Goal: Task Accomplishment & Management: Use online tool/utility

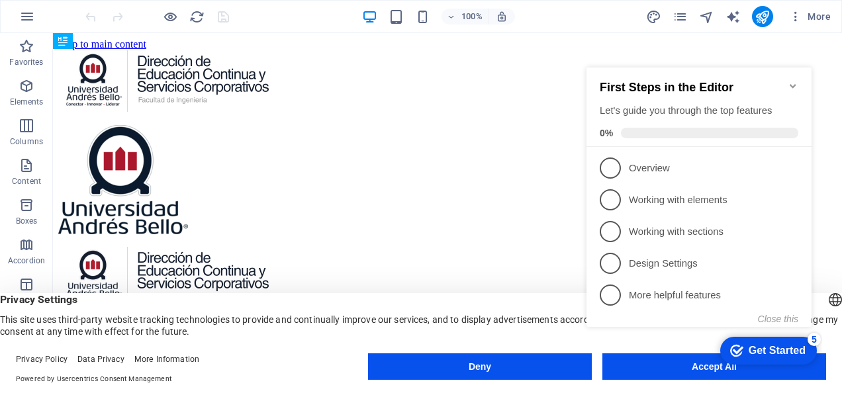
click at [790, 81] on icon "Minimize checklist" at bounding box center [792, 86] width 11 height 11
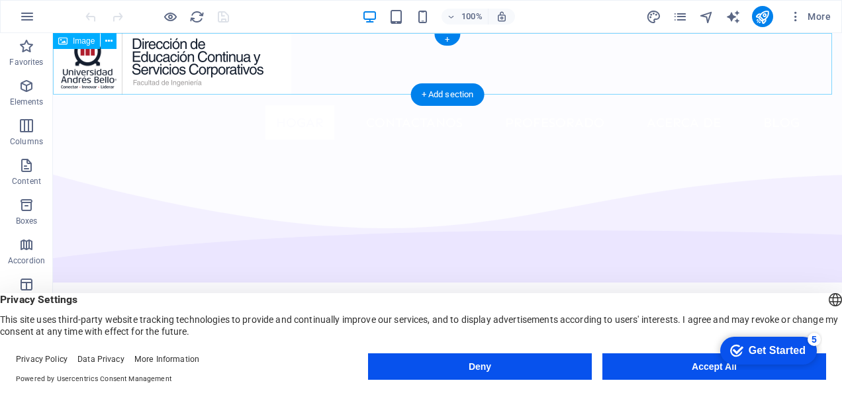
click at [251, 69] on figure at bounding box center [447, 64] width 789 height 62
click at [239, 75] on figure at bounding box center [447, 64] width 789 height 62
click at [234, 58] on figure at bounding box center [447, 64] width 789 height 62
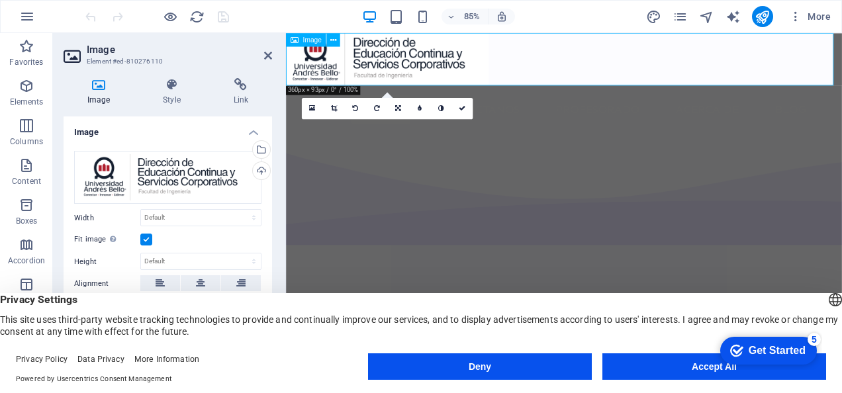
click at [376, 77] on figure at bounding box center [613, 64] width 654 height 62
click at [334, 40] on icon at bounding box center [333, 40] width 6 height 12
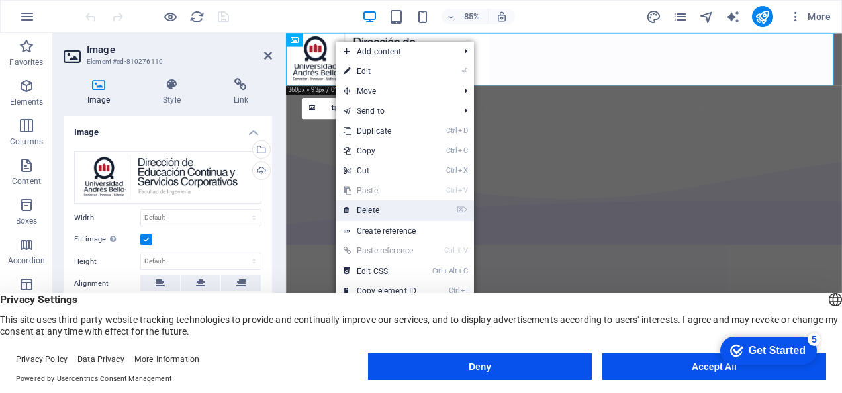
click at [394, 211] on link "⌦ Delete" at bounding box center [379, 210] width 89 height 20
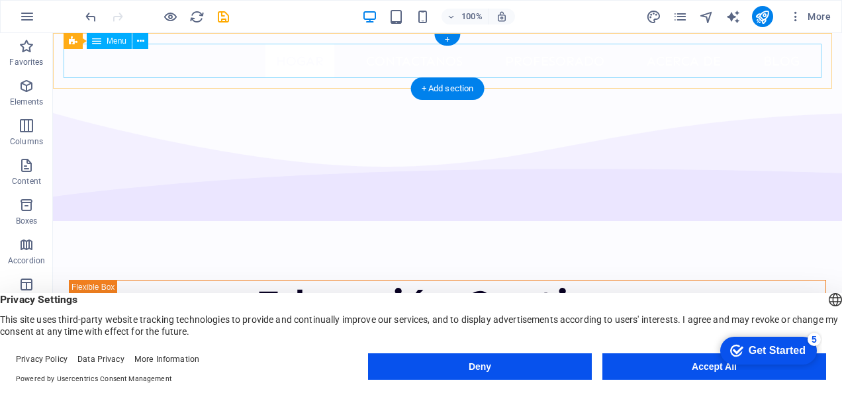
click at [123, 53] on nav "Hogar Contactanos Profesorado Acerca de Blog Contáctenos" at bounding box center [448, 61] width 768 height 34
select select
select select "2"
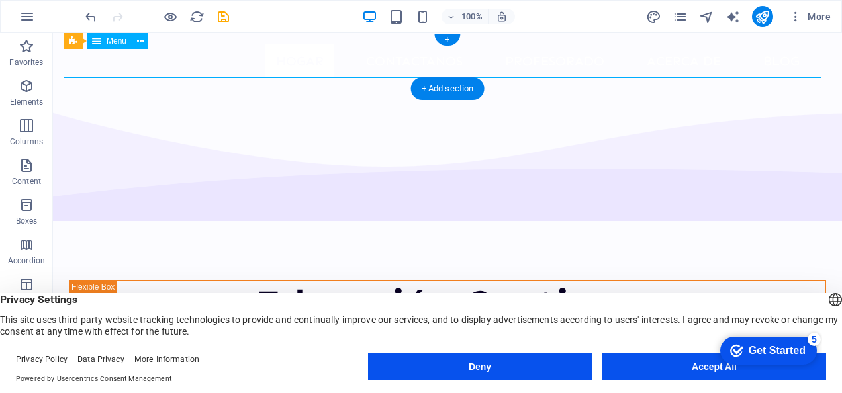
select select
select select "4"
select select
select select "5"
select select
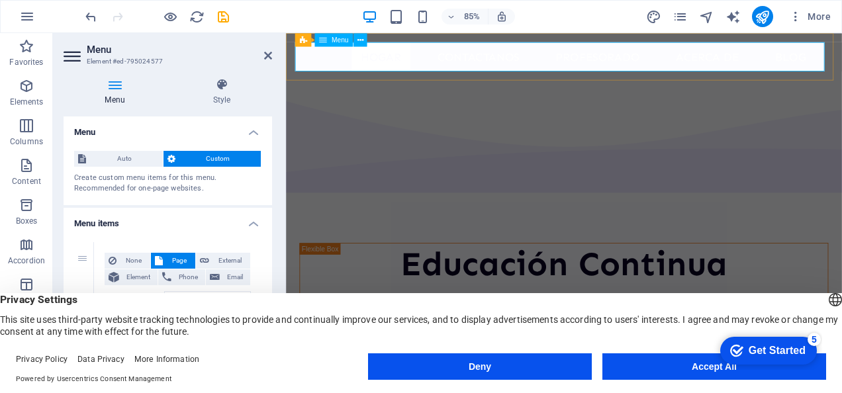
click at [359, 54] on nav "Hogar Contactanos Profesorado Acerca de Blog Contáctenos" at bounding box center [612, 61] width 633 height 34
click at [361, 42] on icon at bounding box center [360, 40] width 6 height 12
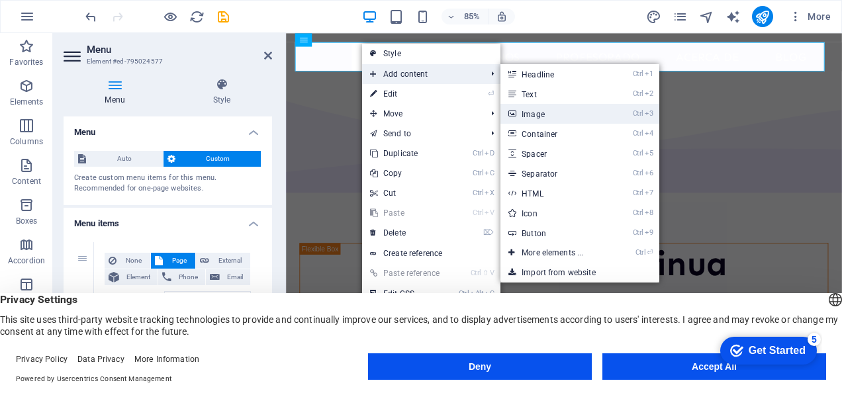
click at [534, 111] on link "Ctrl 3 Image" at bounding box center [554, 114] width 109 height 20
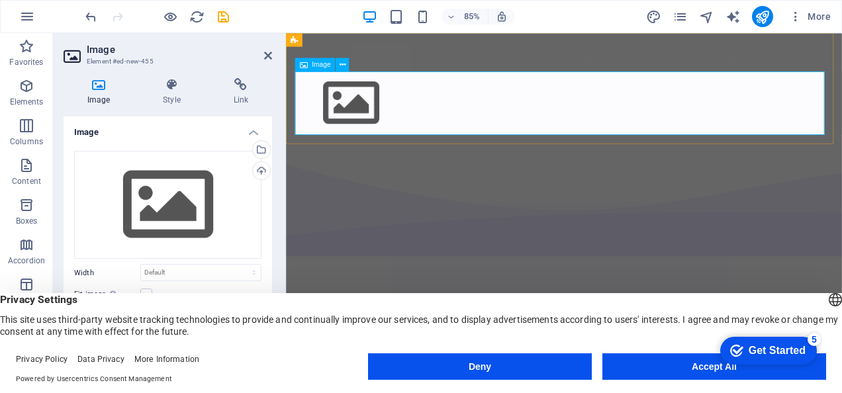
click at [384, 130] on figure at bounding box center [612, 115] width 633 height 75
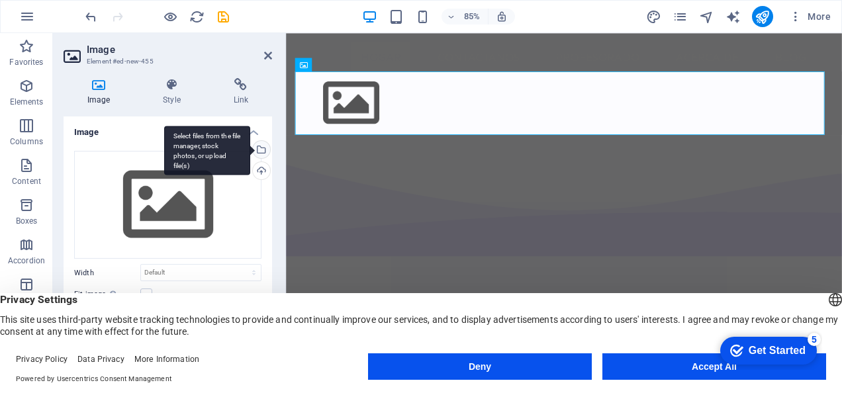
click at [250, 148] on div "Select files from the file manager, stock photos, or upload file(s)" at bounding box center [207, 151] width 86 height 50
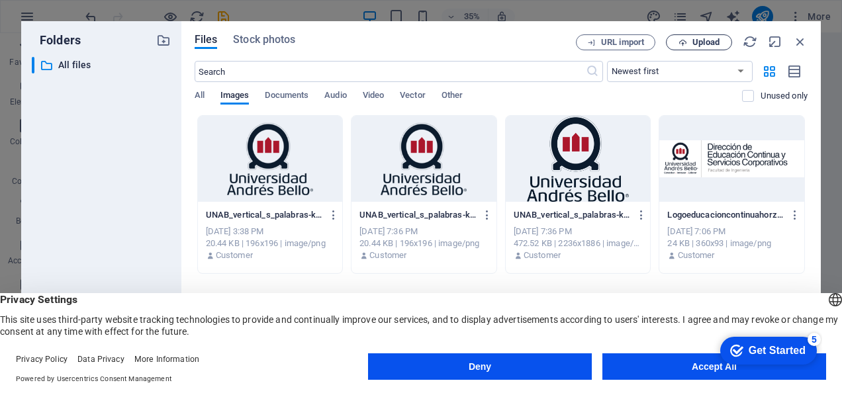
click at [688, 40] on span "Upload" at bounding box center [699, 42] width 54 height 9
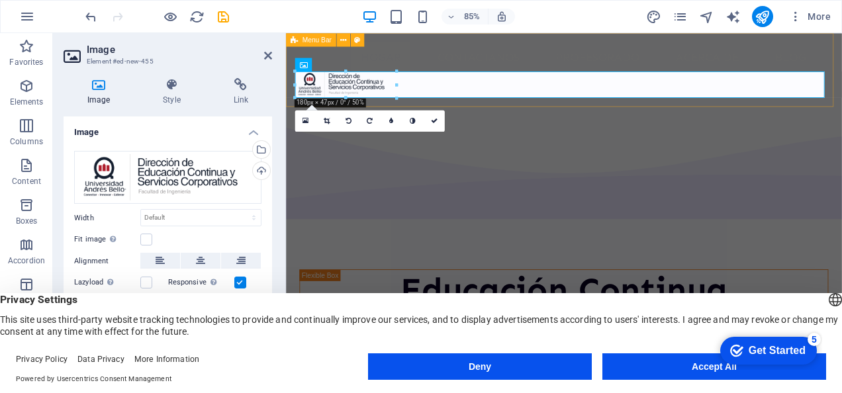
click at [464, 117] on div "Nuevo titular Hogar Contactanos Profesorado Acerca de Blog Contáctenos" at bounding box center [613, 76] width 654 height 87
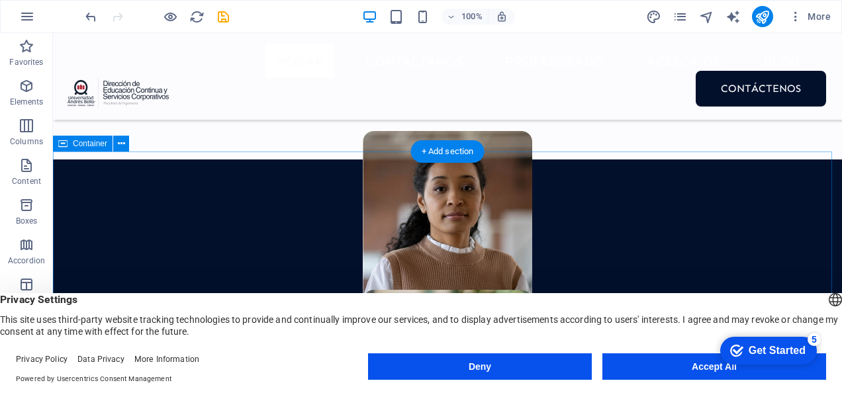
scroll to position [859, 0]
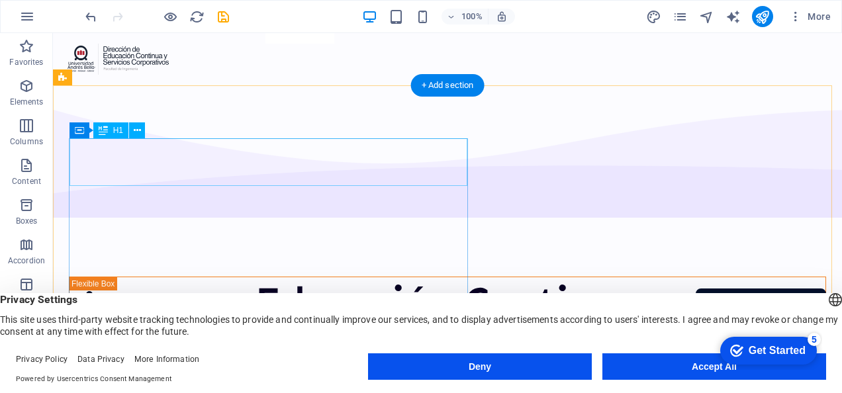
scroll to position [34, 0]
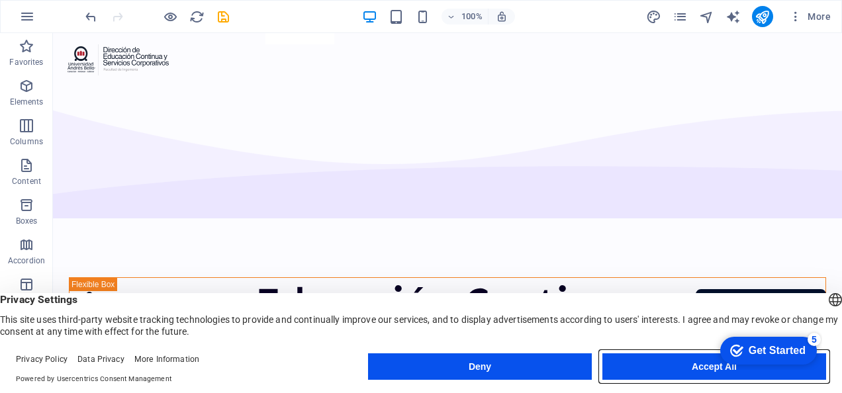
click at [707, 367] on button "Accept All" at bounding box center [714, 366] width 224 height 26
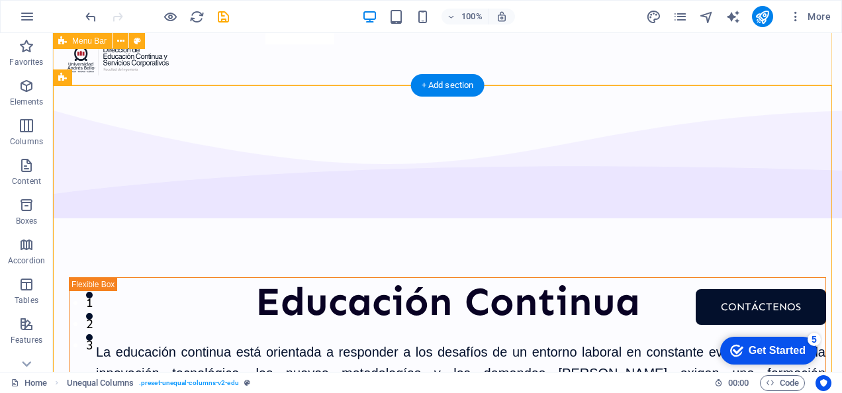
click at [212, 79] on div "Nuevo titular Hogar Contactanos Profesorado Acerca de Blog Contáctenos" at bounding box center [447, 42] width 789 height 87
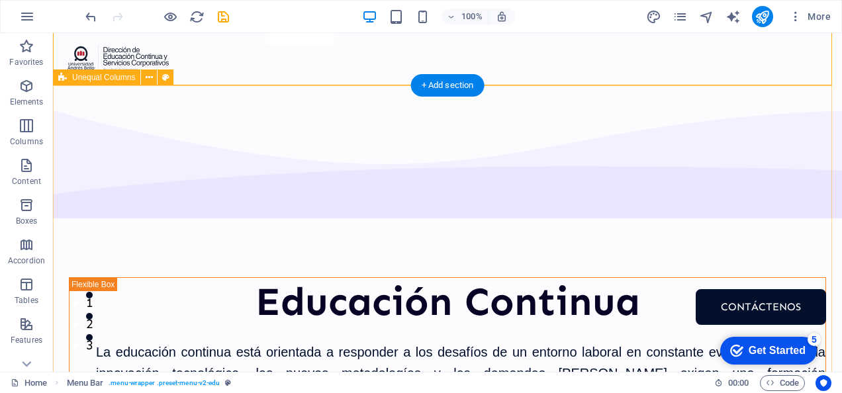
click at [197, 115] on div "H2 Menu Bar Container Unequal Columns Image Menu Container Container H1 Text Sp…" at bounding box center [447, 202] width 789 height 339
select select "multiple-waves"
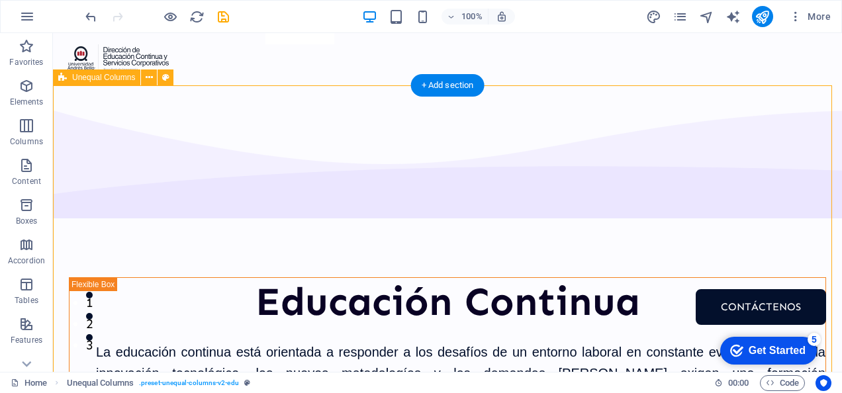
select select "em"
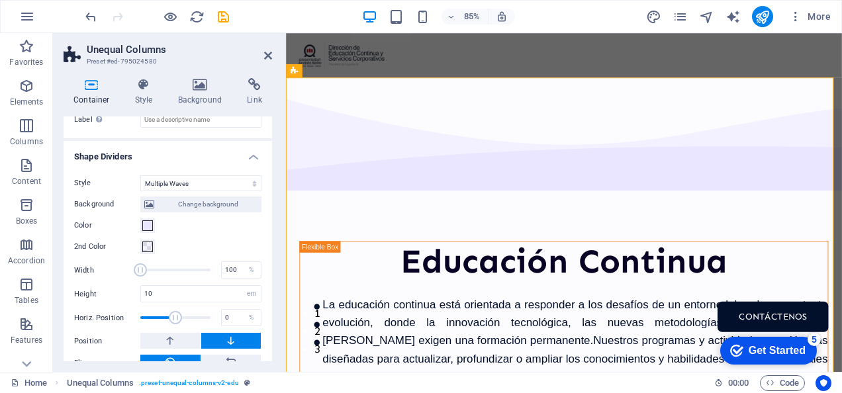
scroll to position [468, 0]
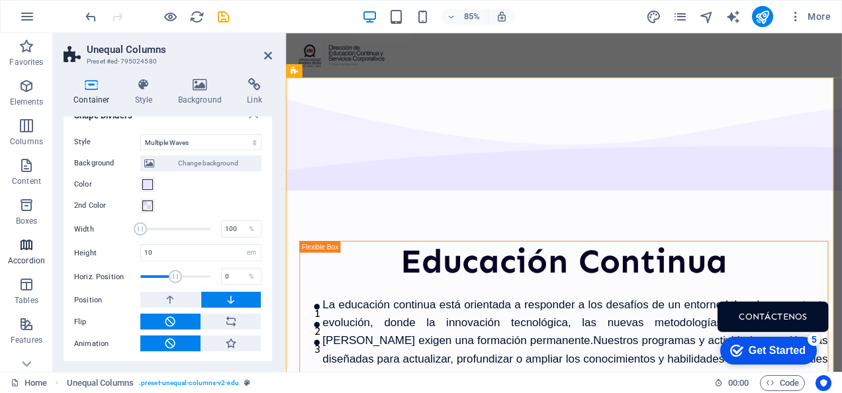
click at [30, 247] on icon "button" at bounding box center [27, 245] width 16 height 16
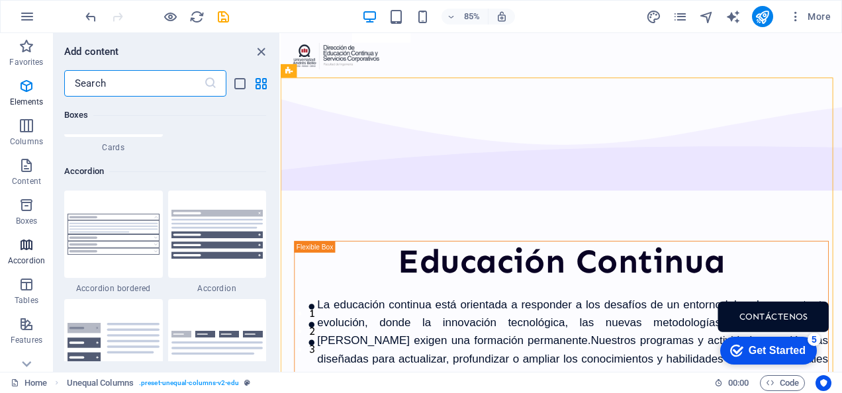
scroll to position [4225, 0]
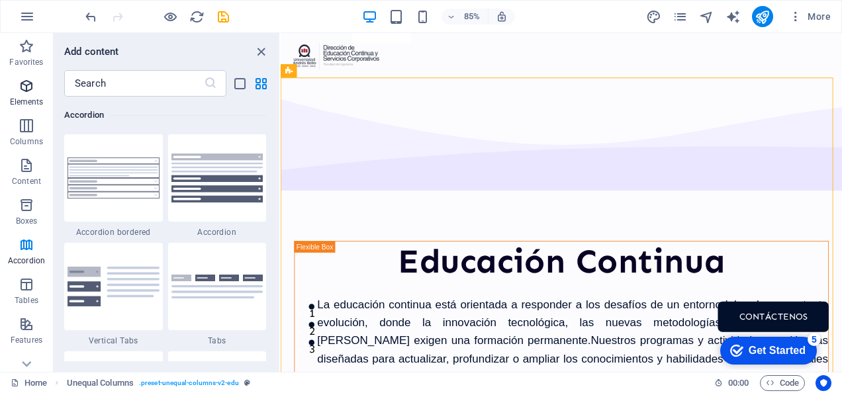
click at [37, 99] on p "Elements" at bounding box center [27, 102] width 34 height 11
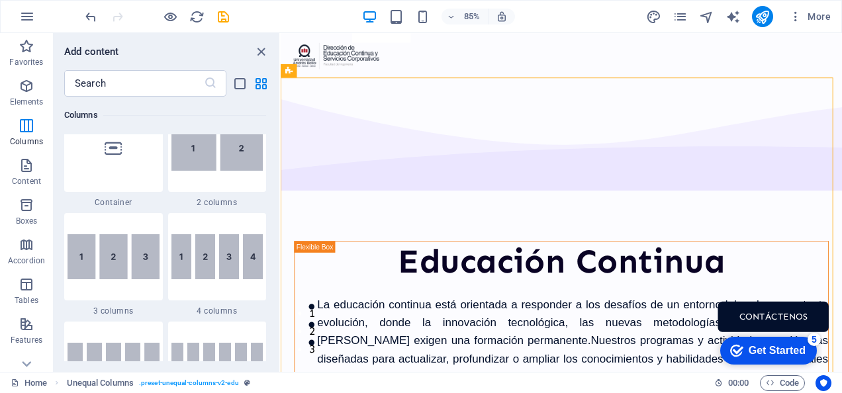
scroll to position [686, 0]
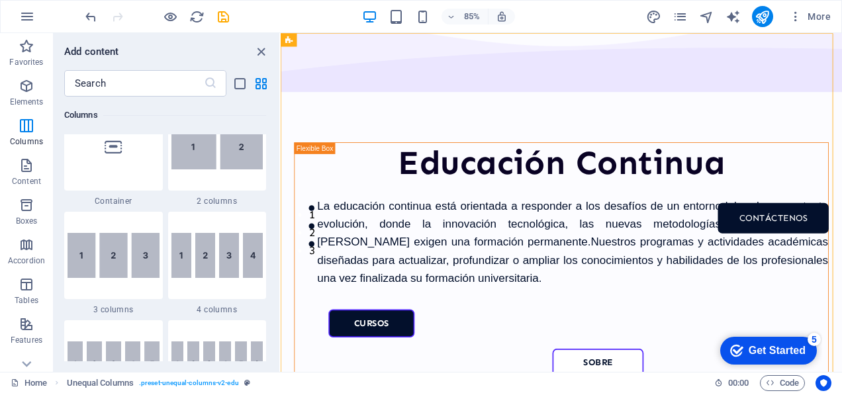
scroll to position [0, 0]
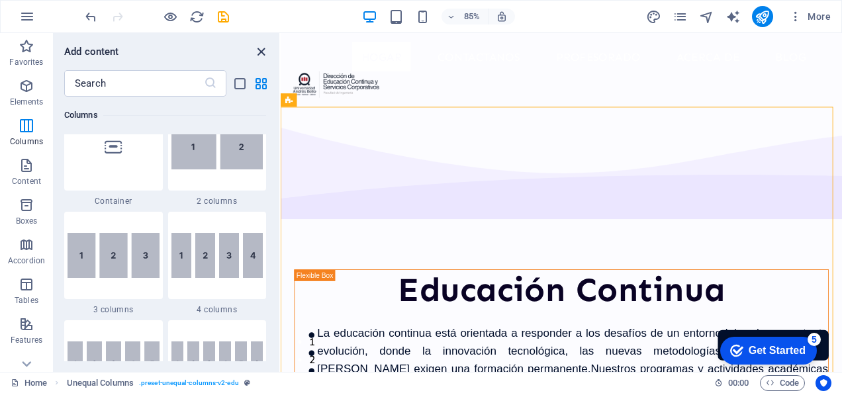
click at [256, 50] on icon "close panel" at bounding box center [260, 51] width 15 height 15
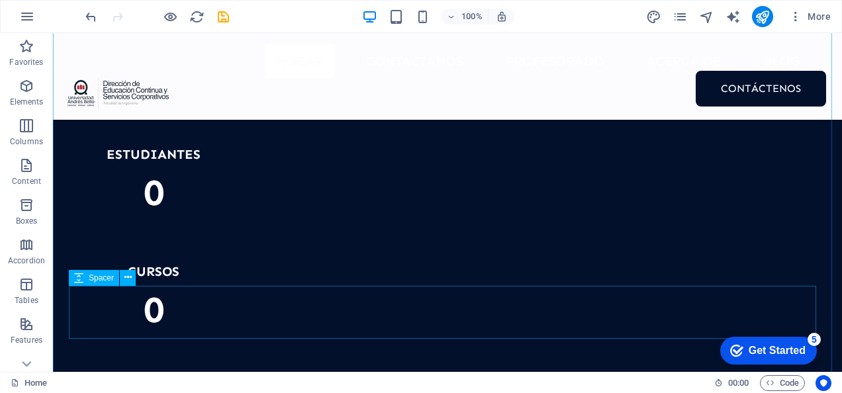
scroll to position [1647, 0]
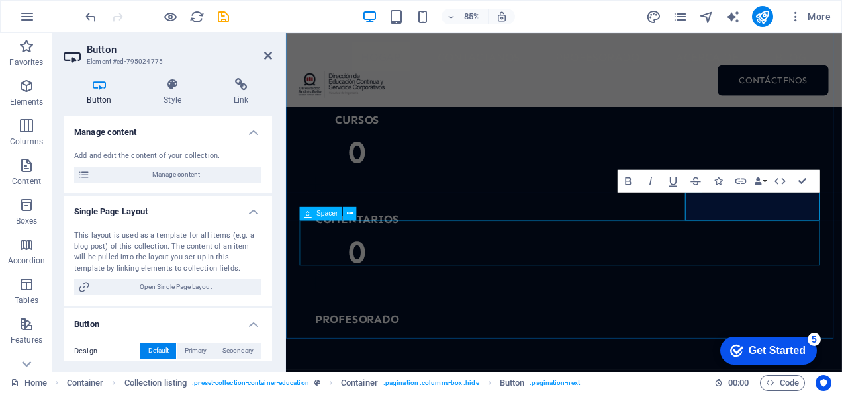
scroll to position [1784, 0]
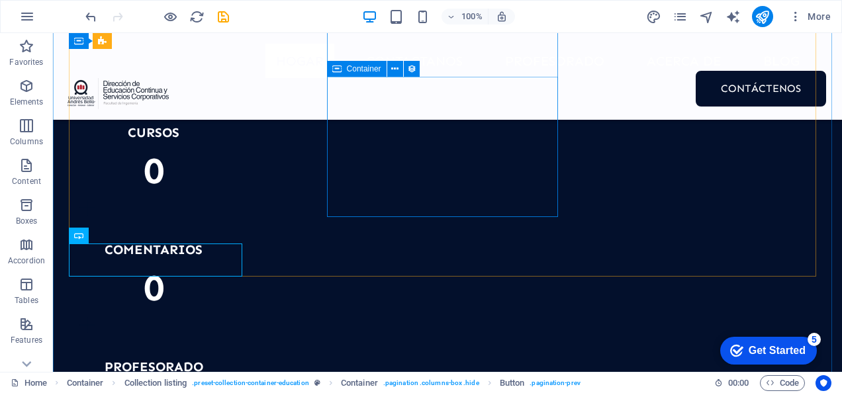
scroll to position [1647, 0]
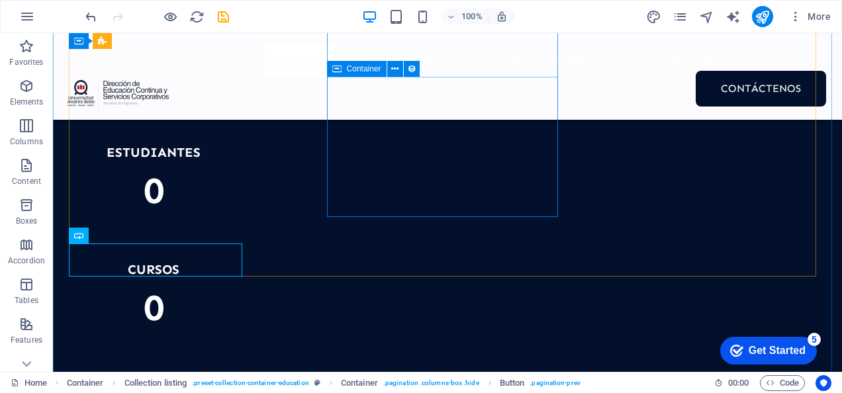
drag, startPoint x: 224, startPoint y: 232, endPoint x: 431, endPoint y: 202, distance: 209.2
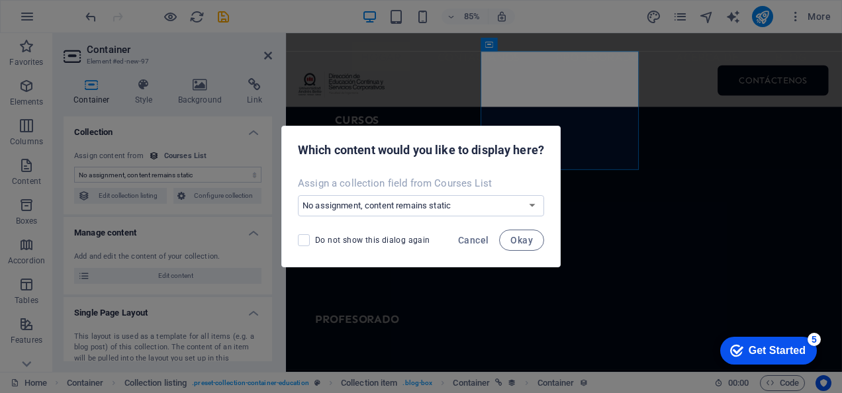
scroll to position [1784, 0]
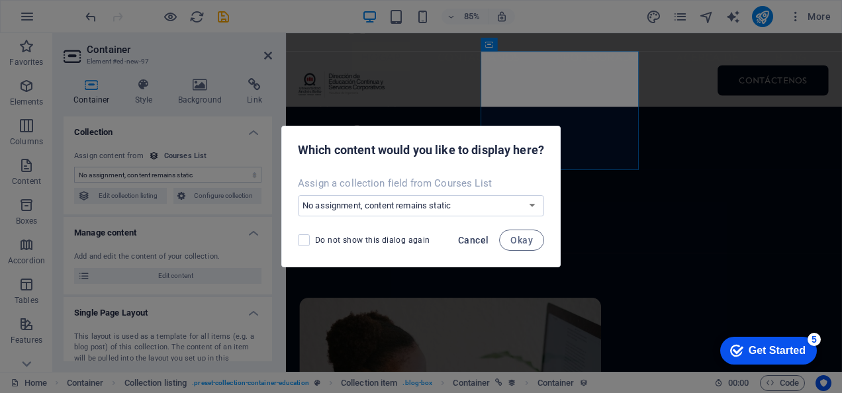
click at [486, 237] on span "Cancel" at bounding box center [473, 240] width 30 height 11
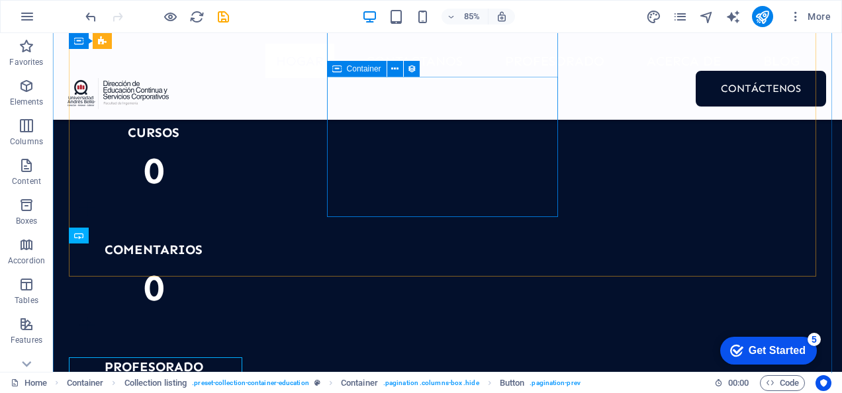
scroll to position [1647, 0]
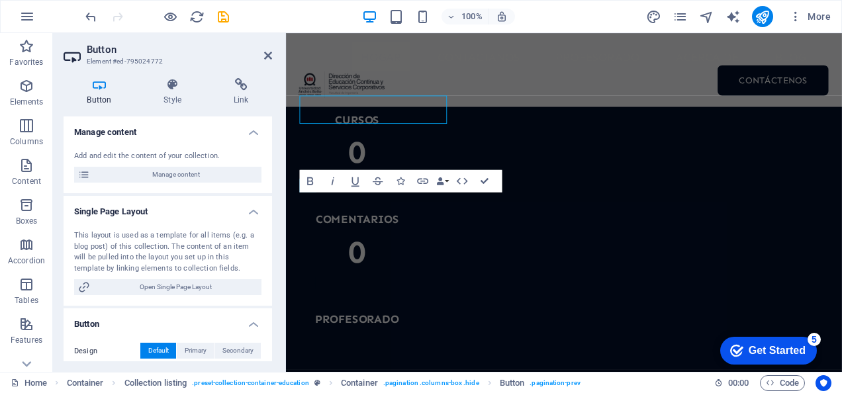
scroll to position [1784, 0]
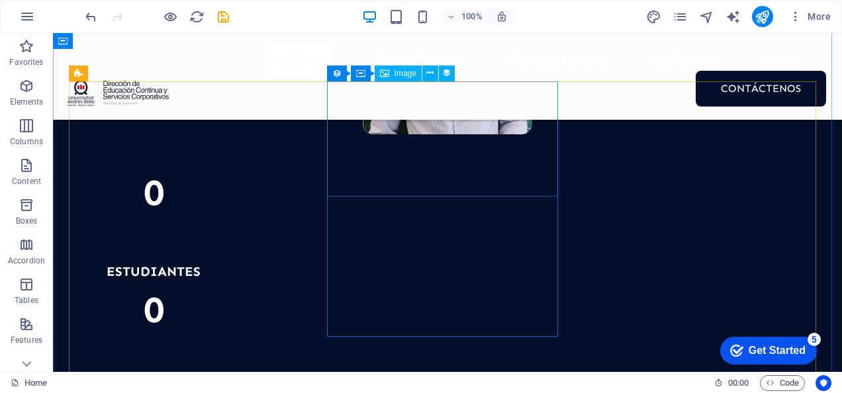
scroll to position [1528, 0]
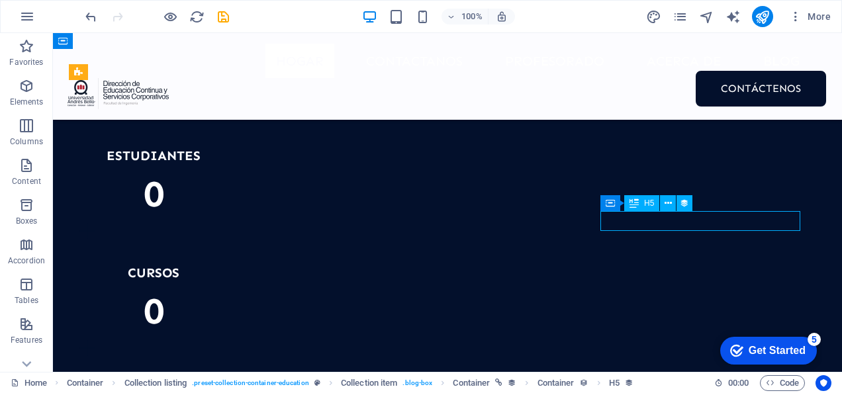
select select "name"
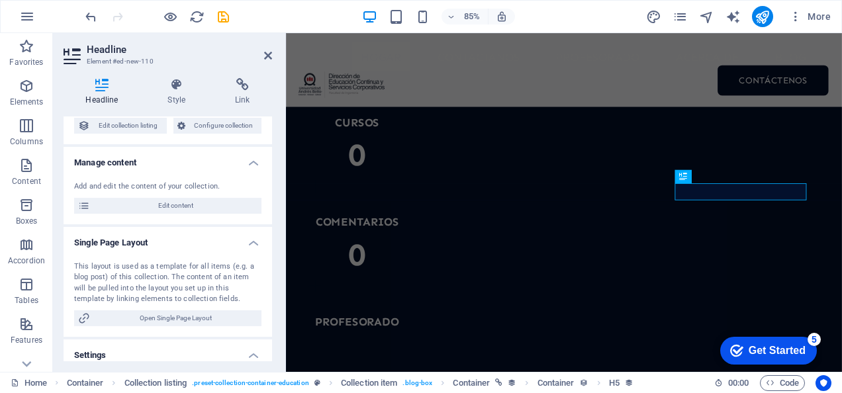
scroll to position [0, 0]
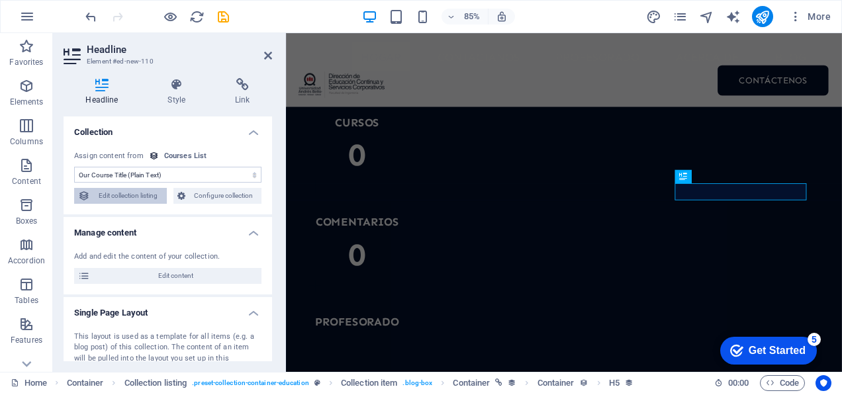
click at [144, 199] on span "Edit collection listing" at bounding box center [128, 196] width 69 height 16
select select "687913ce470ed380b20d1335"
select select "createdAt_DESC"
select select "columns.our-top-course"
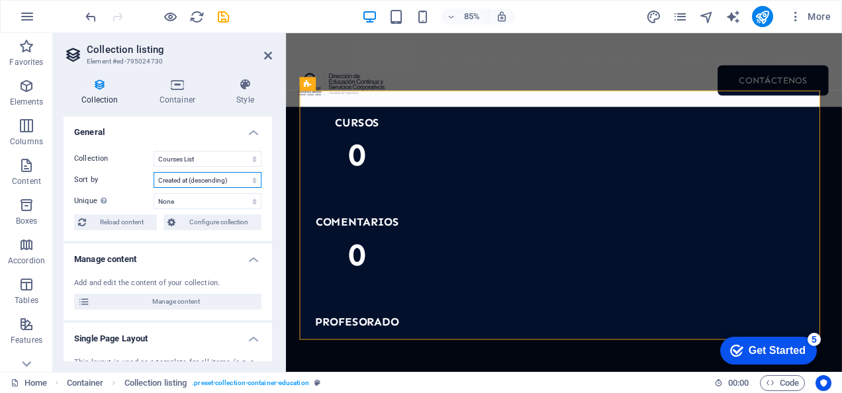
click at [247, 184] on select "Created at (ascending) Created at (descending) Updated at (ascending) Updated a…" at bounding box center [208, 180] width 108 height 16
click at [220, 199] on select "None Our Course Title Our Course Slug Our Course Type Our Course Image Our Cour…" at bounding box center [208, 201] width 108 height 16
click at [234, 163] on select "Blog Articles Courses List Teachers List" at bounding box center [208, 159] width 108 height 16
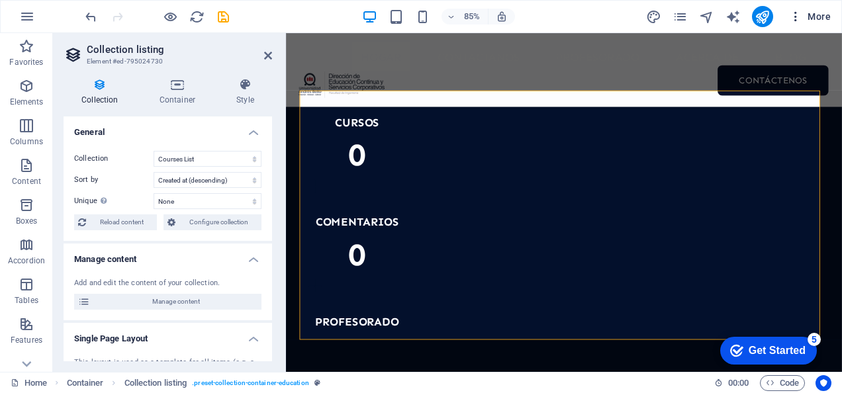
click at [795, 11] on icon "button" at bounding box center [795, 16] width 13 height 13
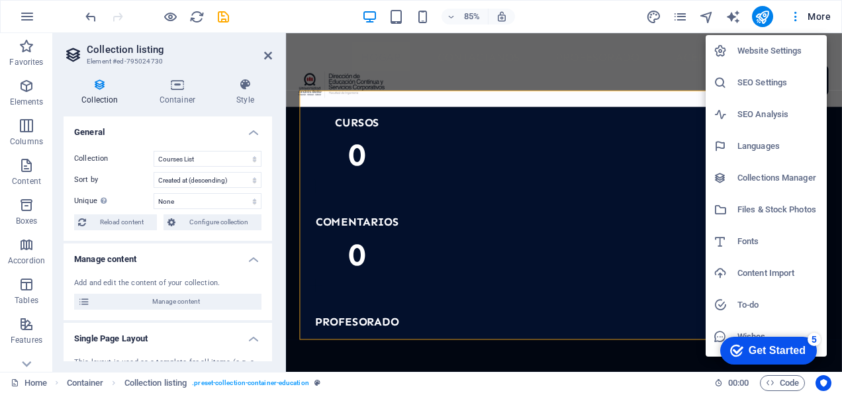
scroll to position [28, 0]
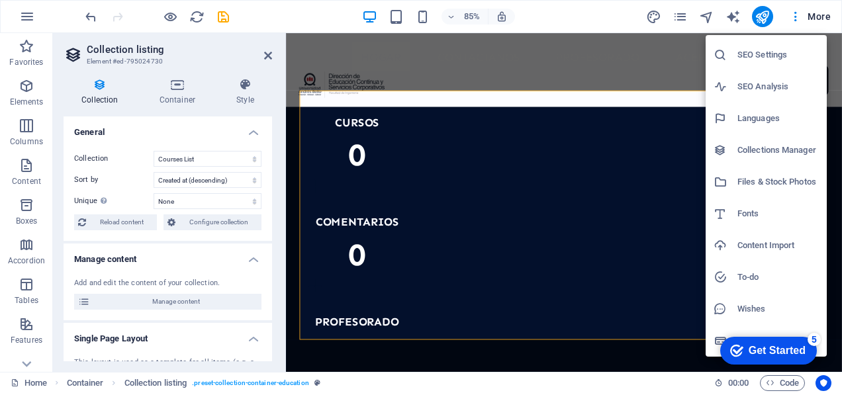
click at [610, 64] on div at bounding box center [421, 196] width 842 height 393
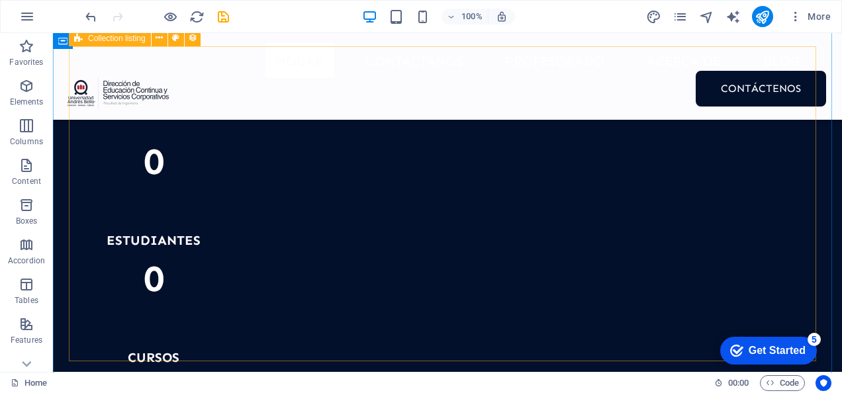
scroll to position [1563, 0]
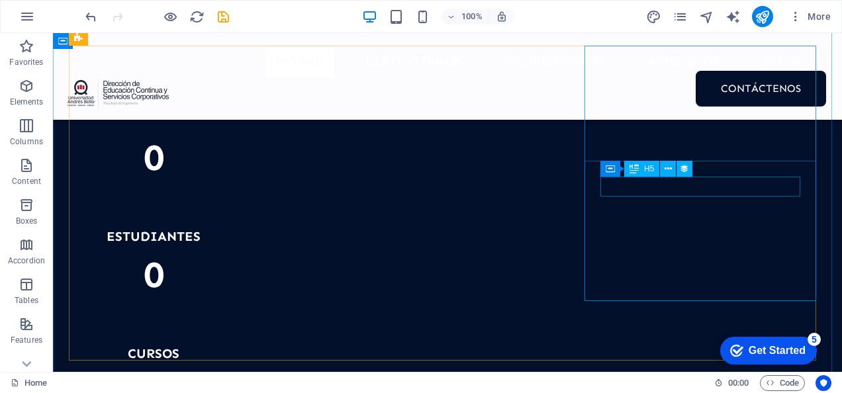
select select "name"
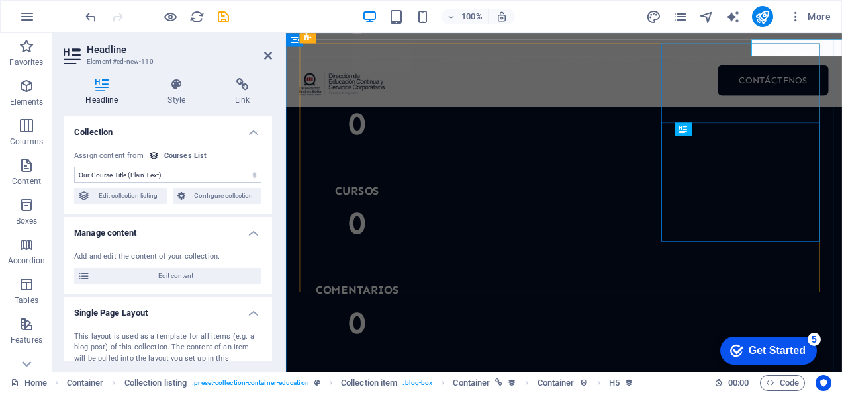
scroll to position [1699, 0]
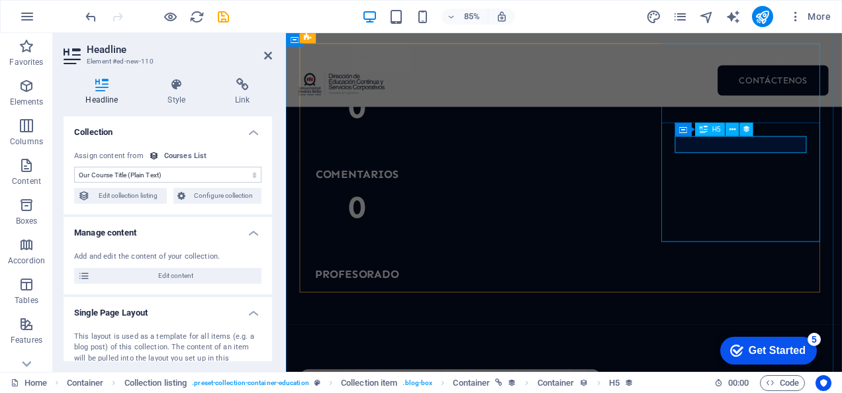
click at [700, 128] on icon at bounding box center [703, 128] width 8 height 13
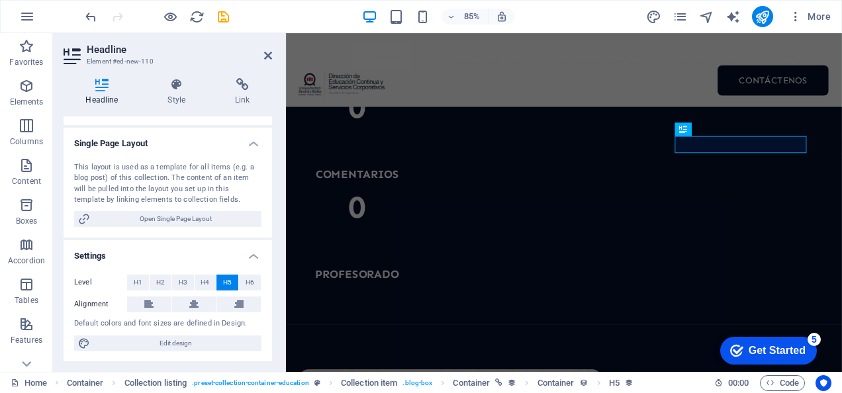
scroll to position [0, 0]
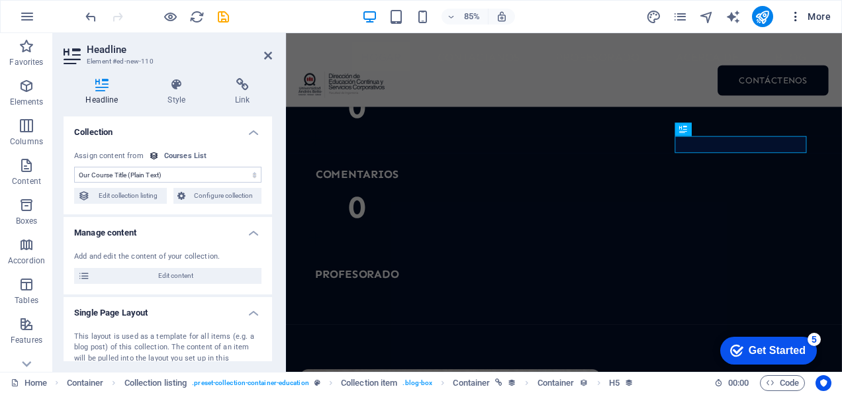
click at [801, 16] on icon "button" at bounding box center [795, 16] width 13 height 13
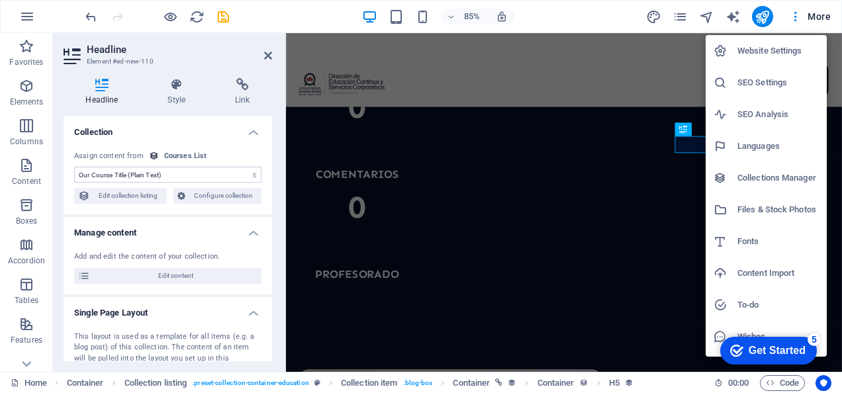
click at [781, 49] on h6 "Website Settings" at bounding box center [777, 51] width 81 height 16
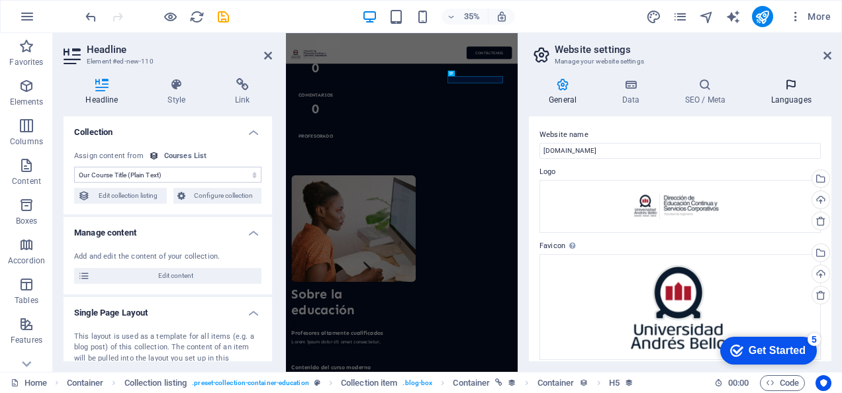
scroll to position [1681, 0]
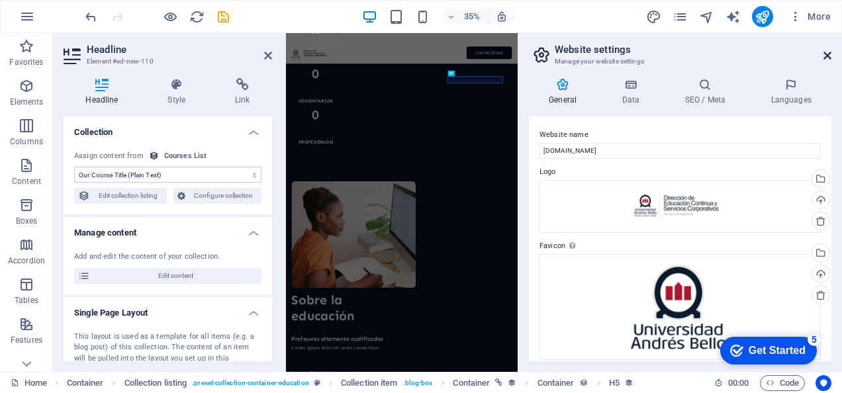
click at [830, 52] on icon at bounding box center [827, 55] width 8 height 11
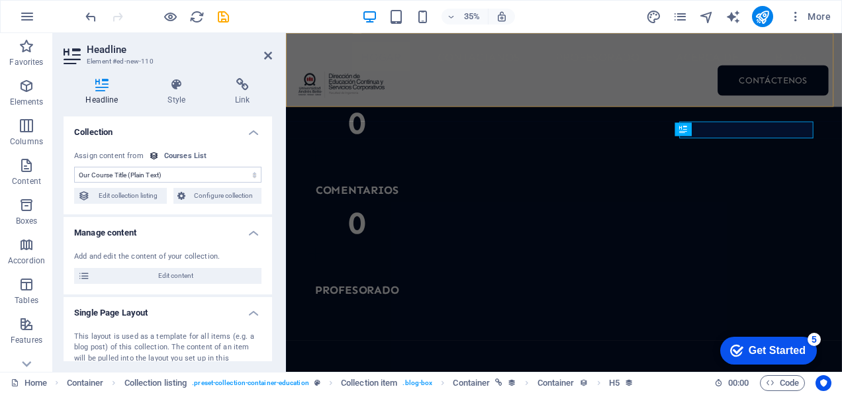
scroll to position [1699, 0]
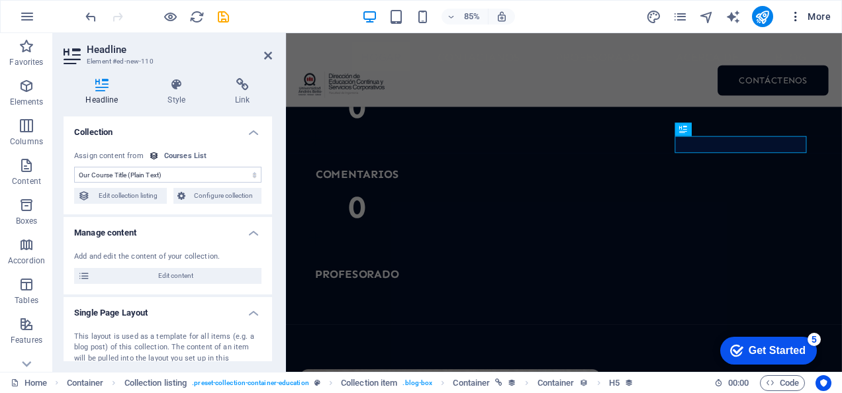
click at [794, 13] on icon "button" at bounding box center [795, 16] width 13 height 13
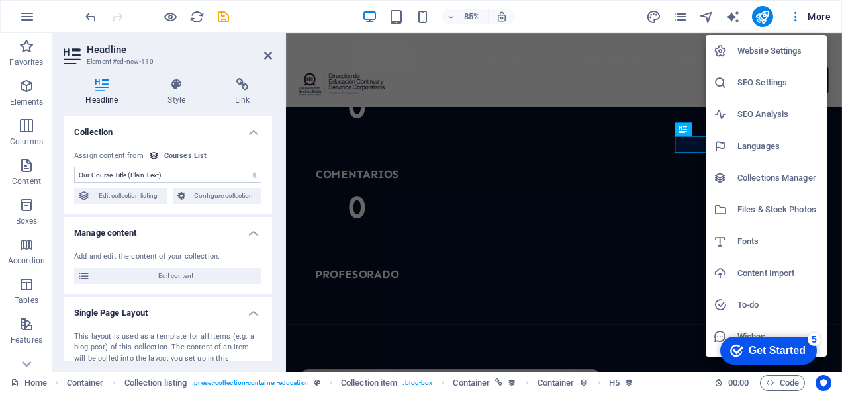
click at [760, 141] on h6 "Languages" at bounding box center [777, 146] width 81 height 16
select select "148"
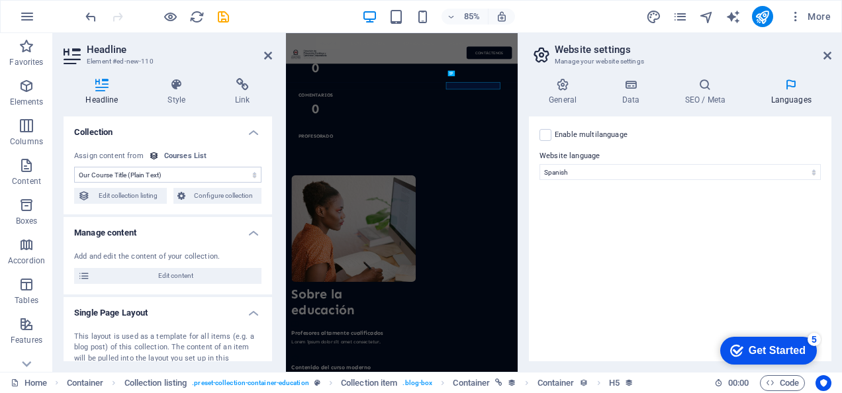
scroll to position [1681, 0]
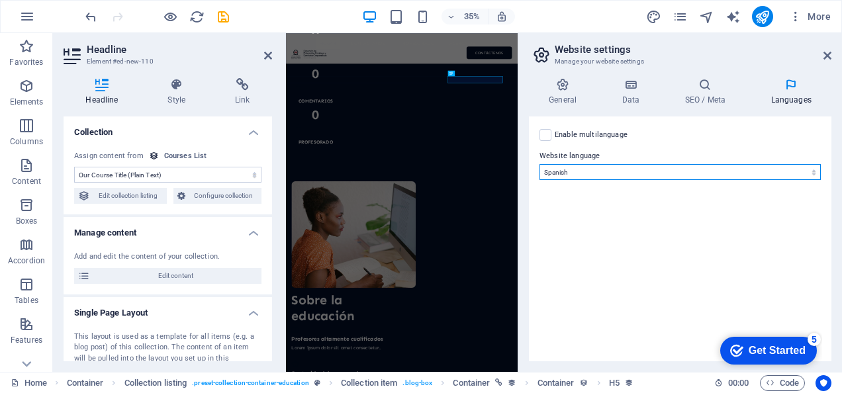
click at [709, 177] on select "Abkhazian Afar Afrikaans Akan Albanian Amharic Arabic Aragonese Armenian Assame…" at bounding box center [679, 172] width 281 height 16
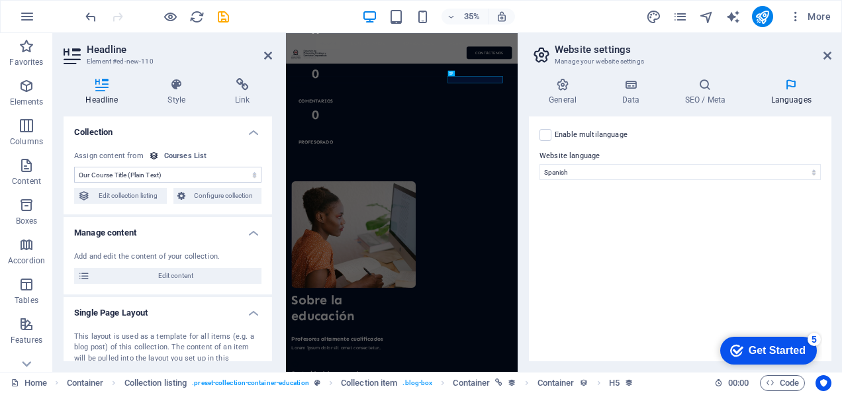
click at [591, 131] on label "Enable multilanguage To disable multilanguage delete all languages until only o…" at bounding box center [590, 135] width 73 height 16
click at [0, 0] on input "Enable multilanguage To disable multilanguage delete all languages until only o…" at bounding box center [0, 0] width 0 height 0
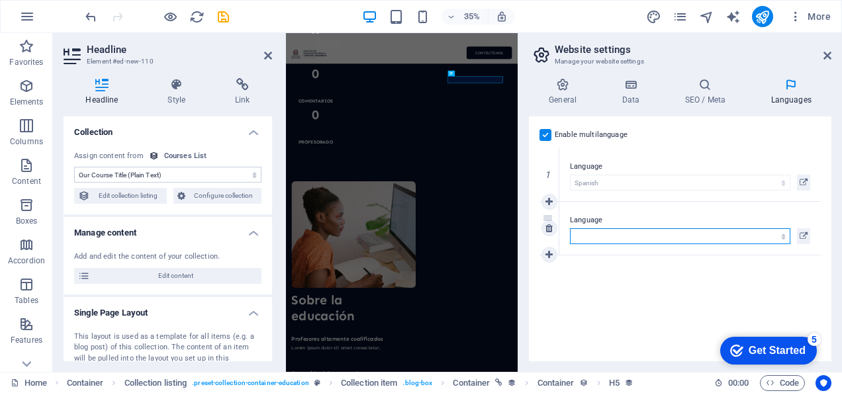
click at [699, 240] on select "Abkhazian Afar Afrikaans Akan Albanian Amharic Arabic Aragonese Armenian Assame…" at bounding box center [680, 236] width 220 height 16
select select "41"
click at [570, 228] on select "Abkhazian Afar Afrikaans Akan Albanian Amharic Arabic Aragonese Armenian Assame…" at bounding box center [680, 236] width 220 height 16
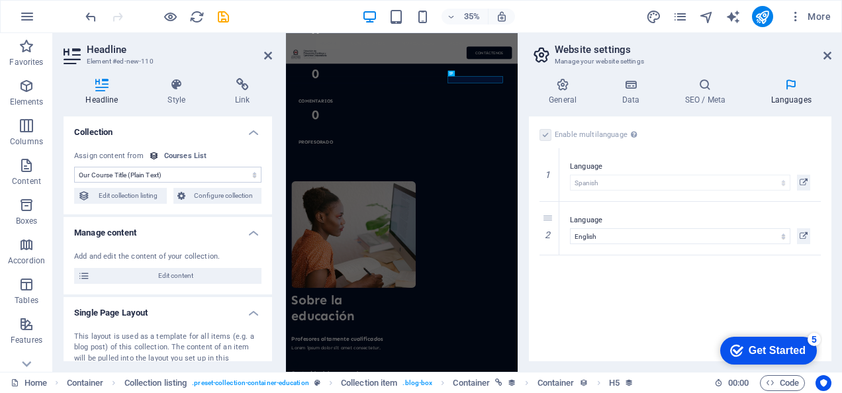
click at [578, 319] on div "Enable multilanguage To disable multilanguage delete all languages until only o…" at bounding box center [680, 238] width 302 height 245
click at [826, 58] on icon at bounding box center [827, 55] width 8 height 11
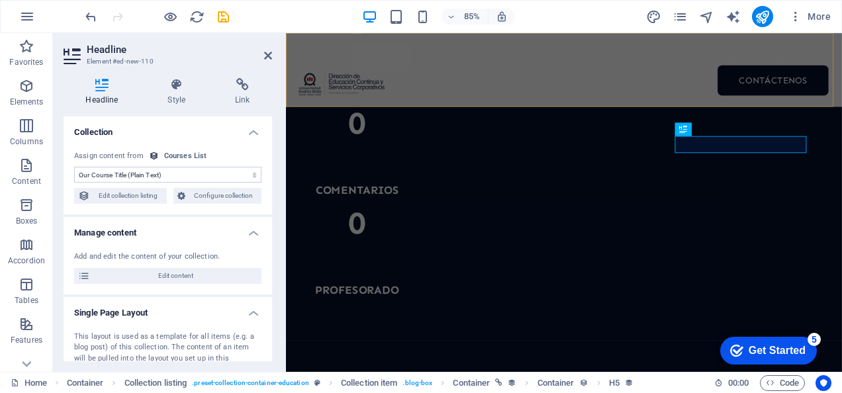
scroll to position [1699, 0]
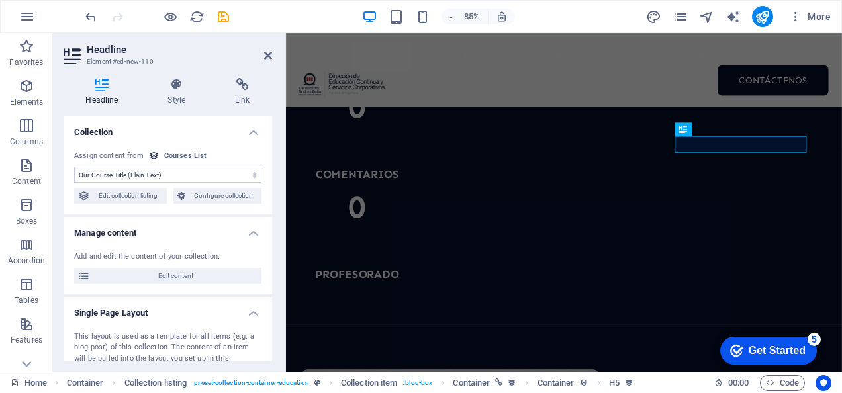
drag, startPoint x: 810, startPoint y: 0, endPoint x: 169, endPoint y: 119, distance: 652.1
click at [169, 119] on h4 "Collection" at bounding box center [168, 128] width 208 height 24
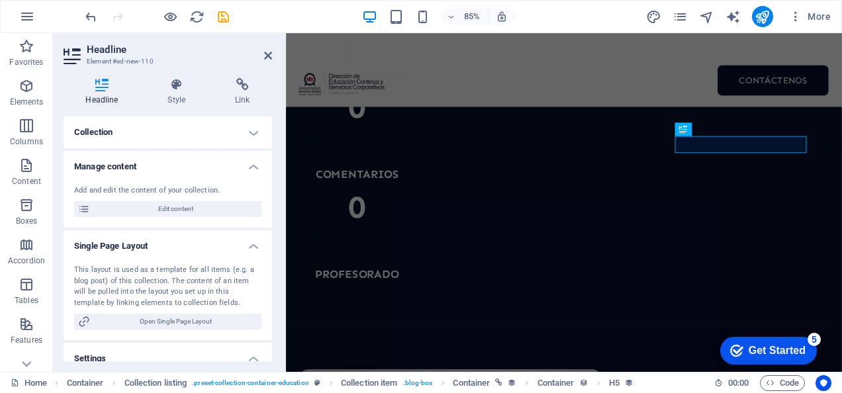
click at [167, 128] on h4 "Collection" at bounding box center [168, 132] width 208 height 32
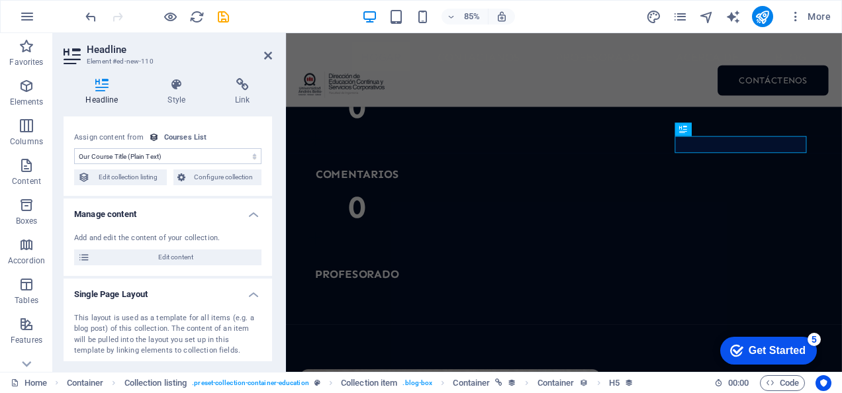
scroll to position [10, 0]
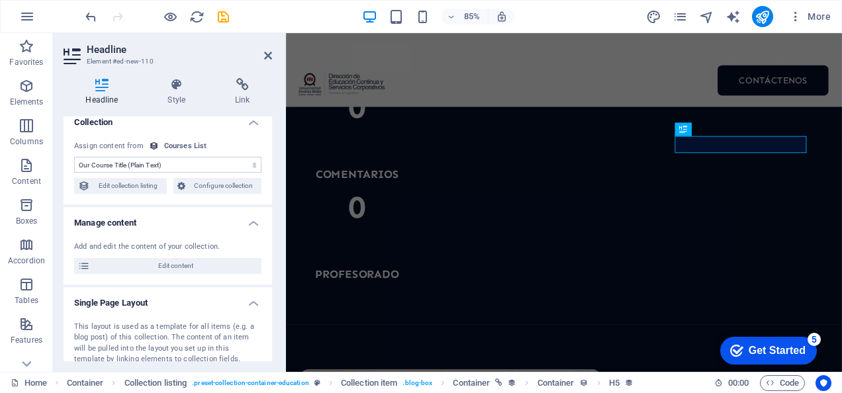
click at [172, 159] on select "No assignment, content remains static Created at (Date) Updated at (Date) Our C…" at bounding box center [167, 165] width 187 height 16
click at [179, 145] on div "Courses List" at bounding box center [185, 146] width 43 height 11
click at [24, 163] on icon "button" at bounding box center [27, 165] width 16 height 16
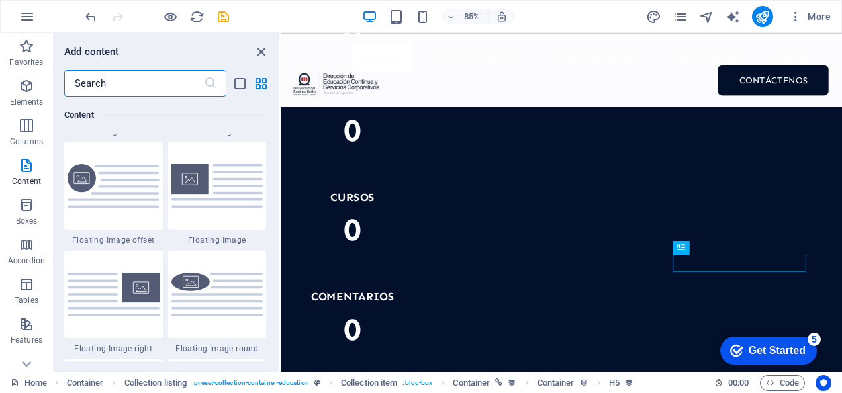
scroll to position [2931, 0]
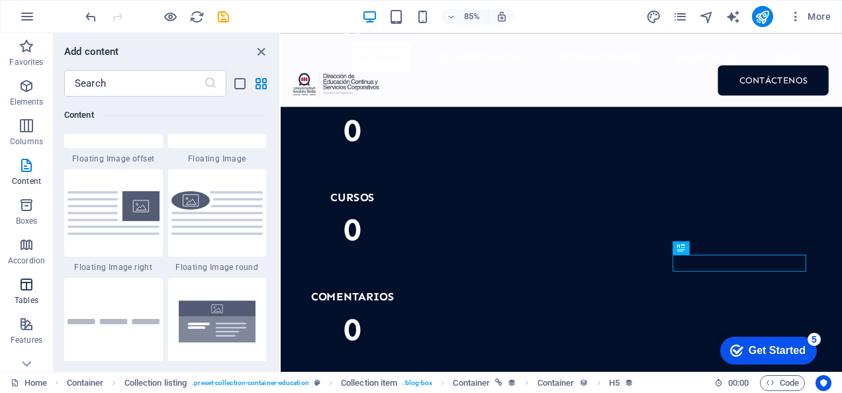
click at [20, 302] on p "Tables" at bounding box center [27, 300] width 24 height 11
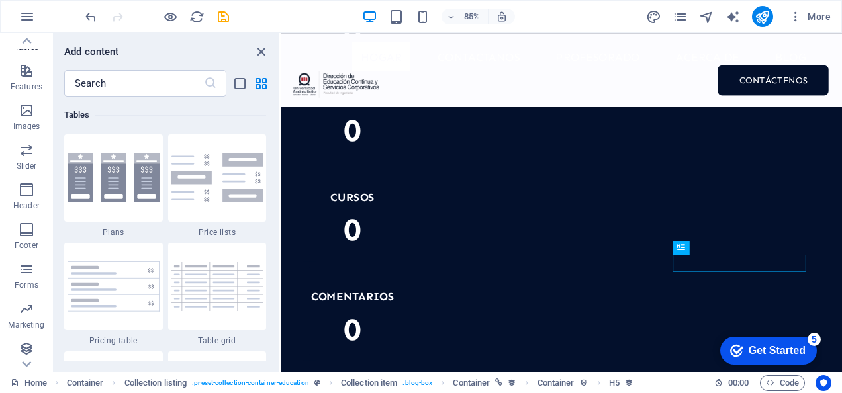
scroll to position [257, 0]
click at [28, 266] on icon "button" at bounding box center [27, 266] width 16 height 16
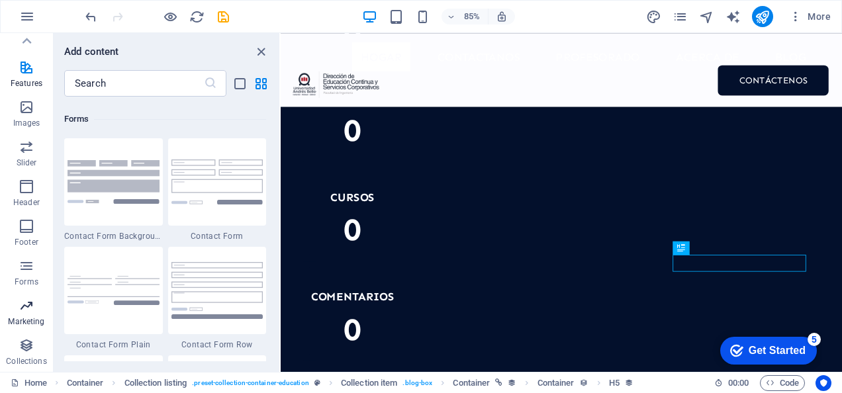
scroll to position [9660, 0]
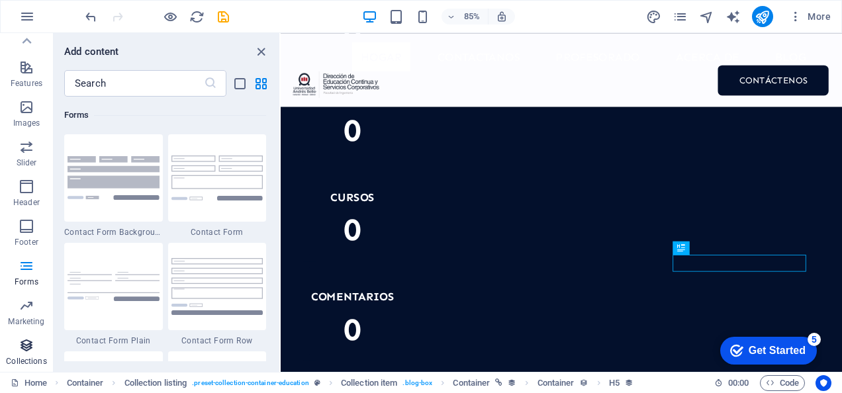
click at [26, 345] on icon "button" at bounding box center [27, 345] width 16 height 16
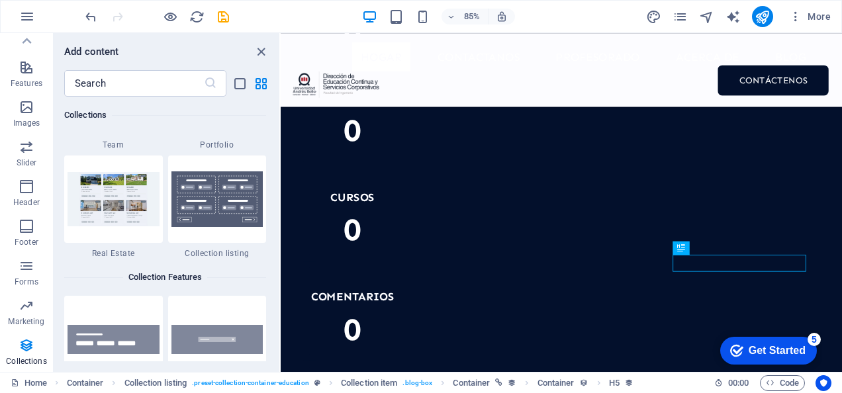
scroll to position [12578, 0]
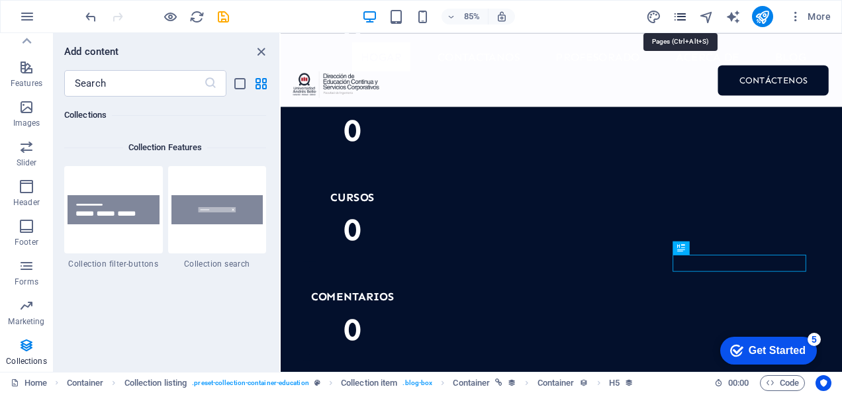
click at [675, 20] on icon "pages" at bounding box center [679, 16] width 15 height 15
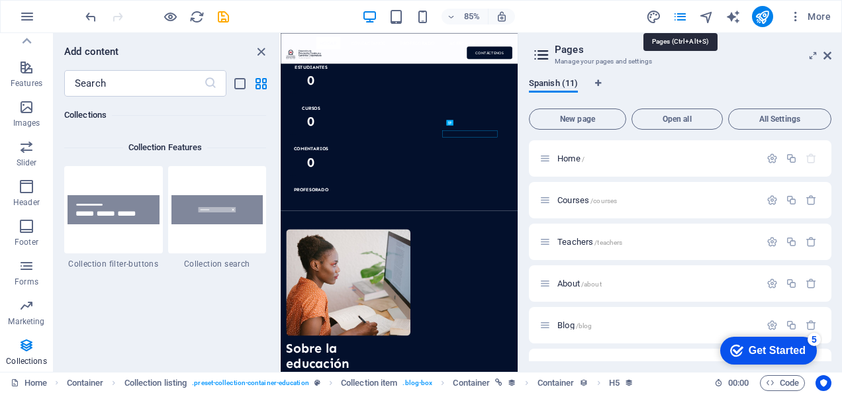
scroll to position [1546, 0]
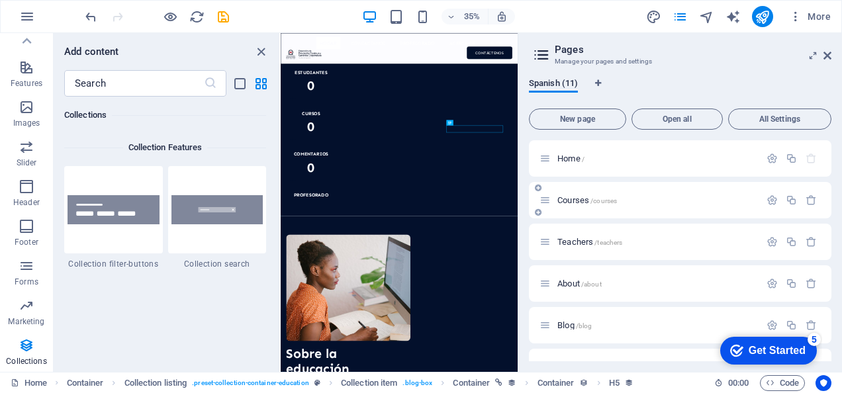
click at [544, 201] on icon at bounding box center [544, 200] width 11 height 11
click at [773, 199] on icon "button" at bounding box center [771, 200] width 11 height 11
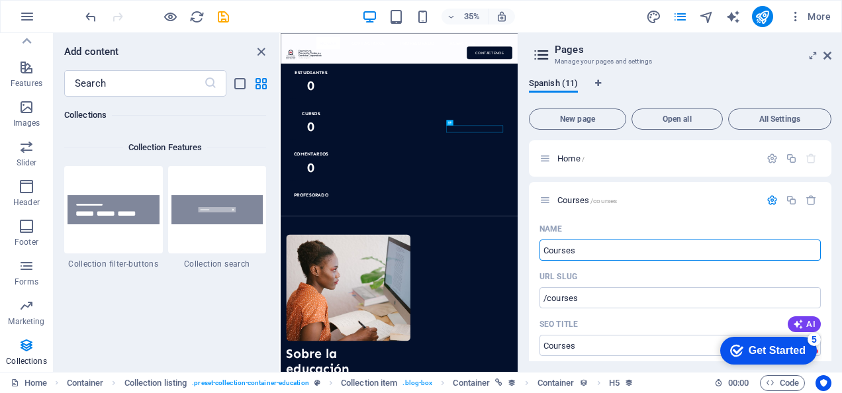
drag, startPoint x: 603, startPoint y: 256, endPoint x: 527, endPoint y: 267, distance: 77.5
click at [527, 267] on div "Spanish (11) New page Open all All Settings Home / Courses /courses Name Course…" at bounding box center [680, 219] width 324 height 304
type input "Cursos"
type input "/cursos"
type input "Cursos"
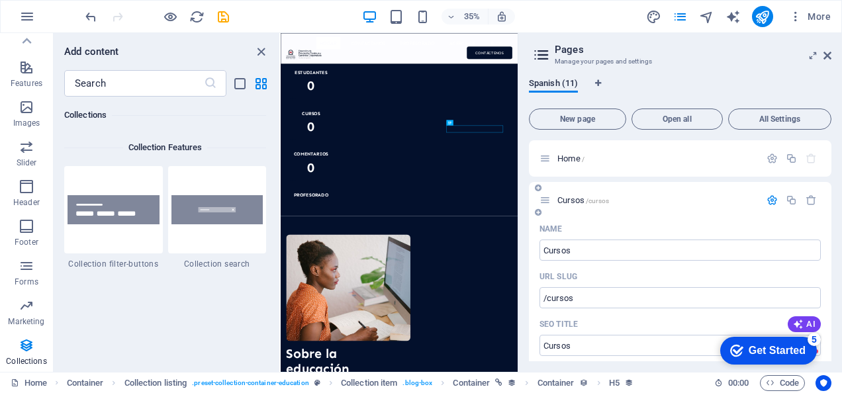
click at [606, 278] on div "URL SLUG" at bounding box center [679, 276] width 281 height 21
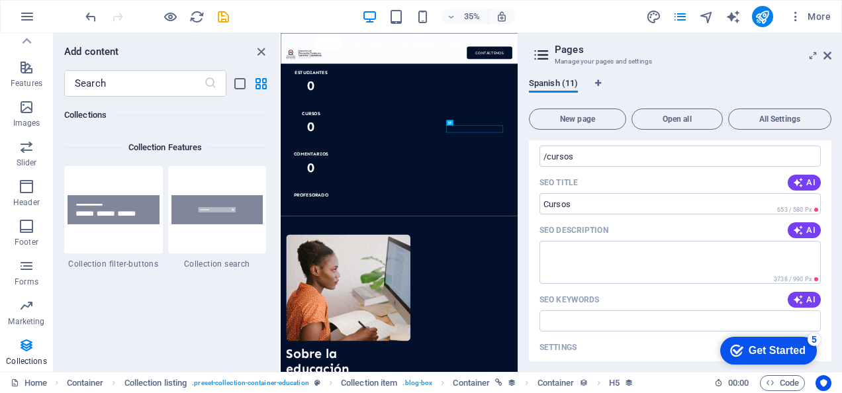
scroll to position [144, 0]
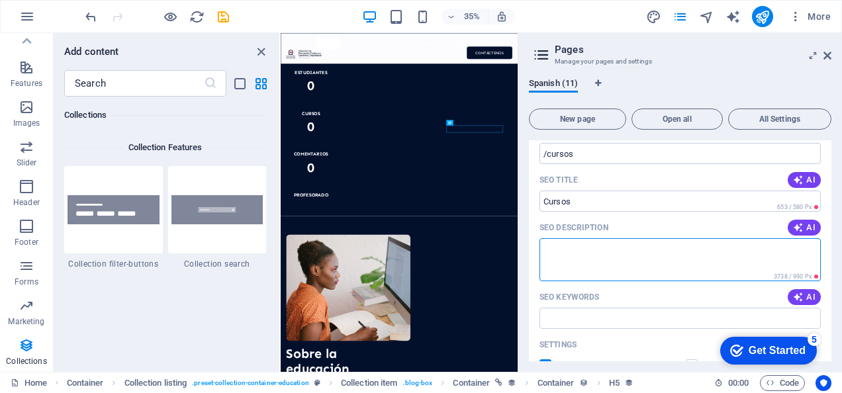
click at [725, 256] on textarea "SEO Description" at bounding box center [679, 259] width 281 height 43
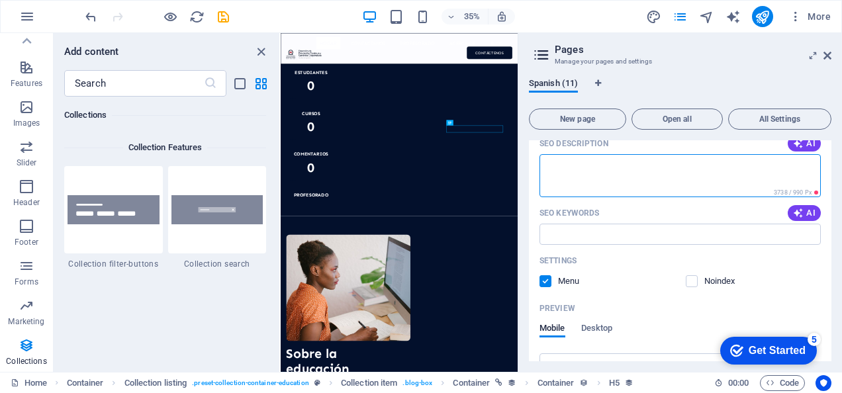
scroll to position [252, 0]
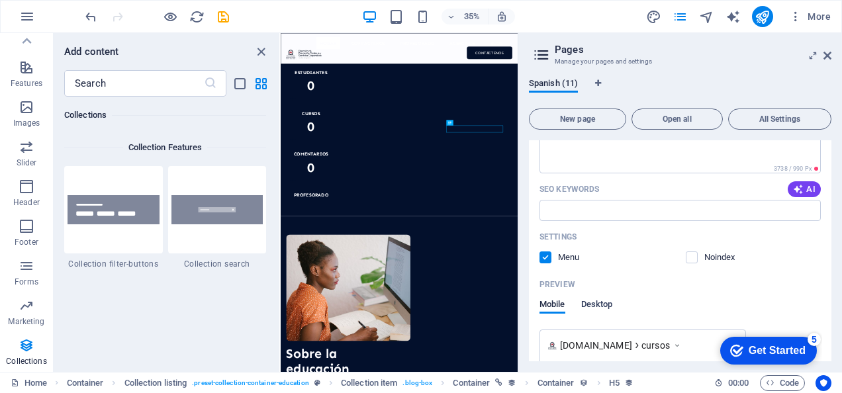
click at [601, 302] on span "Desktop" at bounding box center [597, 305] width 32 height 19
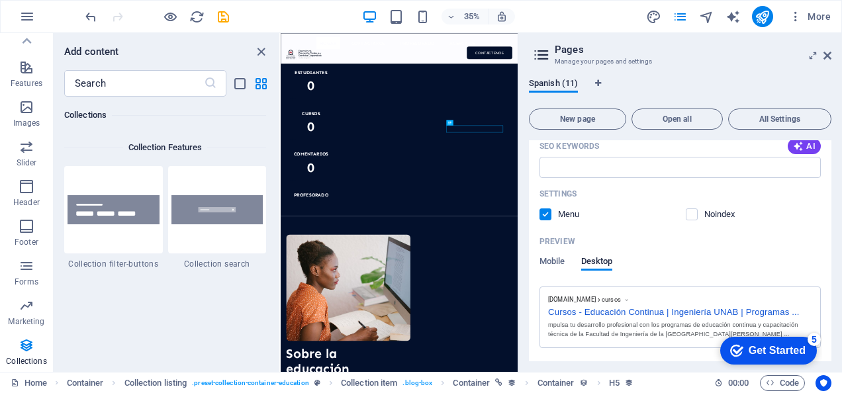
scroll to position [297, 0]
click at [609, 154] on div "SEO Keywords AI" at bounding box center [679, 144] width 281 height 21
drag, startPoint x: 605, startPoint y: 177, endPoint x: 607, endPoint y: 164, distance: 12.7
click at [607, 164] on div "Name Cursos ​ URL SLUG /cursos ​ SEO Title AI ​ 653 / 580 Px SEO Description AI…" at bounding box center [680, 160] width 302 height 479
click at [607, 164] on input "SEO Keywords" at bounding box center [679, 165] width 281 height 21
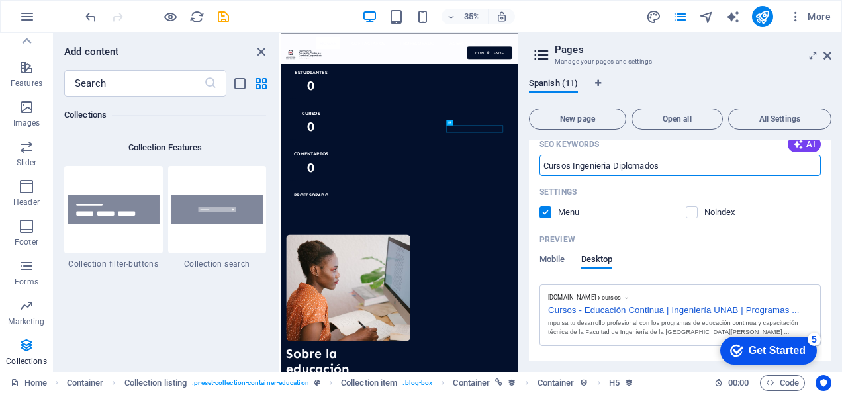
type input "Cursos Ingenieria Diplomados"
click at [680, 236] on div "Preview" at bounding box center [679, 239] width 281 height 21
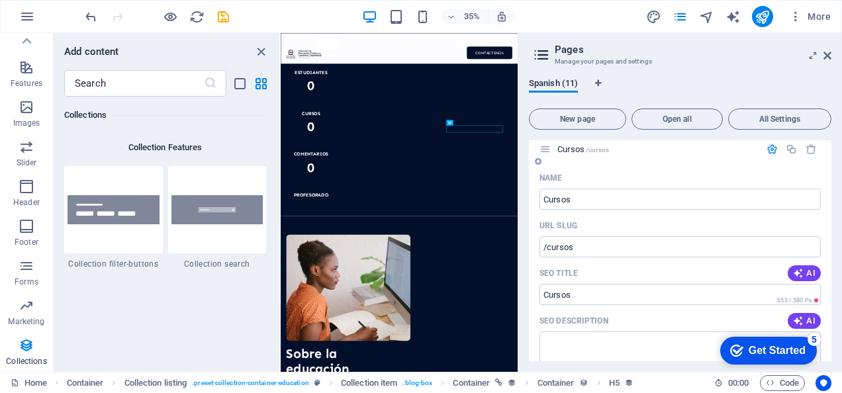
scroll to position [0, 0]
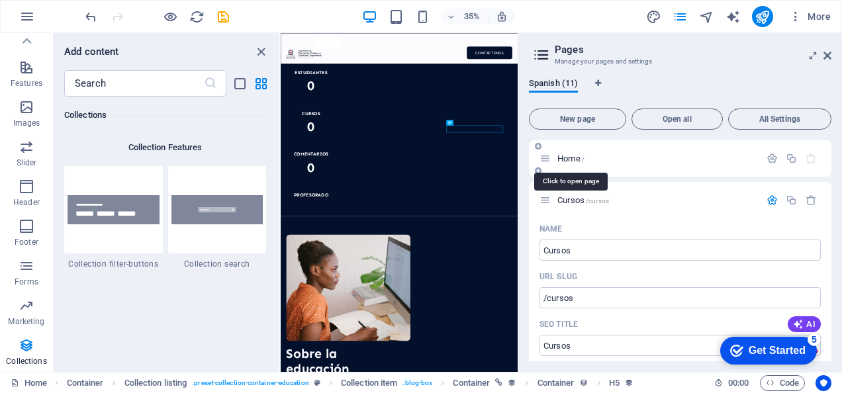
click at [572, 156] on span "Home /" at bounding box center [570, 159] width 27 height 10
click at [550, 159] on icon at bounding box center [544, 158] width 11 height 11
click at [577, 165] on div "Home /" at bounding box center [649, 158] width 220 height 15
click at [570, 155] on span "Home /" at bounding box center [570, 159] width 27 height 10
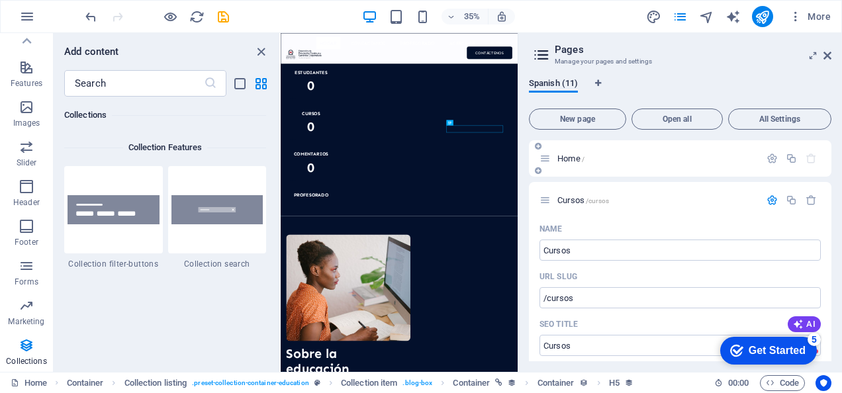
click at [570, 155] on span "Home /" at bounding box center [570, 159] width 27 height 10
click at [596, 165] on div "Home /" at bounding box center [649, 158] width 220 height 15
click at [574, 161] on span "Home /" at bounding box center [570, 159] width 27 height 10
click at [770, 159] on icon "button" at bounding box center [771, 158] width 11 height 11
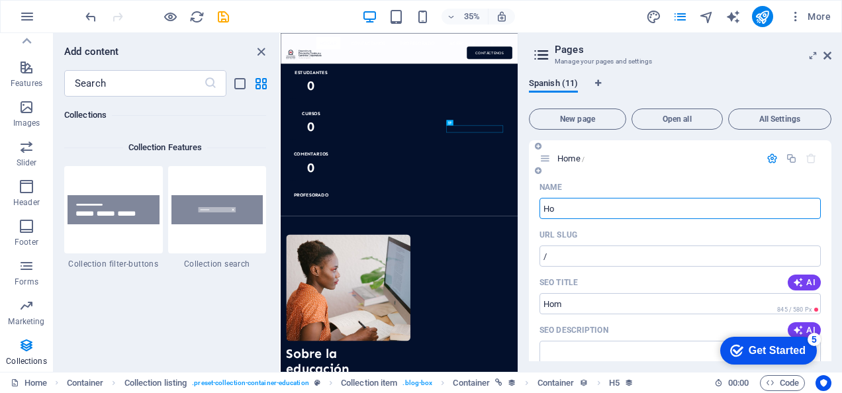
type input "H"
type input "Inici"
type input "/inii"
type input "Inicio"
type input "/inicio"
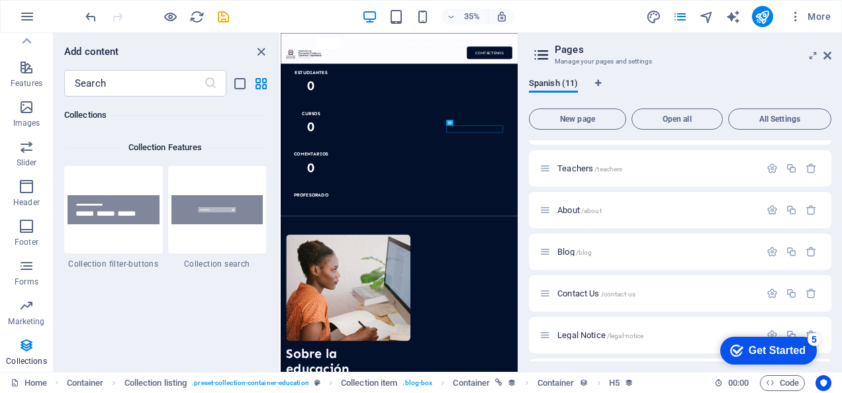
scroll to position [1149, 0]
type input "Inicio"
click at [558, 163] on span "Teachers /teachers" at bounding box center [589, 168] width 65 height 10
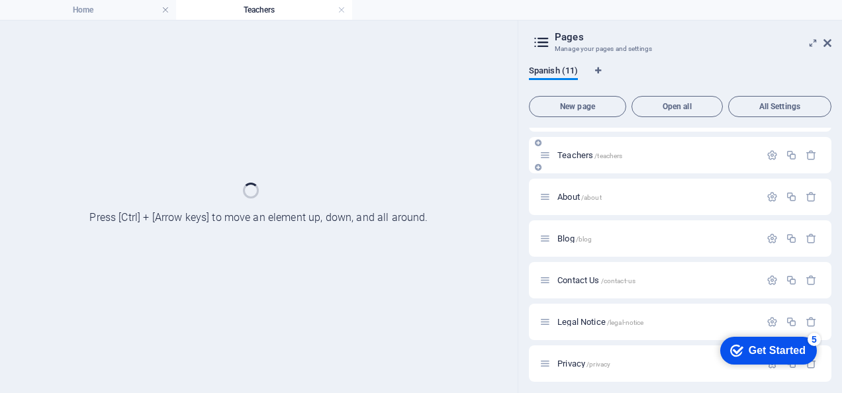
scroll to position [0, 0]
click at [775, 150] on button "button" at bounding box center [771, 155] width 19 height 11
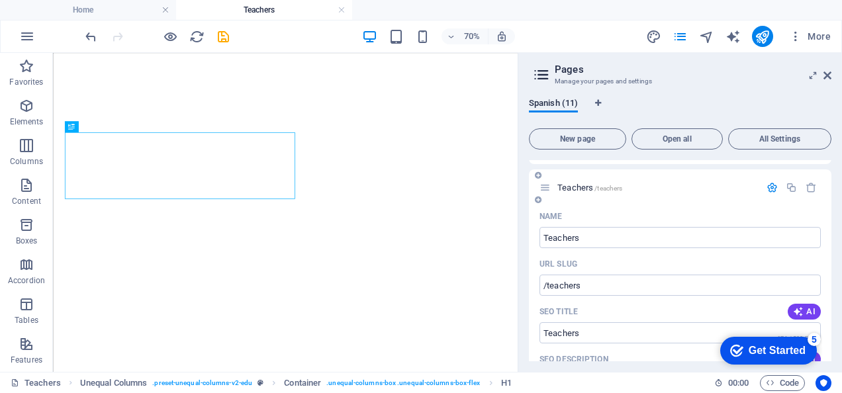
click at [593, 183] on div "Teachers /teachers" at bounding box center [680, 187] width 302 height 36
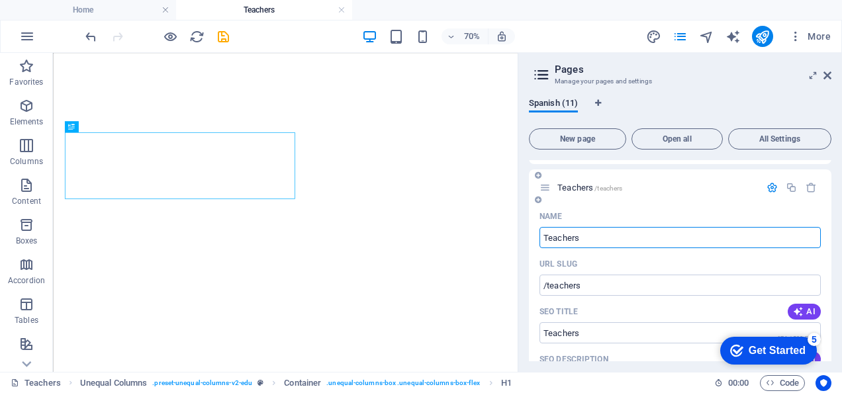
drag, startPoint x: 584, startPoint y: 222, endPoint x: 541, endPoint y: 208, distance: 44.8
click at [541, 208] on div "Name Teachers ​" at bounding box center [679, 227] width 281 height 42
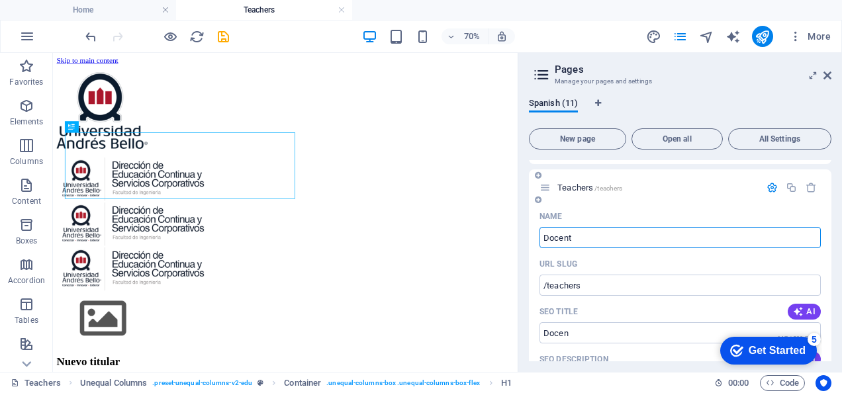
type input "Docente"
type input "/docen"
type input "Docente"
type input "/docente"
type input "Docente"
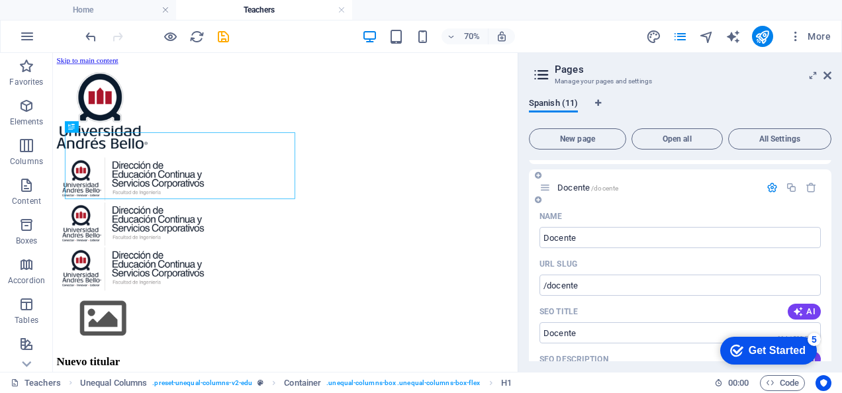
click at [604, 206] on div "Name" at bounding box center [679, 216] width 281 height 21
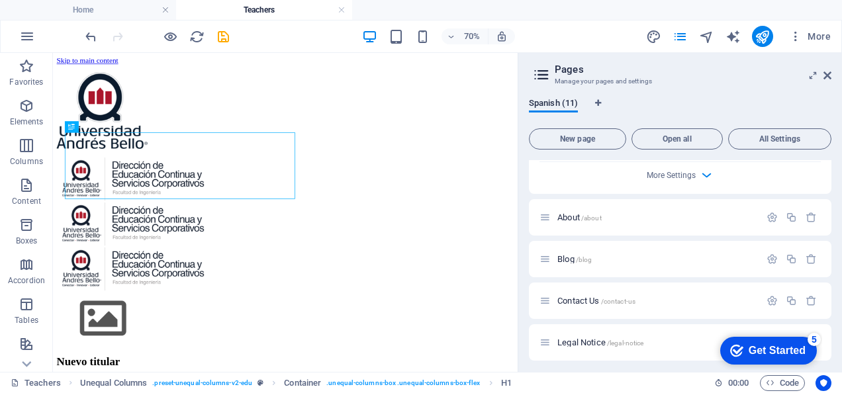
scroll to position [1756, 0]
click at [766, 214] on icon "button" at bounding box center [771, 219] width 11 height 11
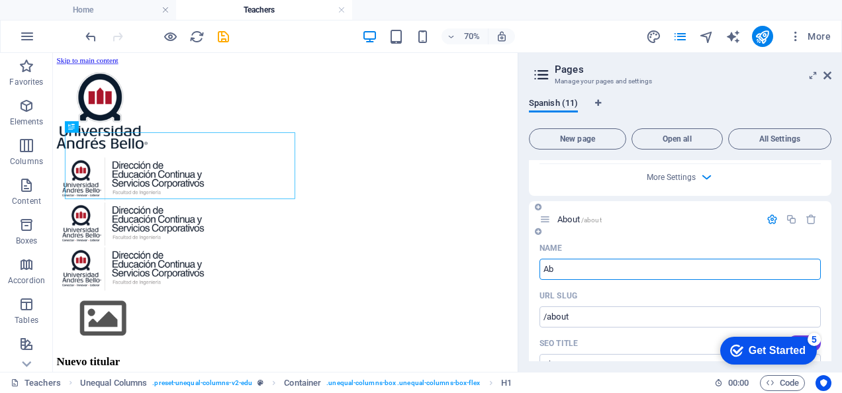
type input "A"
type input "/abou"
type input "Acer"
type input "/"
type input "Acerca de nos"
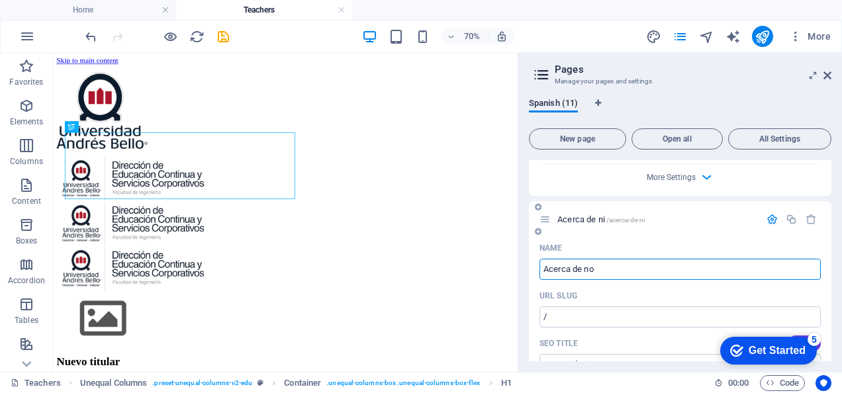
type input "/acerca-de-ni"
type input "Acerca de ni"
type input "Acerca de nosotros"
type input "/acerca-de-nosotros"
type input "Acerca de nosotros"
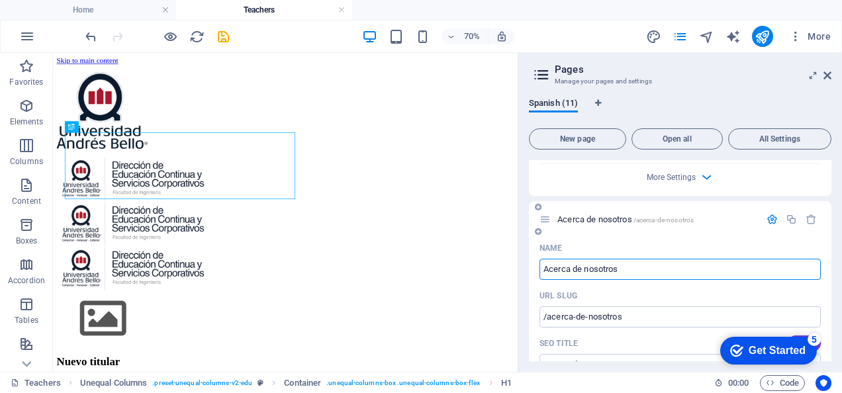
type input "Acerca de nosotros"
click at [671, 209] on div "Acerca de nosotros /acerca-de-nosotros" at bounding box center [680, 219] width 302 height 36
click at [766, 214] on icon "button" at bounding box center [771, 219] width 11 height 11
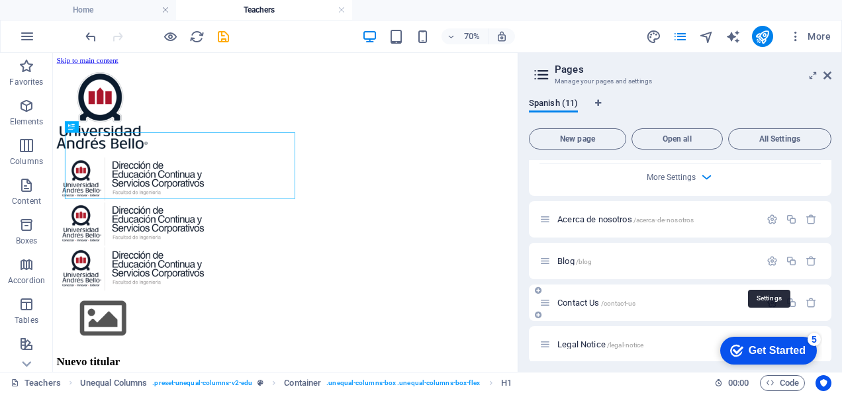
click at [769, 297] on icon "button" at bounding box center [771, 302] width 11 height 11
drag, startPoint x: 631, startPoint y: 314, endPoint x: 573, endPoint y: 329, distance: 60.2
click at [573, 342] on input "Contact Us" at bounding box center [679, 352] width 281 height 21
type input "Contác"
type input "/cont"
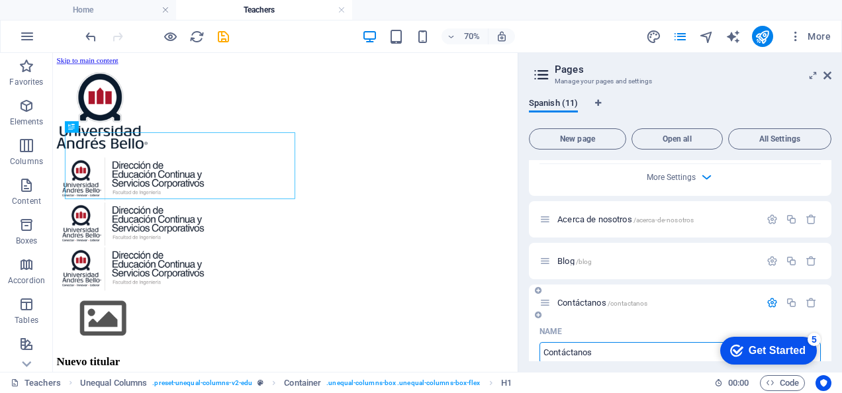
type input "Contáctanos"
type input "/contactanos"
type input "Contáctanos"
click at [772, 297] on icon "button" at bounding box center [771, 302] width 11 height 11
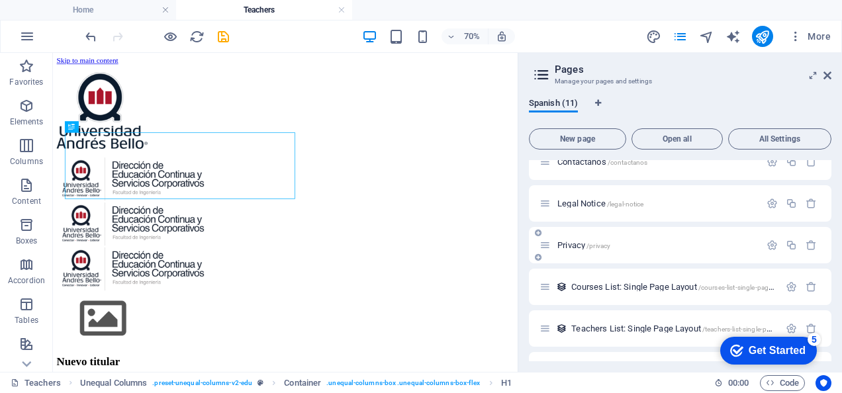
scroll to position [1902, 0]
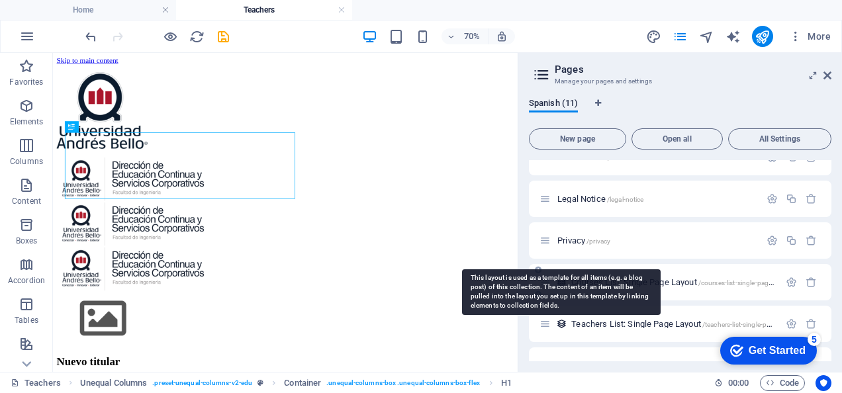
click at [561, 277] on icon at bounding box center [561, 282] width 11 height 11
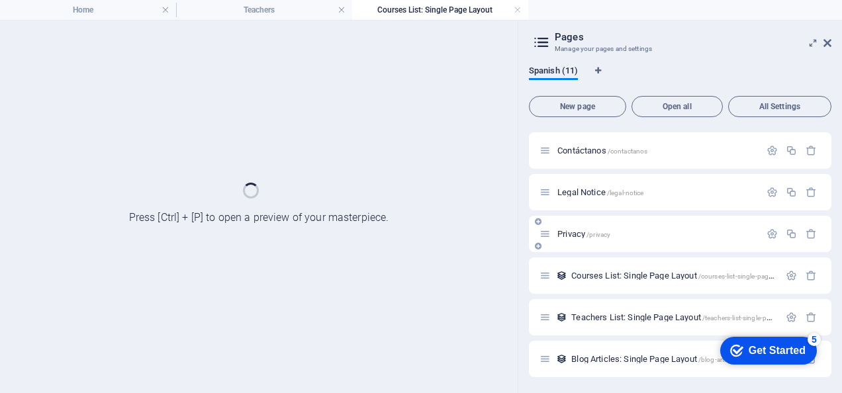
scroll to position [1847, 0]
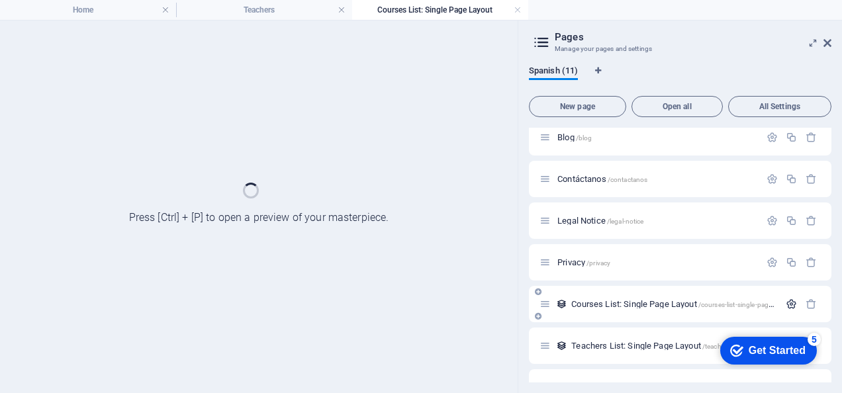
click at [791, 277] on div "Privacy /privacy" at bounding box center [680, 262] width 302 height 36
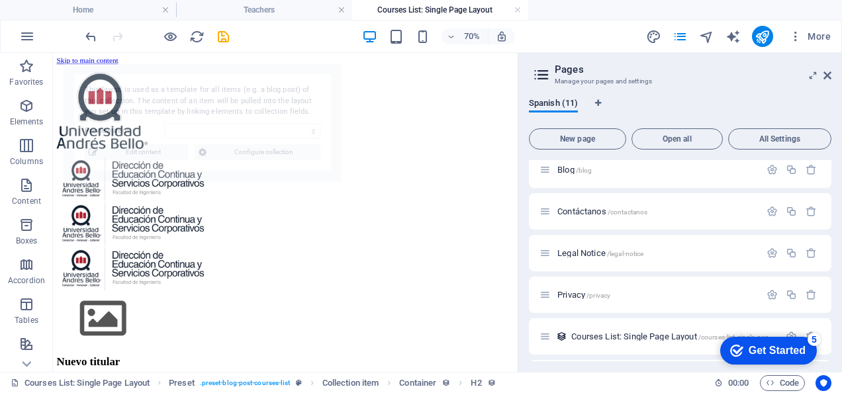
scroll to position [1902, 0]
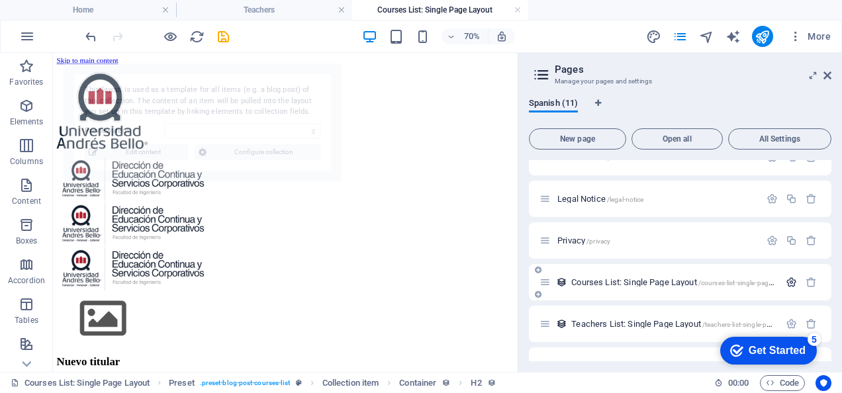
click at [789, 277] on icon "button" at bounding box center [790, 282] width 11 height 11
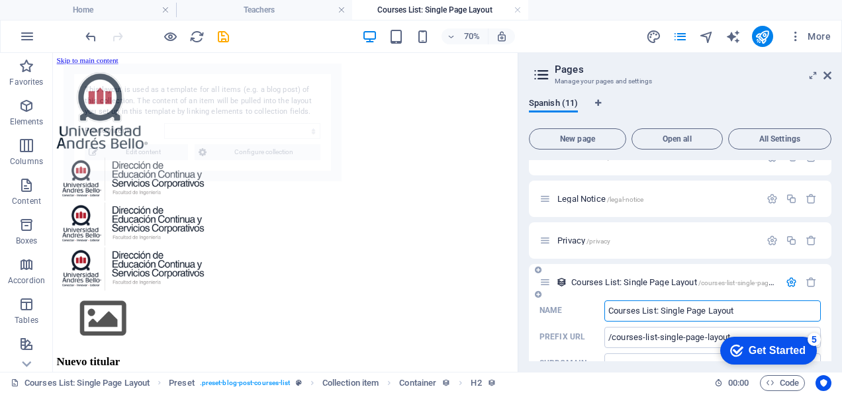
select select "687913ce470ed380b20d1343"
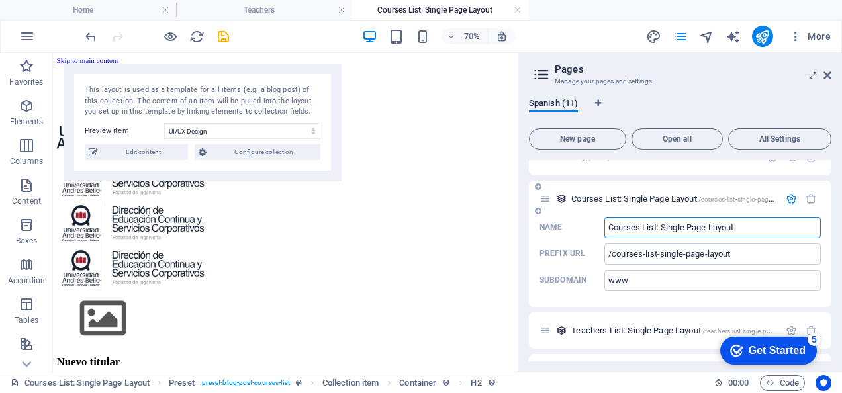
scroll to position [1991, 0]
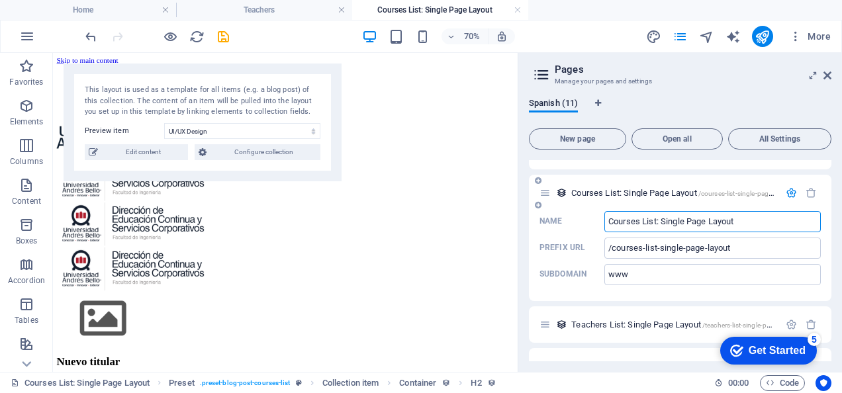
drag, startPoint x: 746, startPoint y: 195, endPoint x: 609, endPoint y: 204, distance: 137.2
click at [609, 211] on div "Name Courses List: Single Page Layout ​ Prefix URL /courses-list-single-page-la…" at bounding box center [680, 256] width 302 height 90
type input "Lista de Curso"
type input "/lista-de"
type input "Lista de Cur"
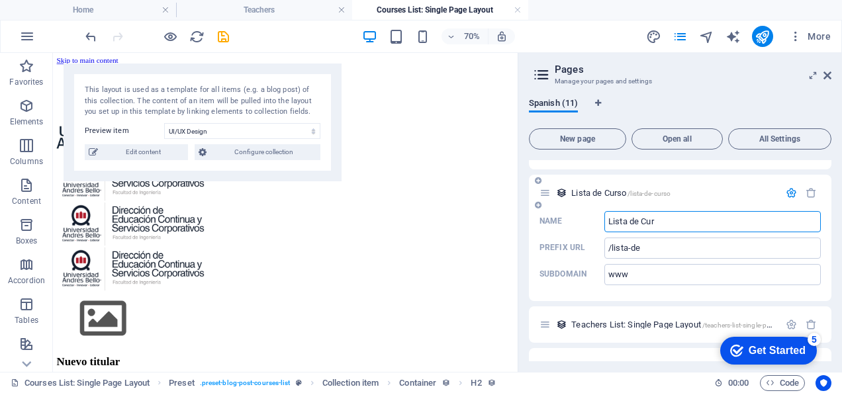
type input "/lista-de-curso"
type input "Lista de C"
type input "/lista-de-cur"
type input "Lista de"
type input "/lista-de-c"
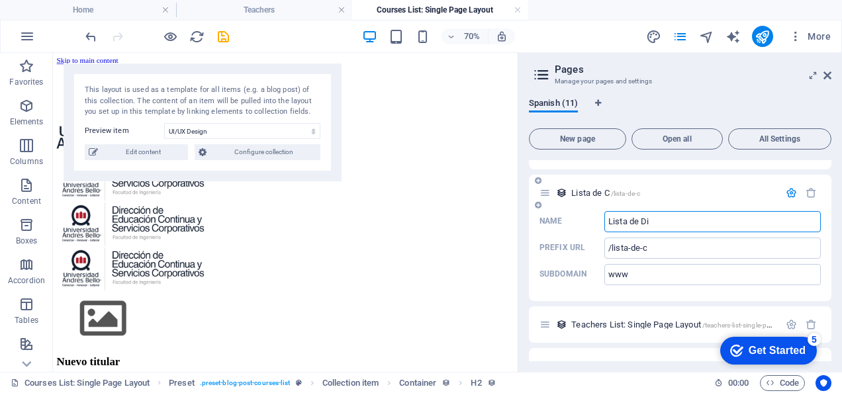
type input "Lista de Dip"
type input "/lista-de"
type input "Lista de Diploma"
type input "/lista-de-diplo"
type input "Lista de Diplomados"
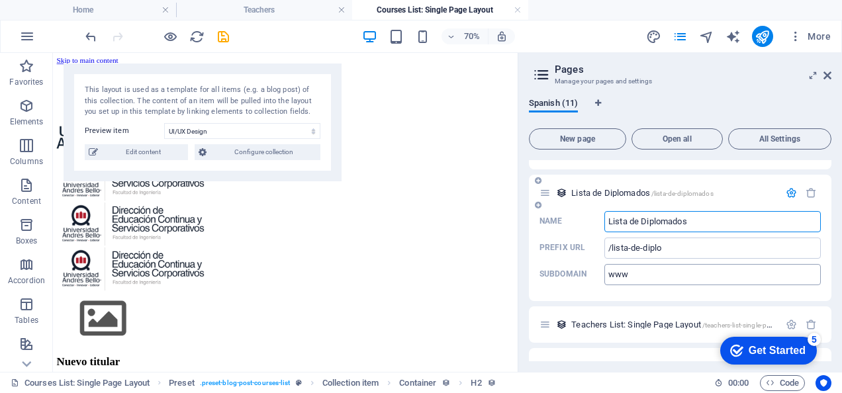
type input "/lista-de-diplomados"
type input "Lista de Diplomados"
click at [630, 320] on span "Teachers List: Single Page Layout /teachers-list-single-page-layout" at bounding box center [684, 325] width 226 height 10
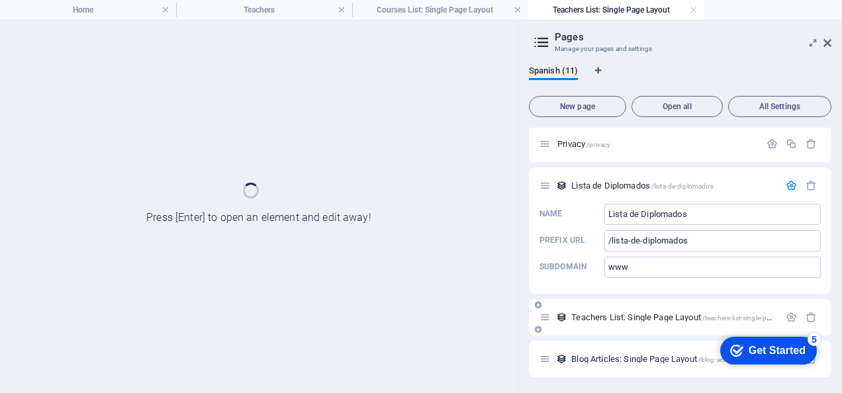
scroll to position [1937, 0]
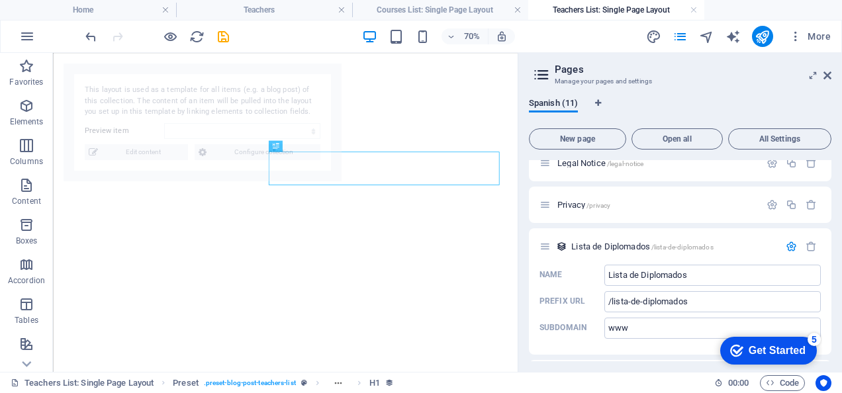
select select "687913cf470ed380b20d1351"
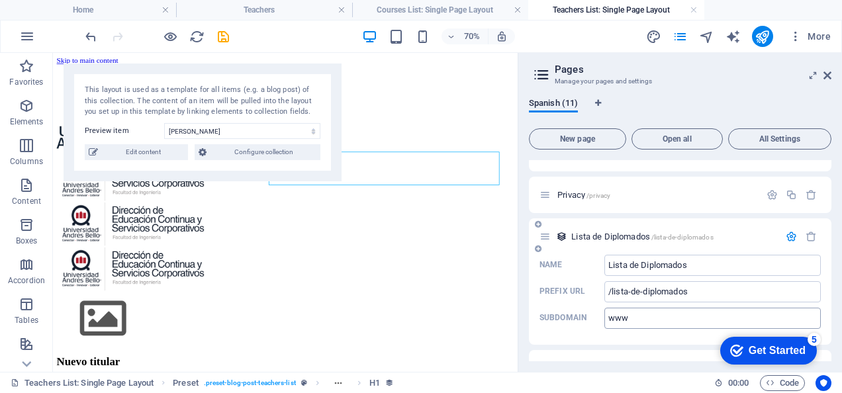
scroll to position [1940, 0]
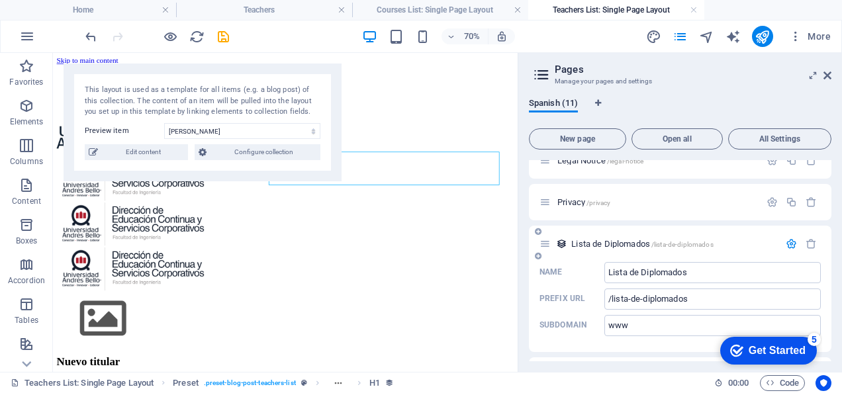
click at [624, 239] on span "Lista de Diplomados /lista-de-diplomados" at bounding box center [642, 244] width 142 height 10
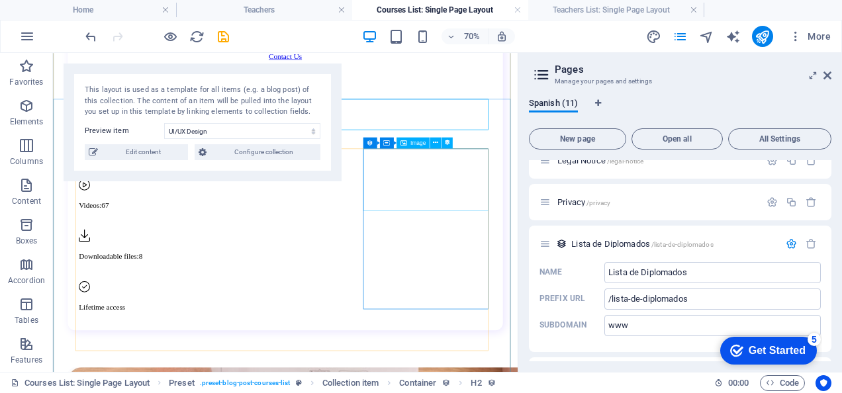
scroll to position [1734, 0]
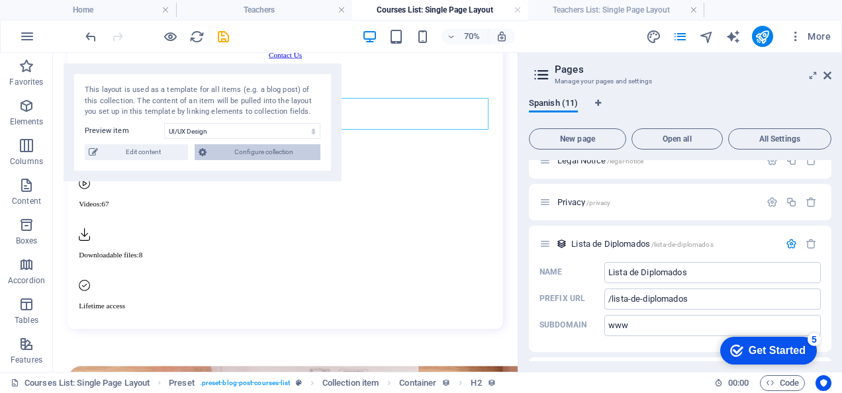
click at [202, 152] on icon at bounding box center [203, 152] width 8 height 16
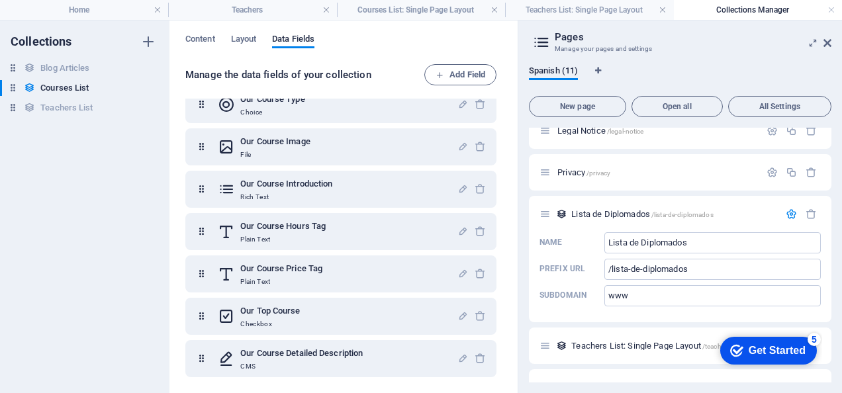
scroll to position [0, 0]
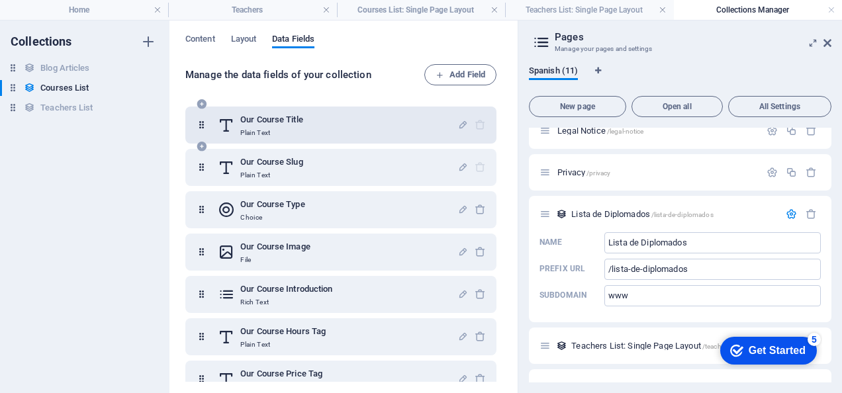
click at [402, 122] on div "Our Course Title Plain Text" at bounding box center [338, 125] width 240 height 26
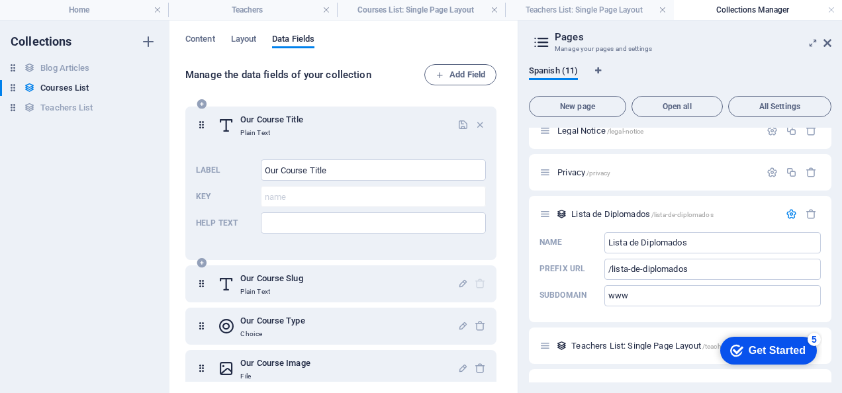
click at [318, 122] on div "Our Course Title Plain Text" at bounding box center [338, 125] width 240 height 26
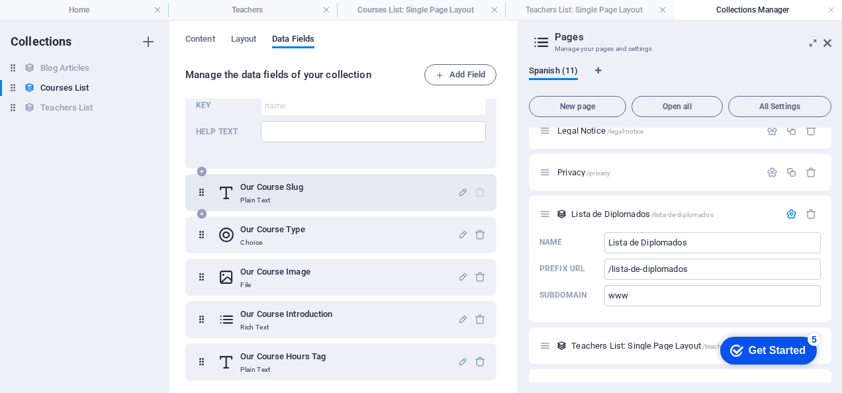
scroll to position [101, 0]
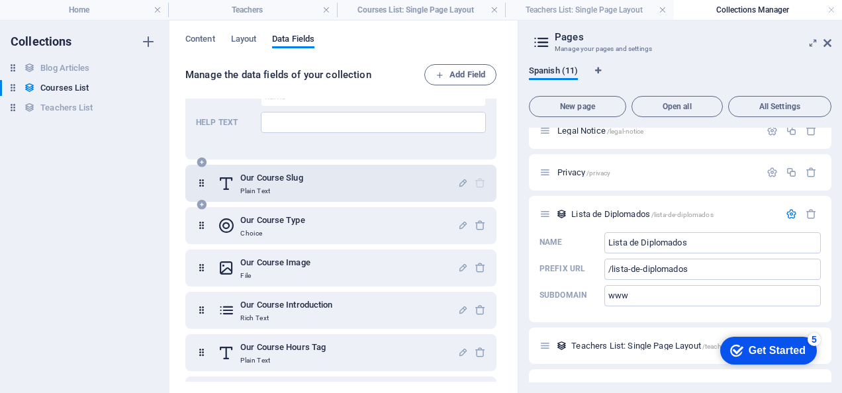
click at [283, 181] on h6 "Our Course Slug" at bounding box center [271, 178] width 62 height 16
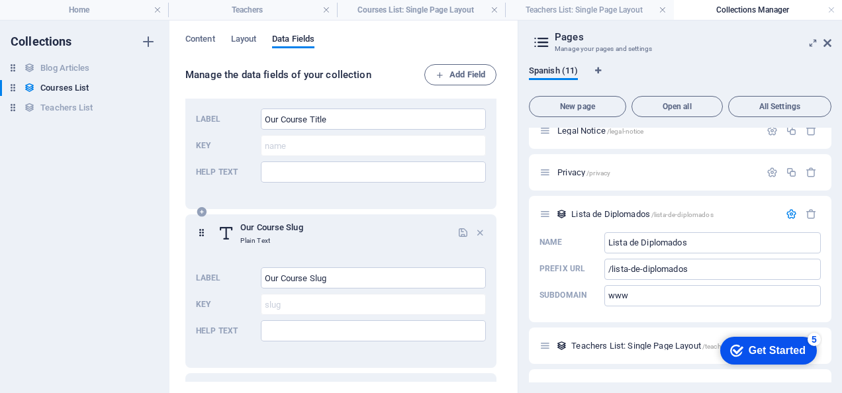
scroll to position [0, 0]
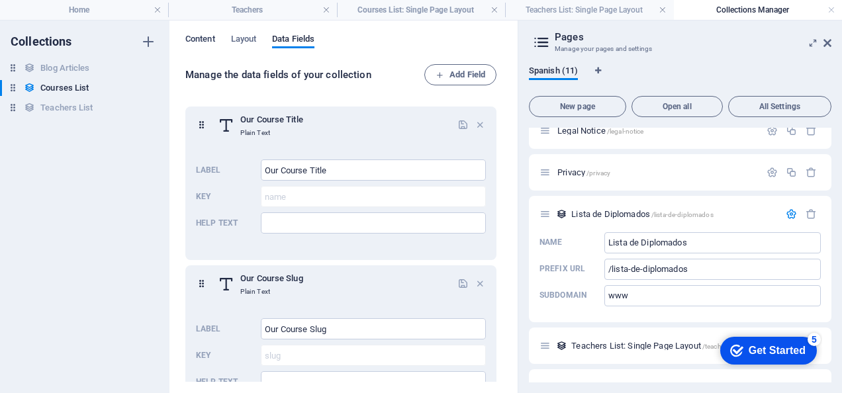
click at [212, 37] on span "Content" at bounding box center [200, 40] width 30 height 19
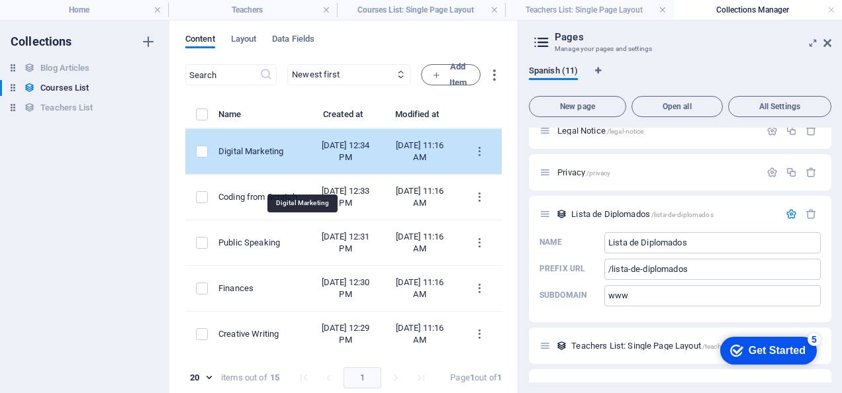
click at [298, 157] on div "Digital Marketing" at bounding box center [258, 152] width 80 height 12
select select "Marketing"
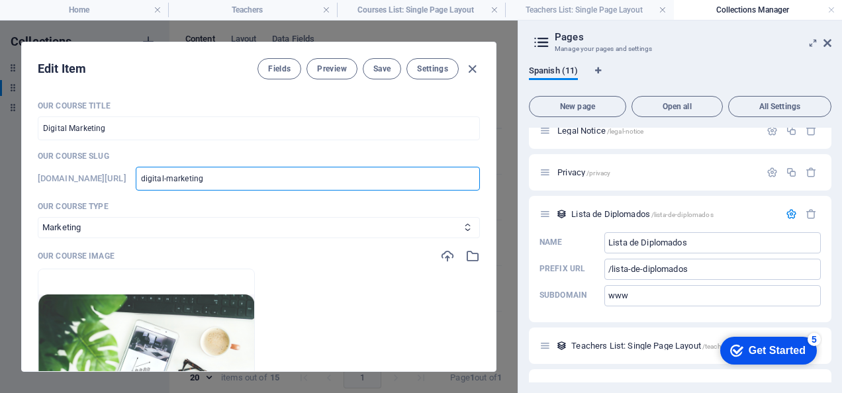
click at [281, 185] on input "digital-marketing" at bounding box center [308, 179] width 344 height 24
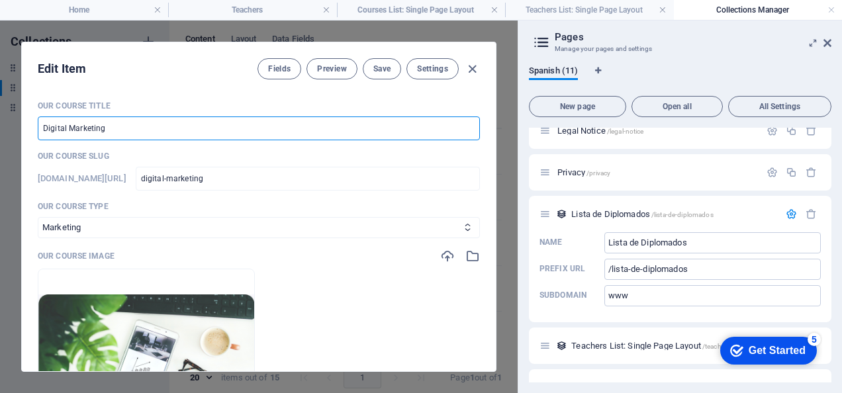
drag, startPoint x: 121, startPoint y: 136, endPoint x: 40, endPoint y: 138, distance: 81.4
click at [40, 138] on input "Digital Marketing" at bounding box center [259, 128] width 442 height 24
type input "D"
type input "d"
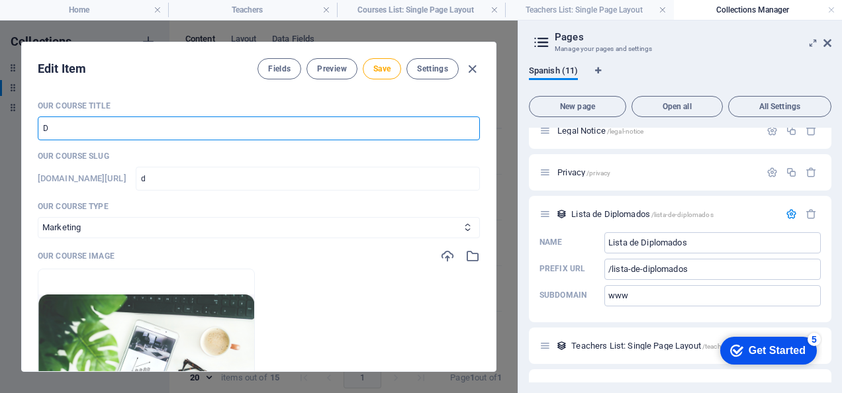
type input "Di"
type input "di"
type input "D"
type input "d"
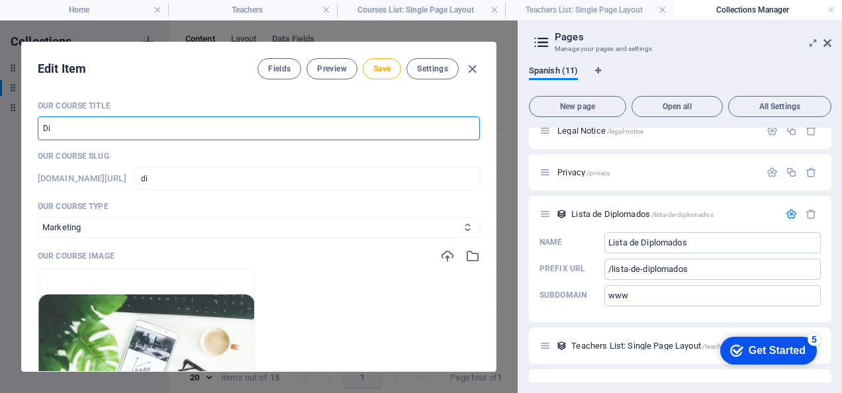
type input "d"
type input "S"
type input "s"
type input "Si"
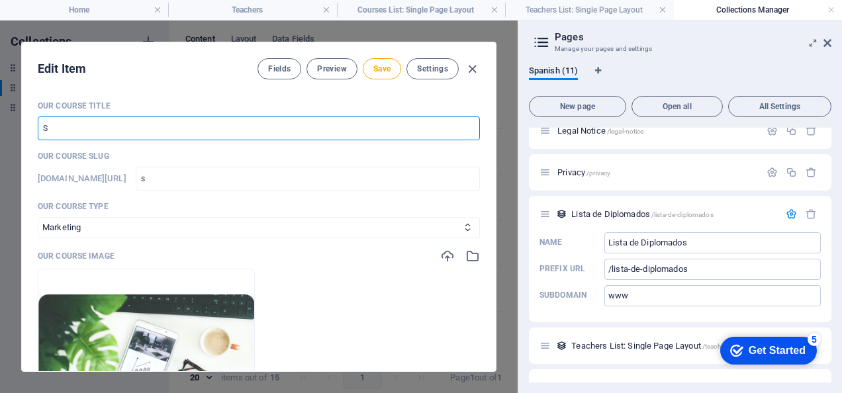
type input "si"
type input "Sig"
type input "sig"
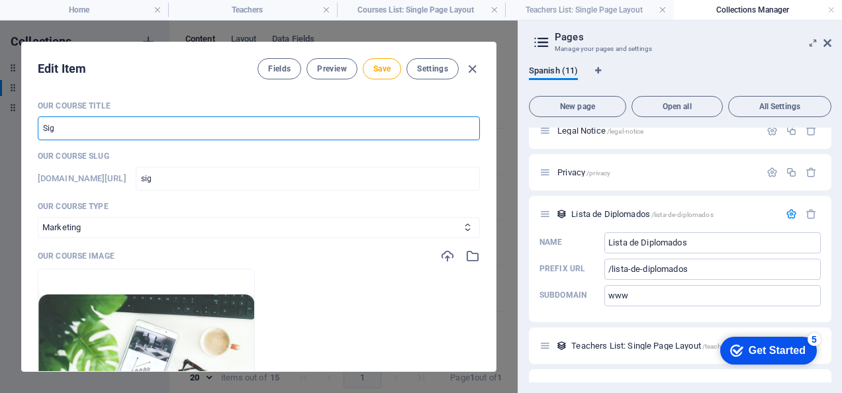
type input "Si"
type input "si"
type input "S"
type input "s"
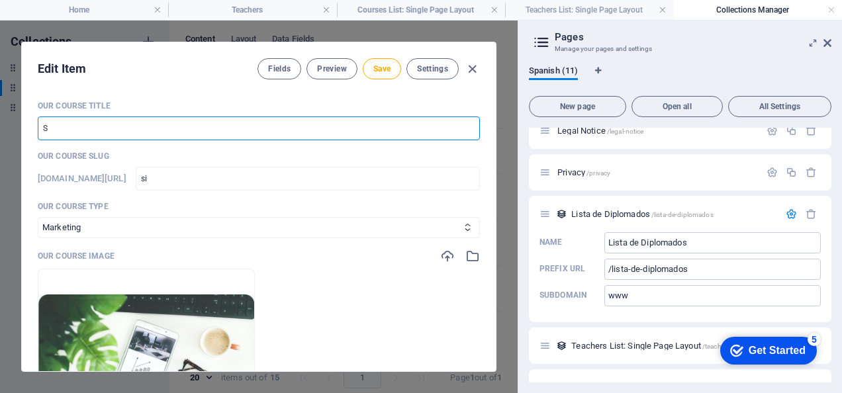
type input "s"
type input "D"
type input "d"
type input "Di"
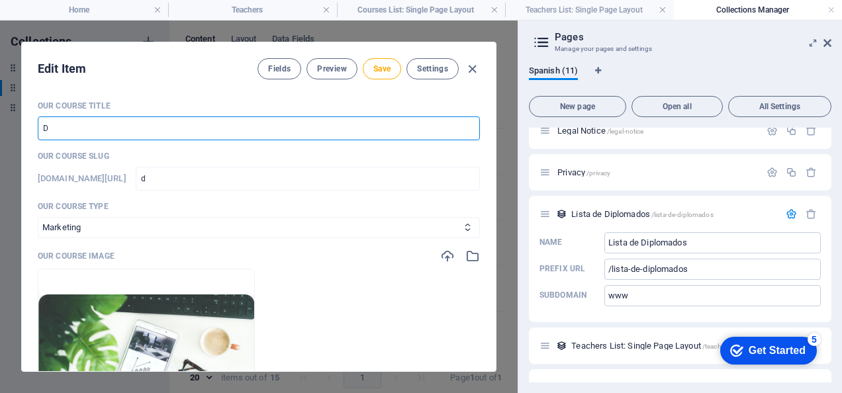
type input "di"
type input "Dip"
type input "dip"
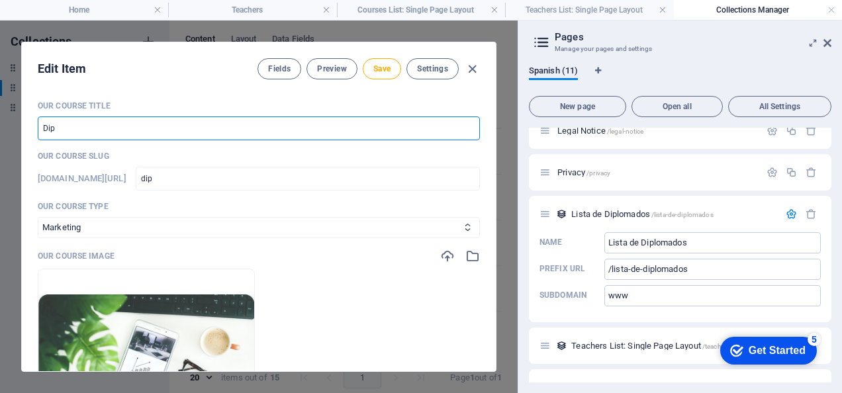
type input "Dipl"
type input "dipl"
type input "Diplo"
type input "diplo"
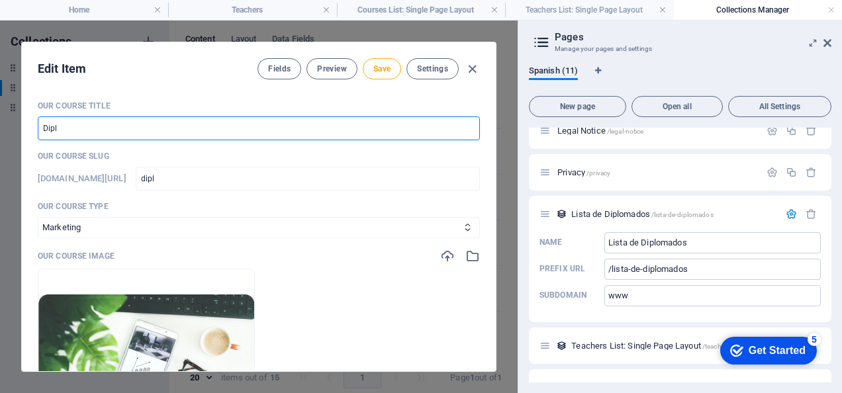
type input "diplo"
type input "Diplom"
type input "diplom"
type input "Diploma"
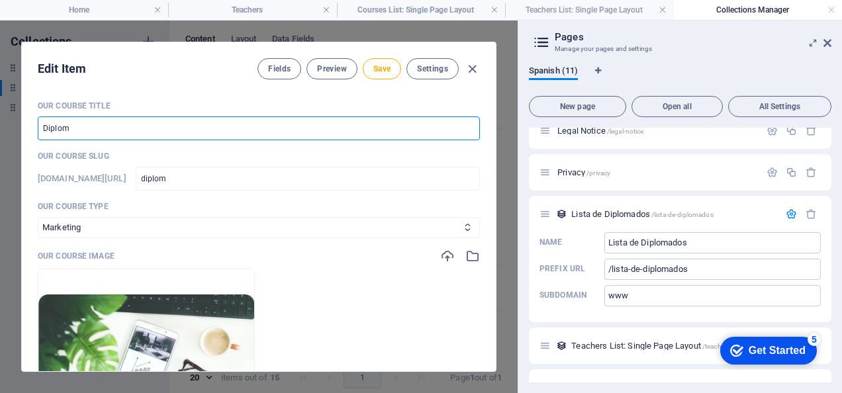
type input "diploma"
type input "Diplomad"
type input "diplomad"
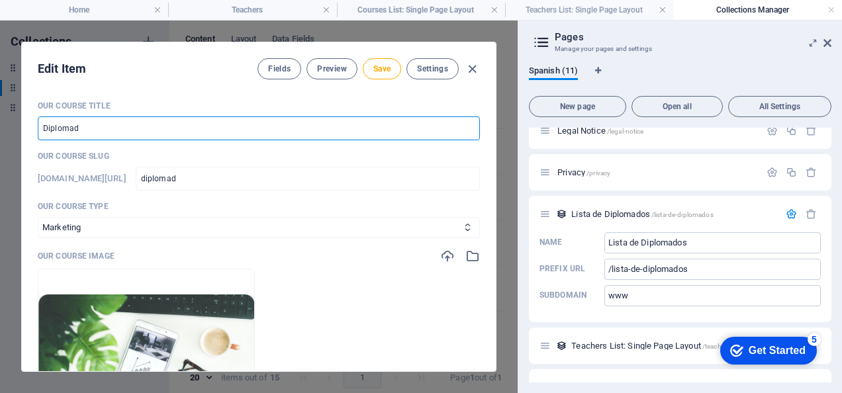
type input "Diplomado"
type input "diplomado"
type input "Diplomado S"
type input "diplomado-s"
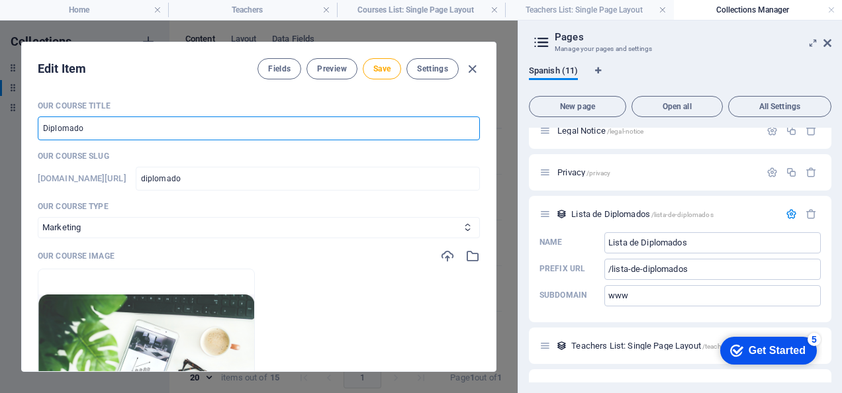
type input "diplomado-s"
type input "Diplomado SI"
type input "diplomado-si"
type input "Diplomado SIZ"
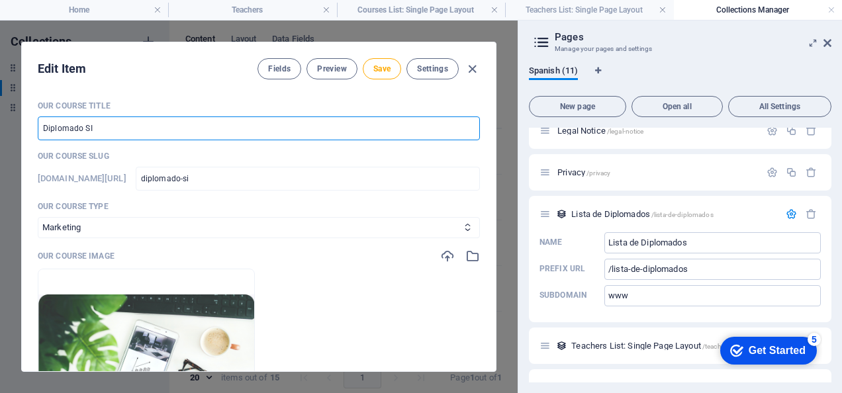
type input "diplomado-siz"
type input "Diplomado SI"
type input "diplomado-si"
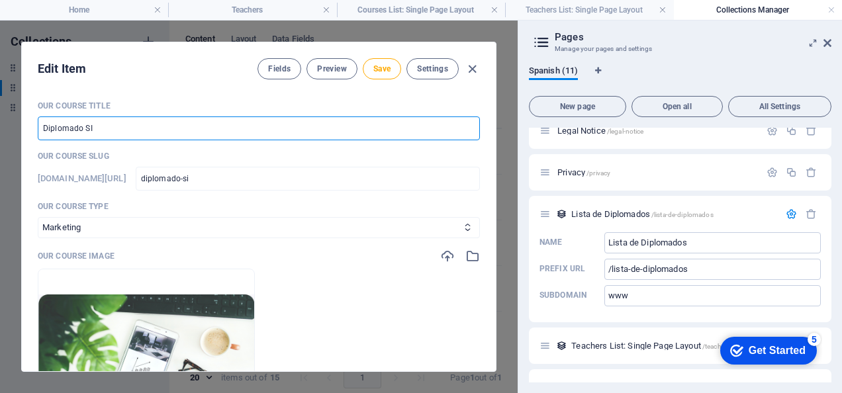
type input "Diplomado SIX"
type input "diplomado-six"
type input "Diplomado SIX S"
type input "diplomado-six-s"
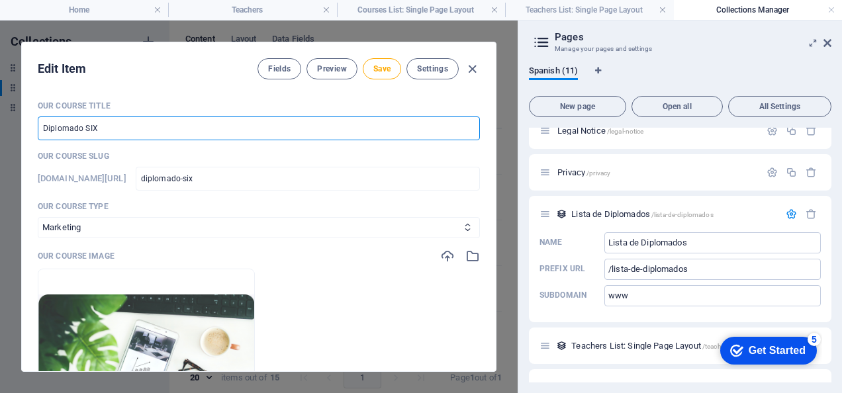
type input "diplomado-six-s"
type input "Diplomado SIX SI"
type input "diplomado-six-si"
type input "Diplomado SIX SIG"
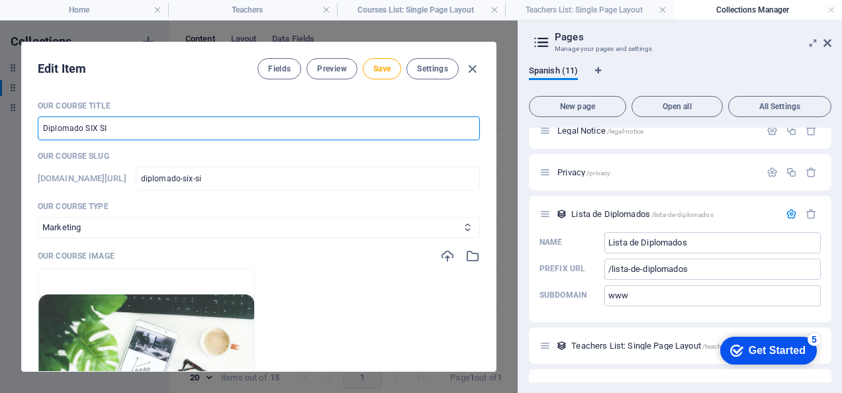
type input "diplomado-six-sig"
type input "Diplomado SIX SIGM"
type input "diplomado-six-sigm"
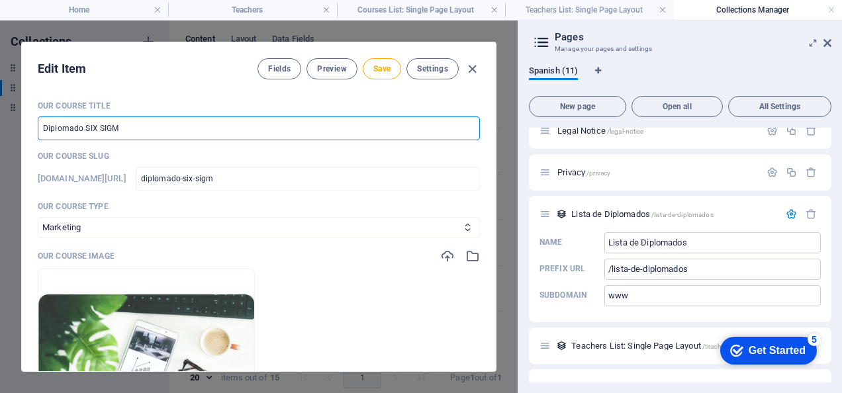
type input "Diplomado SIX SIGMA"
type input "diplomado-six-sigma"
type input "Diplomado SIX SIGMA N"
type input "diplomado-six-sigma-n"
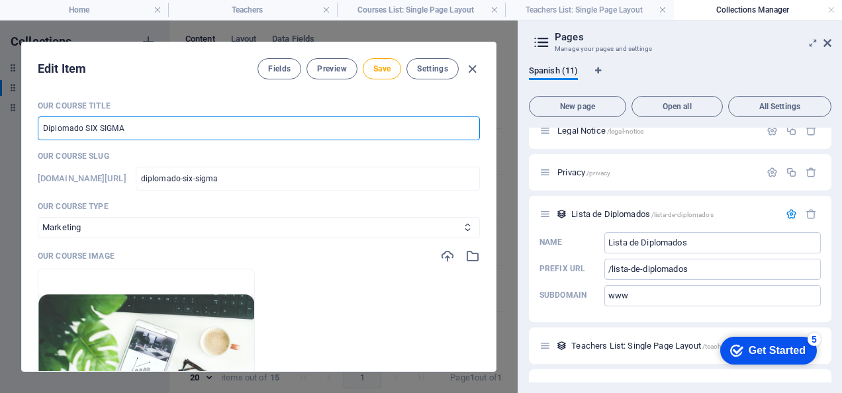
type input "diplomado-six-sigma-n"
type input "Diplomado SIX SIGMA Ni"
type input "diplomado-six-sigma-ni"
type input "Diplomado SIX SIGMA Niv"
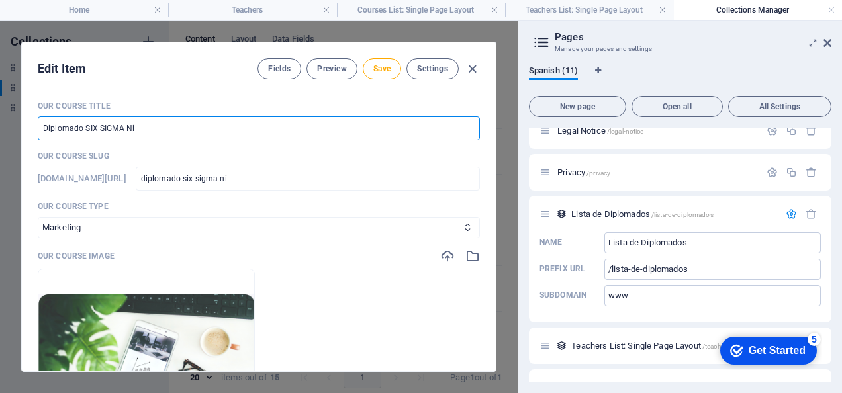
type input "diplomado-six-sigma-niv"
type input "Diplomado SIX SIGMA Nive"
type input "diplomado-six-sigma-nive"
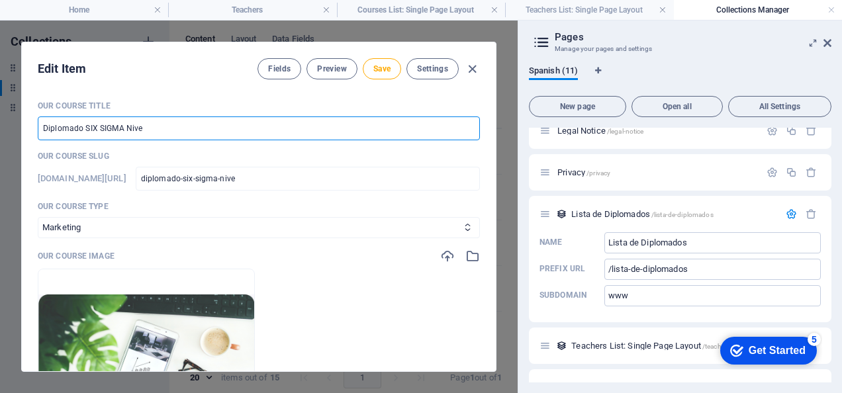
type input "Diplomado SIX SIGMA Nivel"
type input "diplomado-six-sigma-nivel"
type input "Diplomado SIX SIGMA Nivel B"
type input "diplomado-six-sigma-nivel-b"
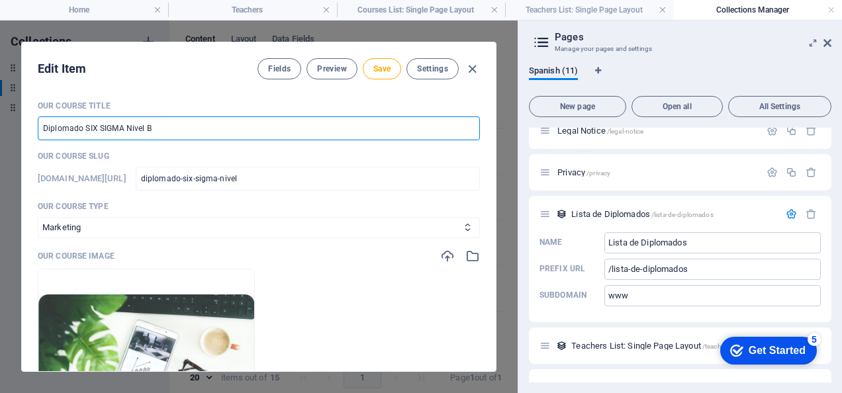
type input "diplomado-six-sigma-nivel-b"
type input "Diplomado SIX SIGMA Nivel Bl"
type input "diplomado-six-sigma-nivel-bl"
type input "Diplomado SIX SIGMA Nivel Bla"
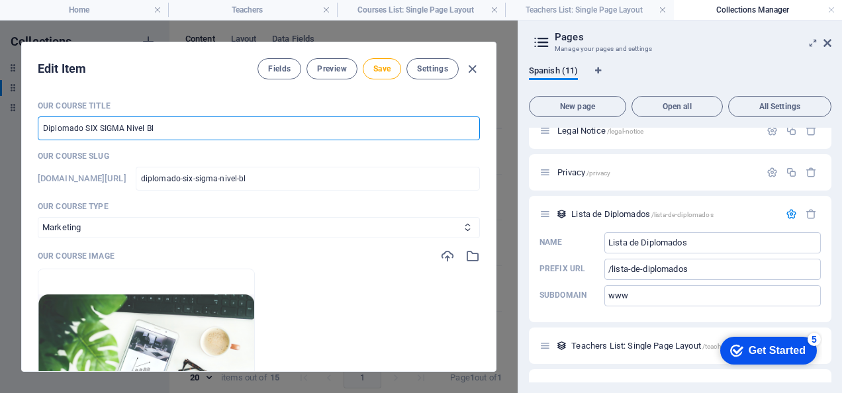
type input "diplomado-six-sigma-nivel-bla"
type input "Diplomado SIX SIGMA Nivel Blac"
type input "diplomado-six-sigma-nivel-blac"
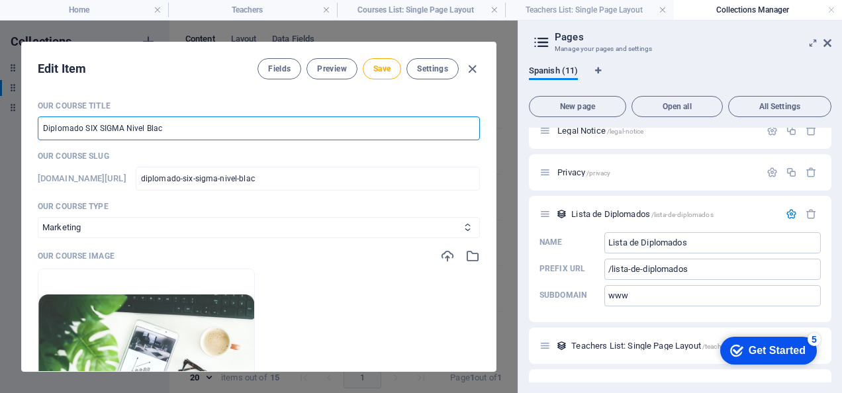
type input "Diplomado SIX SIGMA Nivel Black"
type input "diplomado-six-sigma-nivel-black"
type input "Diplomado SIX SIGMA Nivel Black B"
type input "diplomado-six-sigma-nivel-black-b"
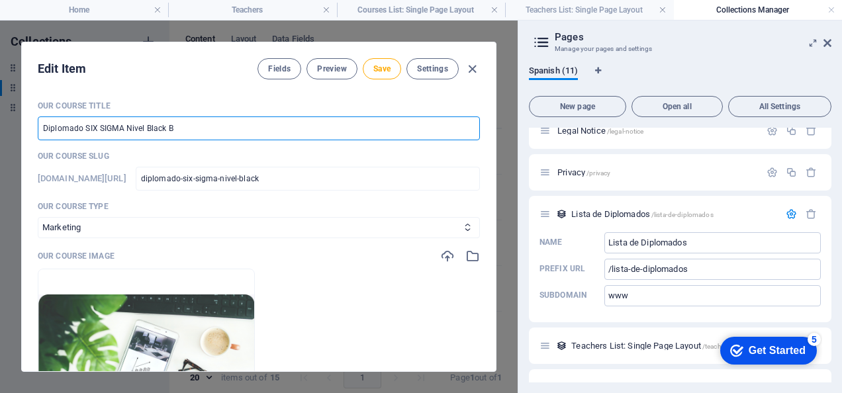
type input "diplomado-six-sigma-nivel-black-b"
type input "Diplomado SIX SIGMA Nivel Black Be"
type input "diplomado-six-sigma-nivel-black-be"
type input "Diplomado SIX SIGMA Nivel Black Bel"
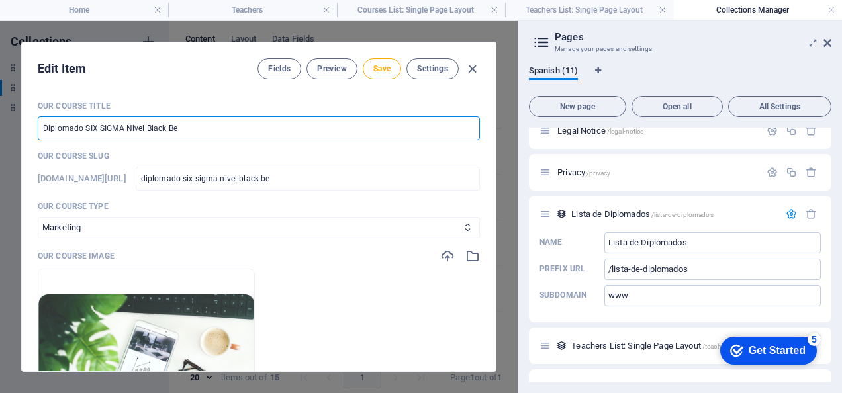
type input "diplomado-six-sigma-nivel-black-bel"
type input "Diplomado SIX SIGMA Nivel Black Bels"
type input "diplomado-six-sigma-nivel-black-bels"
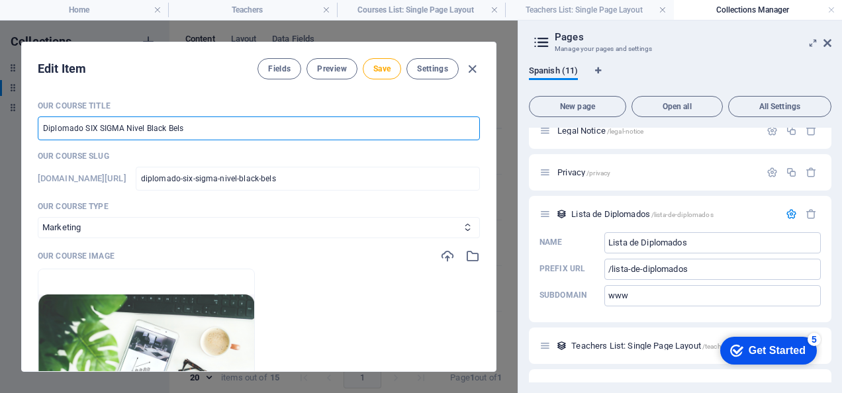
type input "Diplomado SIX SIGMA Nivel Black Bel"
type input "diplomado-six-sigma-nivel-black-bel"
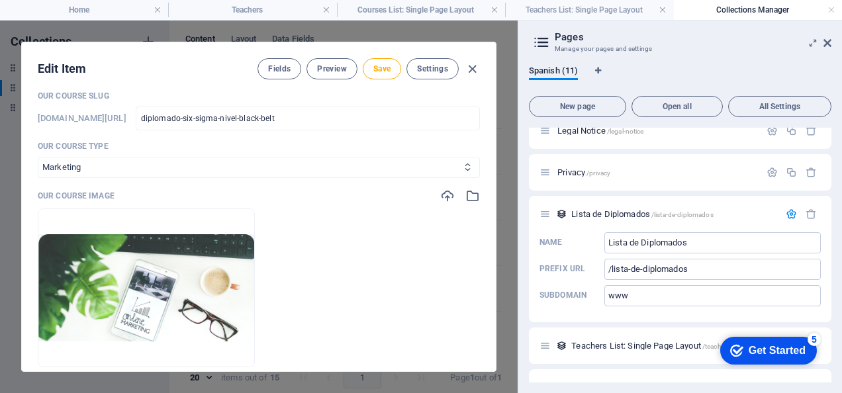
scroll to position [64, 0]
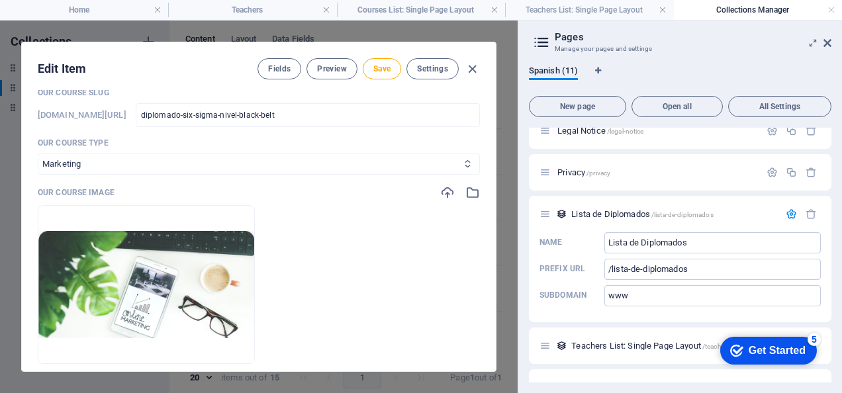
click at [445, 160] on select "Business/Finances Creativity Programming Psychology Science Speaking Management…" at bounding box center [259, 164] width 442 height 21
click at [38, 154] on select "Business/Finances Creativity Programming Psychology Science Speaking Management…" at bounding box center [259, 164] width 442 height 21
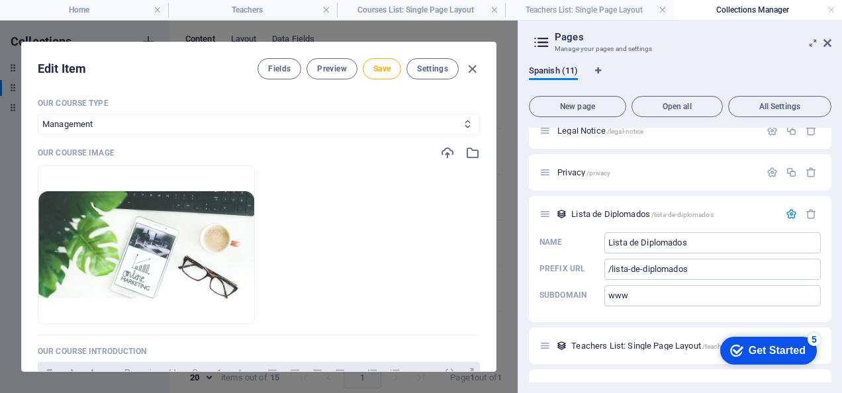
scroll to position [100, 0]
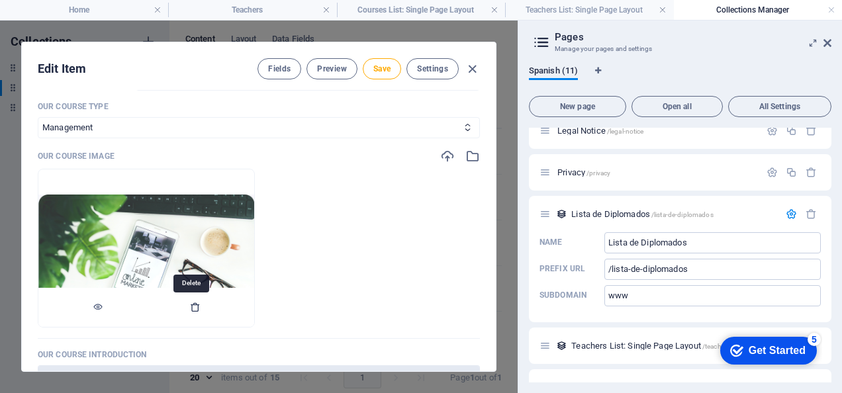
click at [193, 310] on icon "button" at bounding box center [195, 307] width 11 height 11
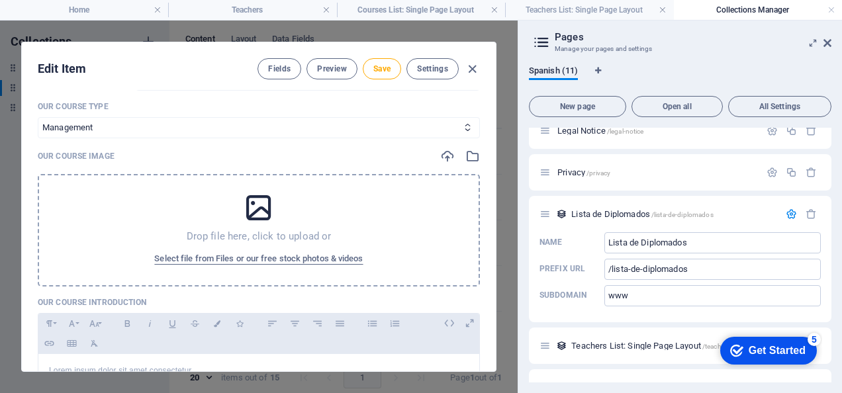
click at [266, 216] on icon at bounding box center [258, 207] width 33 height 33
click at [459, 159] on div at bounding box center [460, 156] width 40 height 15
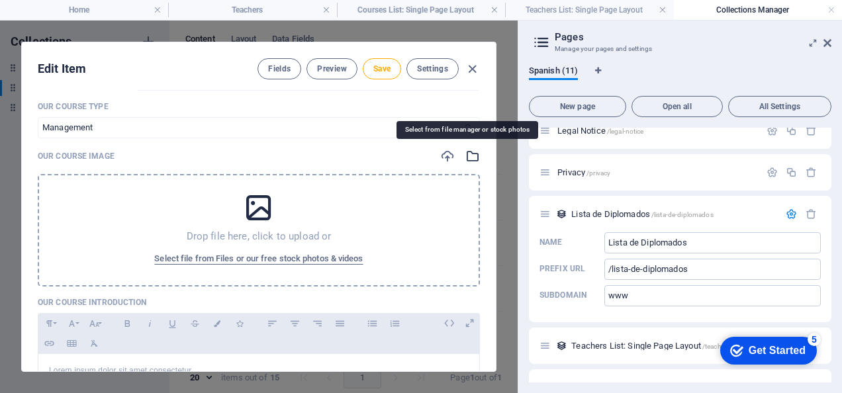
click at [468, 158] on icon "button" at bounding box center [472, 156] width 15 height 15
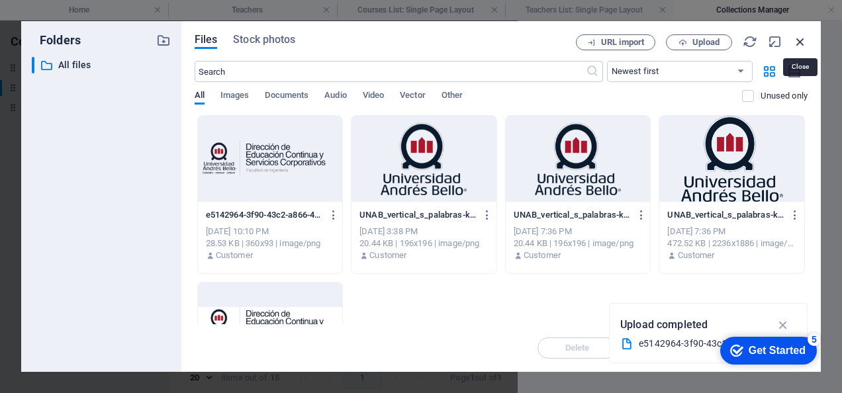
click at [797, 44] on icon "button" at bounding box center [800, 41] width 15 height 15
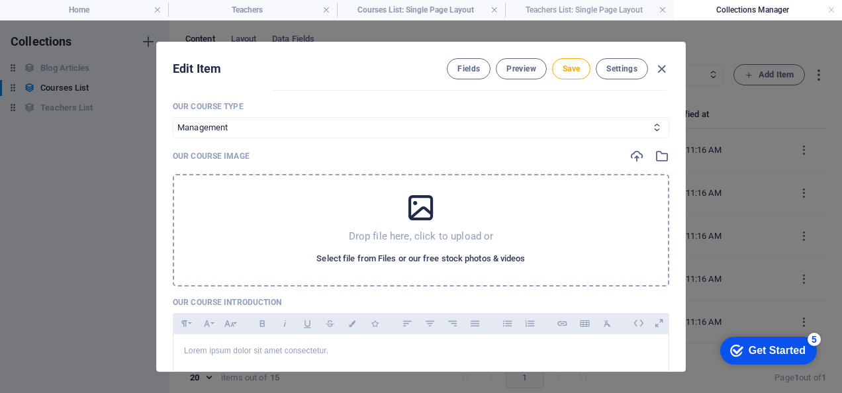
click at [371, 263] on span "Select file from Files or our free stock photos & videos" at bounding box center [420, 259] width 208 height 16
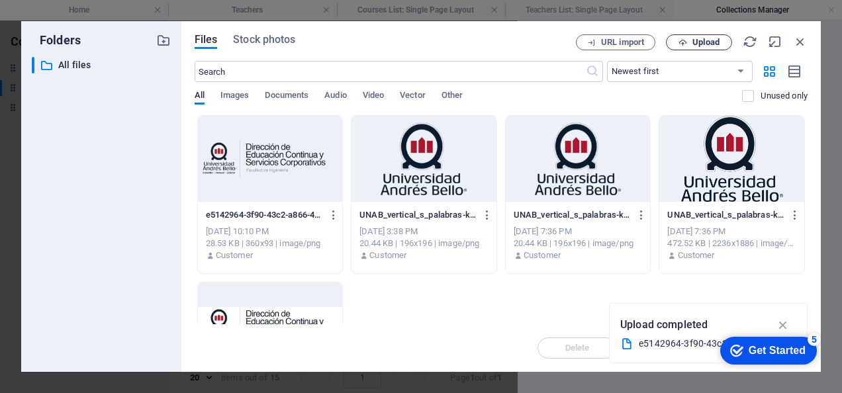
click at [688, 37] on button "Upload" at bounding box center [699, 42] width 66 height 16
click at [692, 38] on span "Upload" at bounding box center [705, 42] width 27 height 8
click at [787, 323] on icon "button" at bounding box center [782, 325] width 15 height 15
click at [240, 94] on span "Images" at bounding box center [234, 96] width 29 height 19
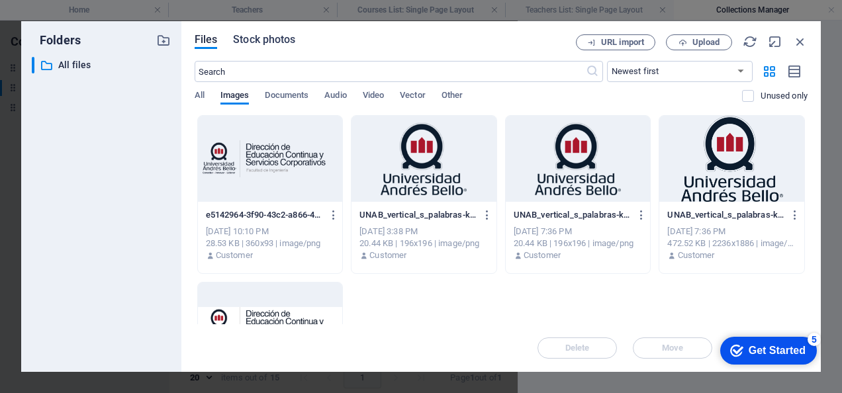
click at [279, 38] on span "Stock photos" at bounding box center [264, 40] width 62 height 16
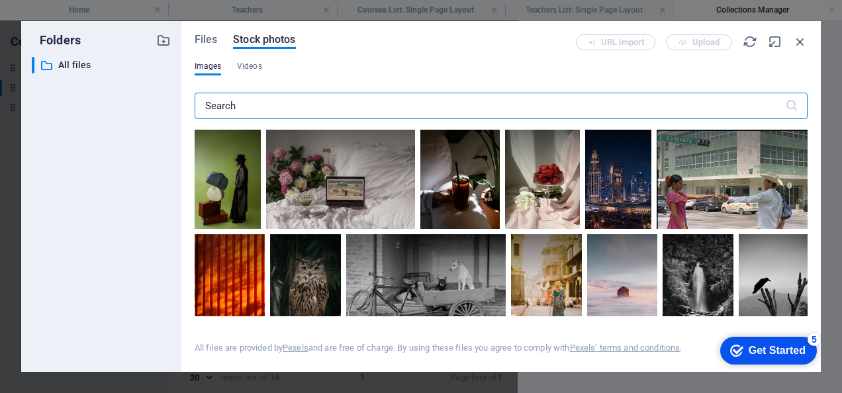
click at [321, 107] on input "text" at bounding box center [490, 106] width 590 height 26
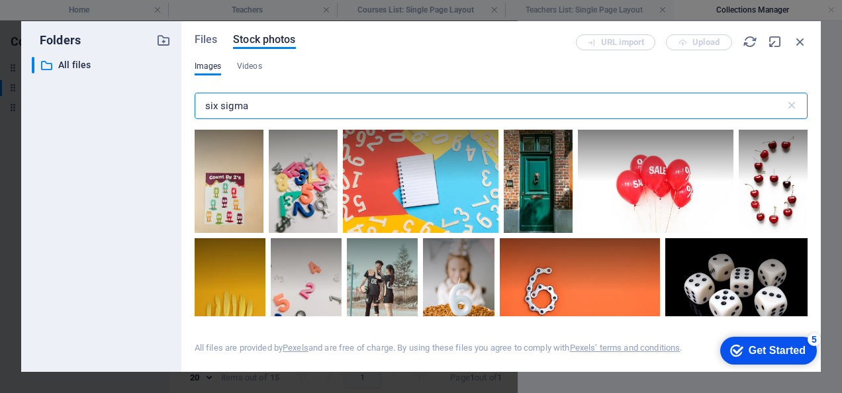
click at [321, 107] on input "six sigma" at bounding box center [490, 106] width 590 height 26
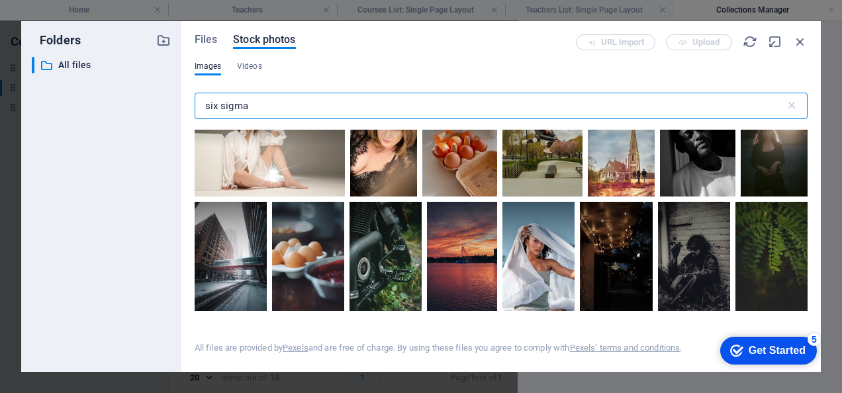
scroll to position [2555, 0]
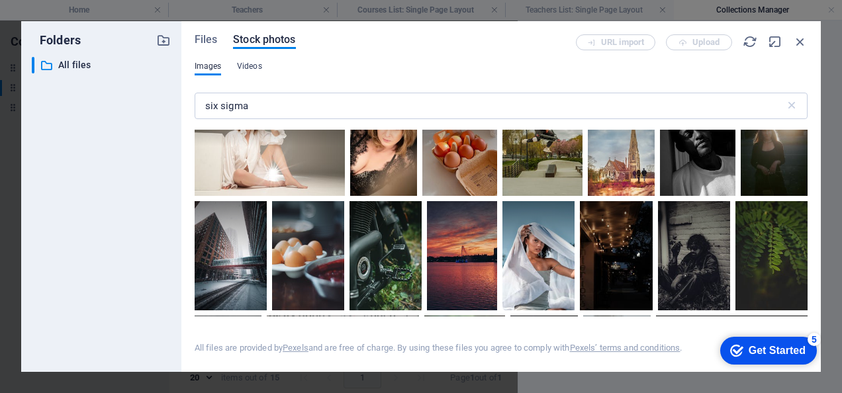
click at [247, 63] on span "Videos" at bounding box center [249, 66] width 25 height 16
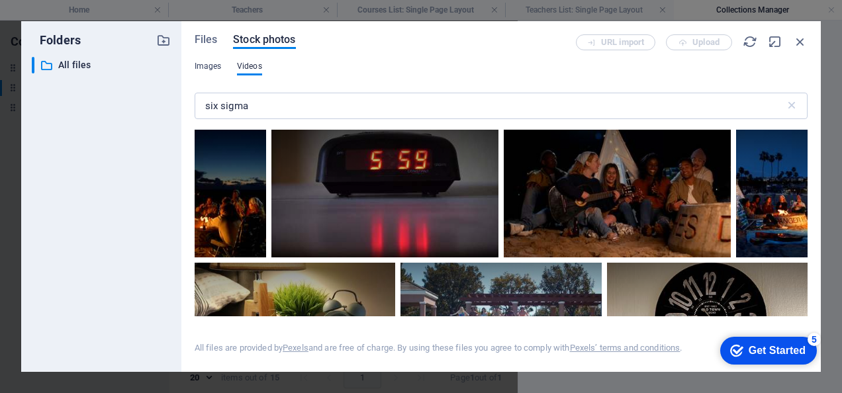
click at [212, 69] on span "Images" at bounding box center [208, 66] width 27 height 16
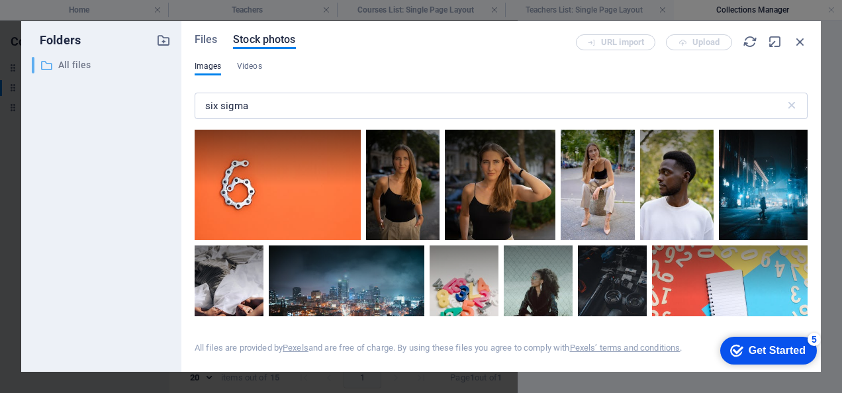
click at [97, 57] on div "​ All files All files" at bounding box center [89, 65] width 114 height 17
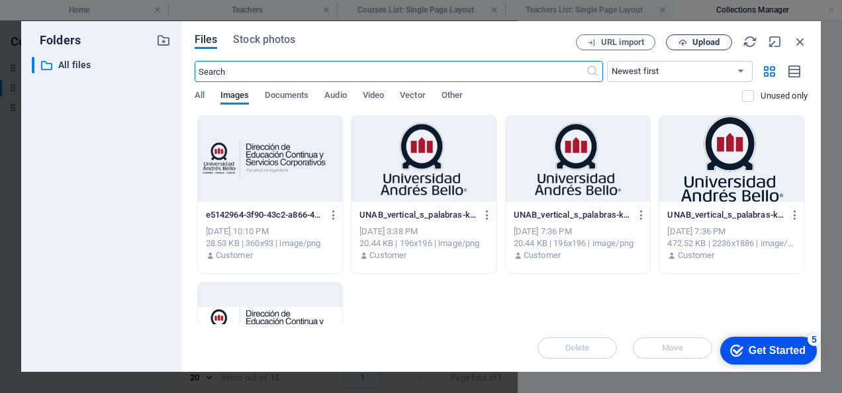
click at [689, 44] on span "Upload" at bounding box center [699, 42] width 54 height 9
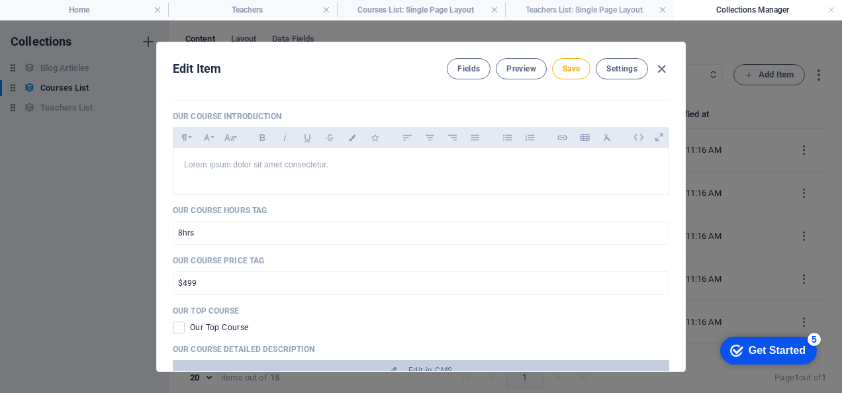
scroll to position [339, 0]
click at [310, 168] on p "Lorem ipsum dolor sit amet consectetur." at bounding box center [421, 164] width 474 height 13
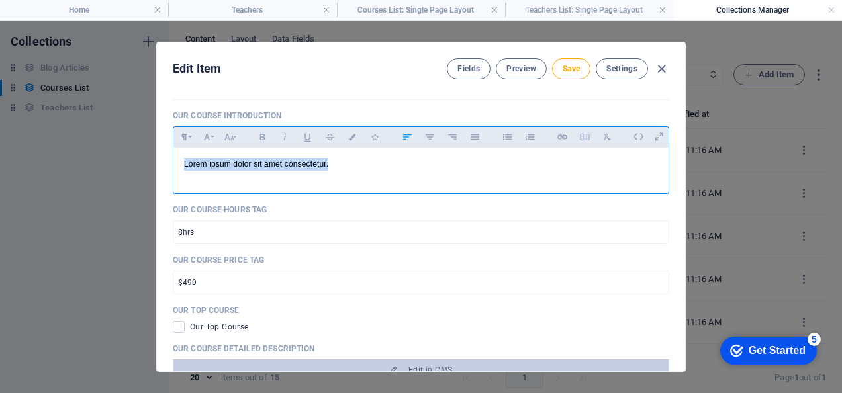
drag, startPoint x: 349, startPoint y: 167, endPoint x: 181, endPoint y: 177, distance: 169.0
click at [181, 177] on div "Lorem ipsum dolor sit amet consectetur." at bounding box center [420, 168] width 495 height 40
click at [276, 159] on p "​" at bounding box center [421, 164] width 474 height 13
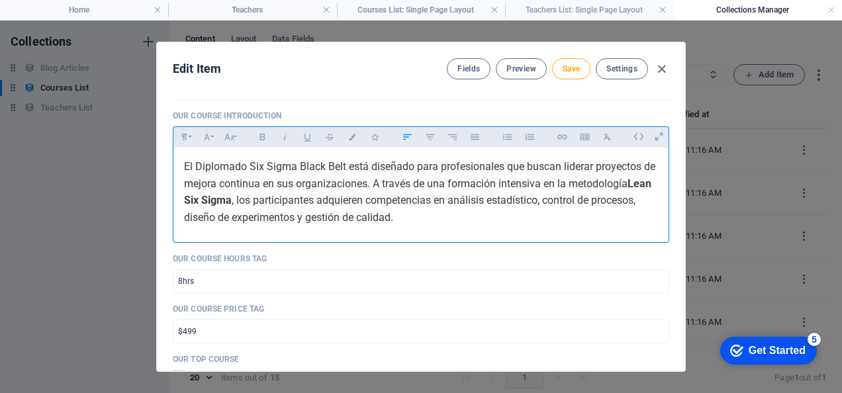
click at [233, 202] on span ", los participantes adquieren competencias en análisis estadístico, control de …" at bounding box center [409, 209] width 451 height 30
drag, startPoint x: 228, startPoint y: 201, endPoint x: 623, endPoint y: 178, distance: 395.0
click at [623, 178] on p "​ El Diplomado Six Sigma Black Belt está diseñado para profesionales que buscan…" at bounding box center [421, 191] width 474 height 67
click at [502, 226] on div "​ El Diplomado Six Sigma Black Belt está diseñado para profesionales que buscan…" at bounding box center [420, 192] width 495 height 89
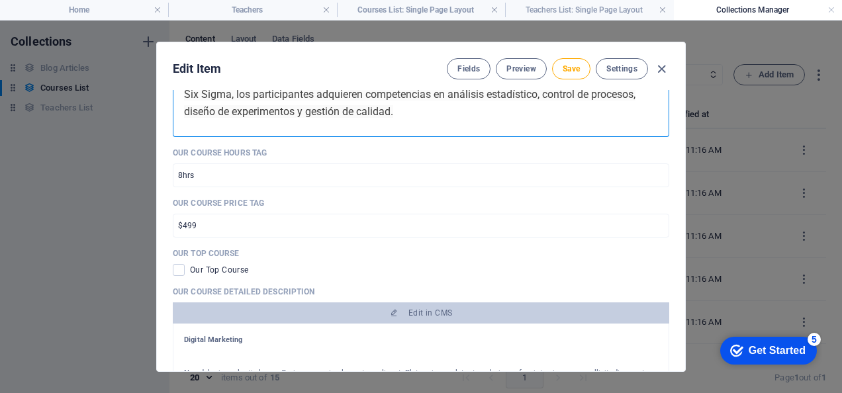
scroll to position [418, 0]
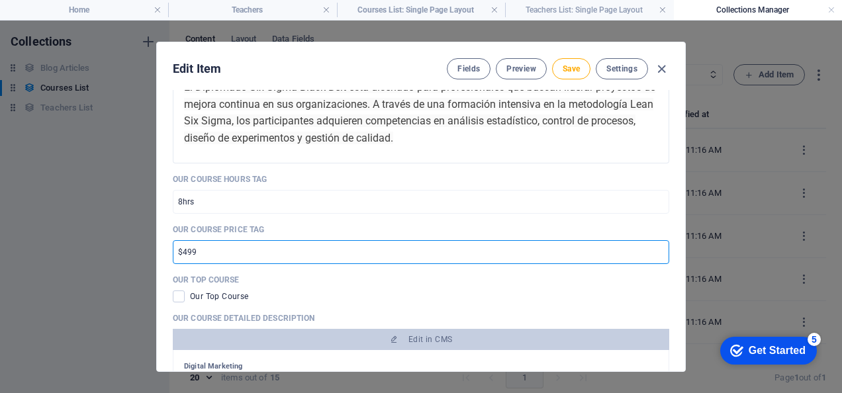
drag, startPoint x: 197, startPoint y: 253, endPoint x: 167, endPoint y: 254, distance: 29.8
click at [167, 254] on div "Our Course Title Diplomado SIX SIGMA Nivel Black Belt ​ Our Course Slug [DOMAIN…" at bounding box center [421, 230] width 528 height 281
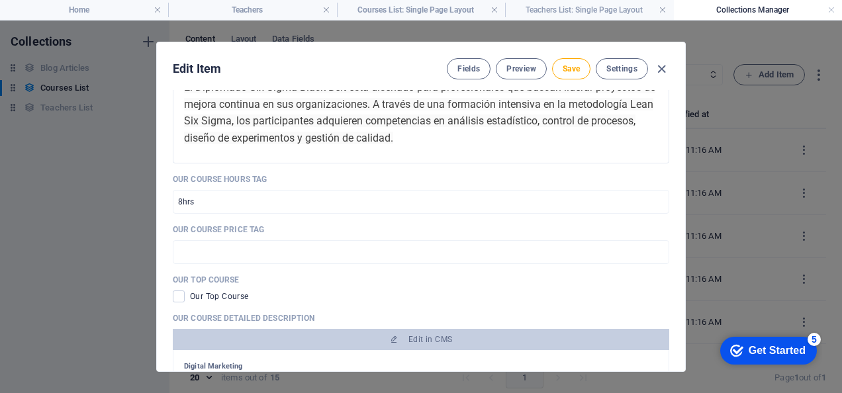
click at [287, 224] on p "Our Course Price Tag" at bounding box center [421, 229] width 496 height 11
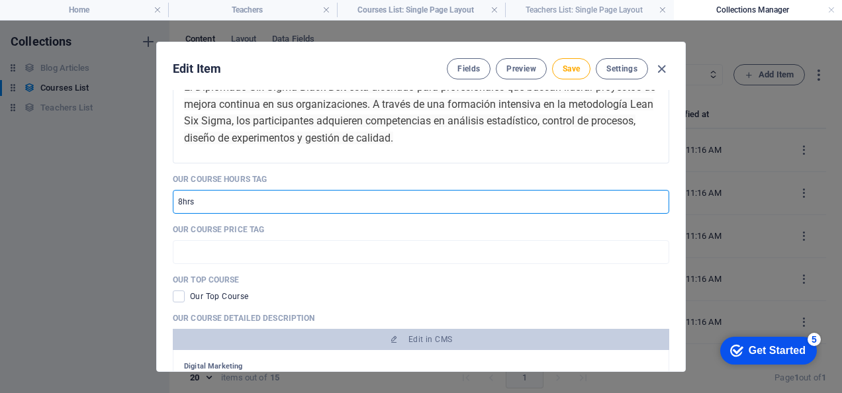
drag, startPoint x: 218, startPoint y: 198, endPoint x: 167, endPoint y: 200, distance: 51.6
click at [167, 200] on div "Our Course Title Diplomado SIX SIGMA Nivel Black Belt ​ Our Course Slug [DOMAIN…" at bounding box center [421, 230] width 528 height 281
click at [304, 232] on p "Our Course Price Tag" at bounding box center [421, 229] width 496 height 11
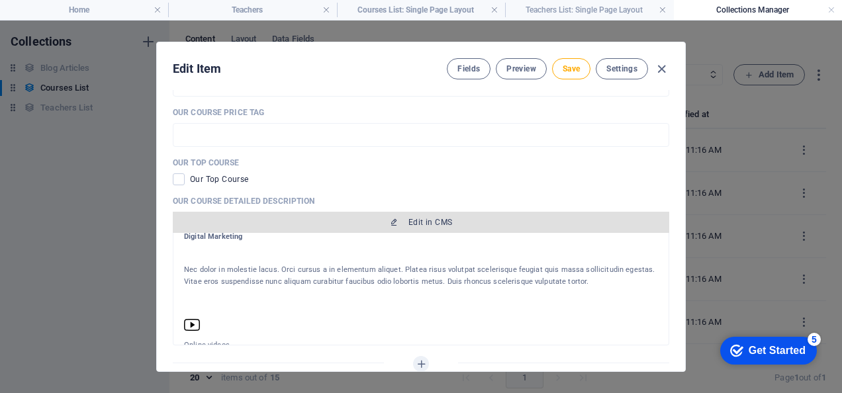
scroll to position [13, 0]
click at [413, 220] on span "Edit in CMS" at bounding box center [430, 222] width 44 height 11
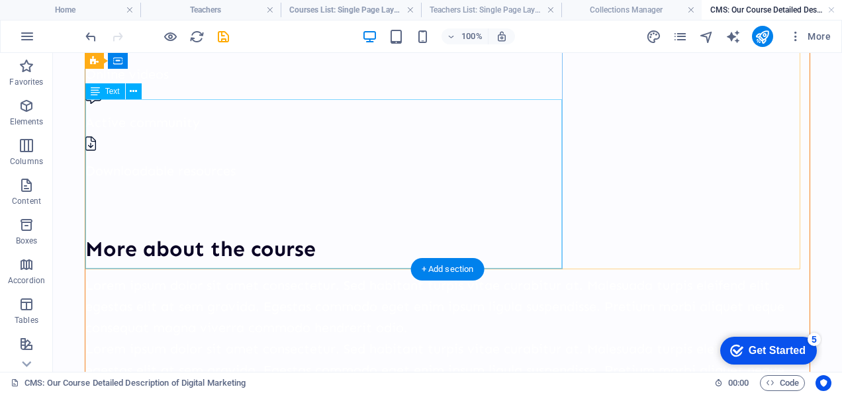
scroll to position [333, 0]
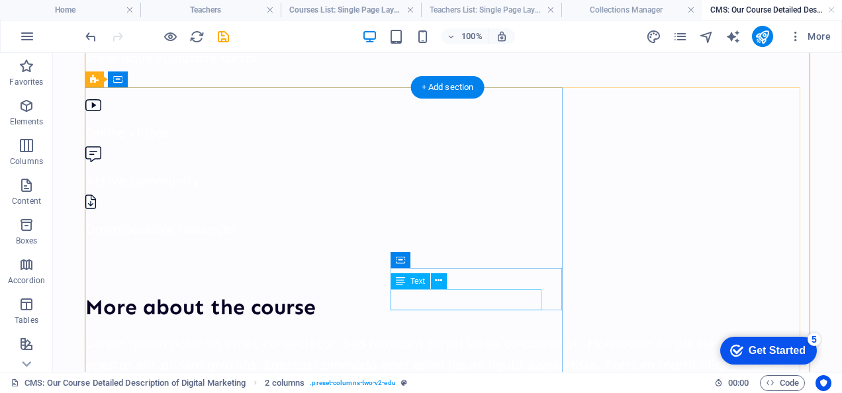
scroll to position [0, 0]
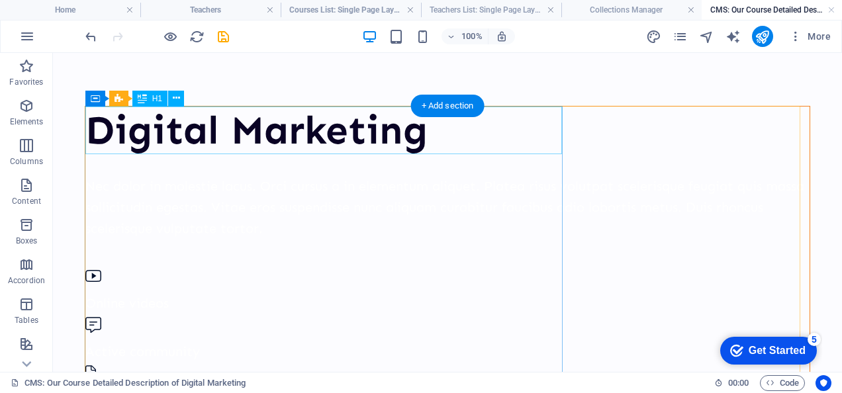
click at [382, 126] on div "Digital Marketing" at bounding box center [447, 131] width 724 height 48
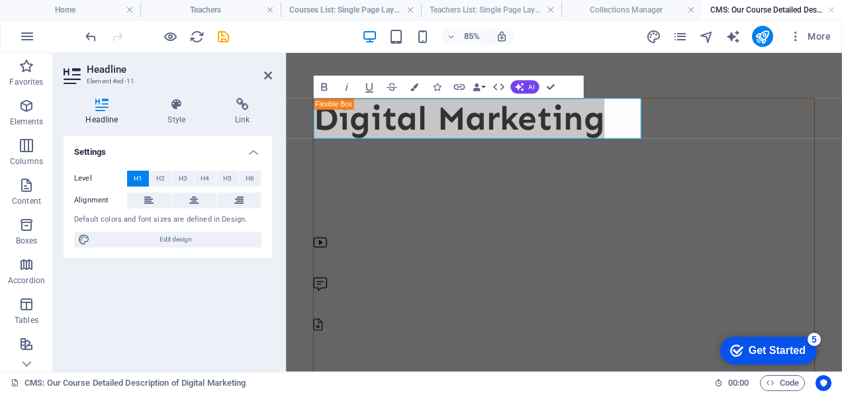
click at [263, 76] on header "Headline Element #ed-11" at bounding box center [168, 70] width 208 height 34
click at [275, 77] on aside "Headline Element #ed-11 Headline Style Link Settings Level H1 H2 H3 H4 H5 H6 Al…" at bounding box center [169, 212] width 233 height 319
click at [269, 77] on icon at bounding box center [268, 75] width 8 height 11
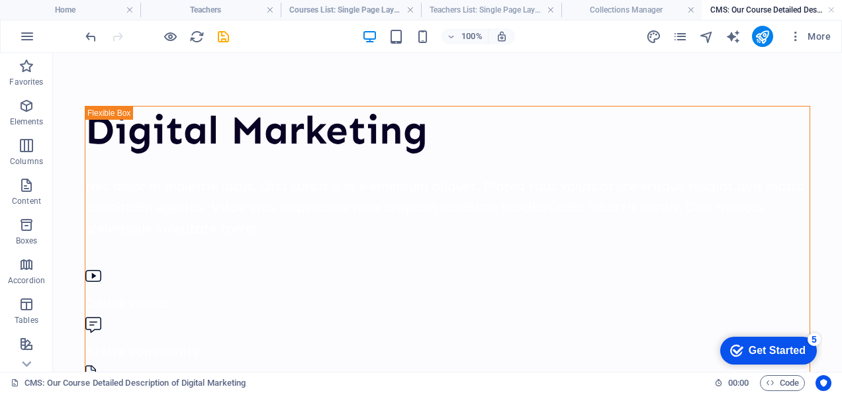
click at [98, 34] on icon "undo" at bounding box center [90, 36] width 15 height 15
click at [87, 11] on h4 "Home" at bounding box center [70, 10] width 140 height 15
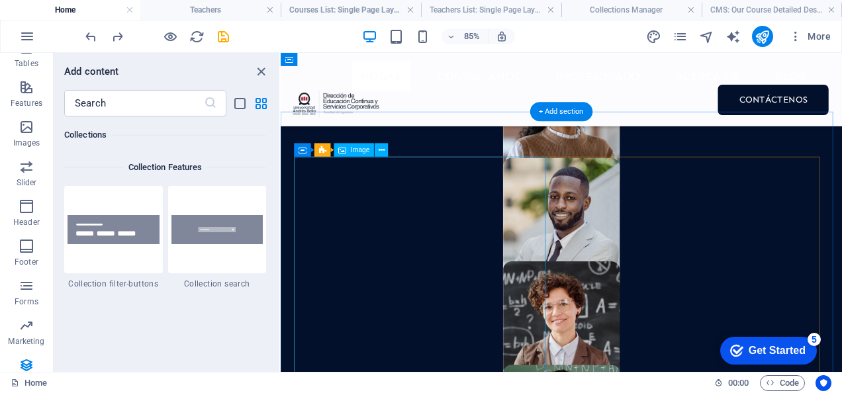
scroll to position [975, 0]
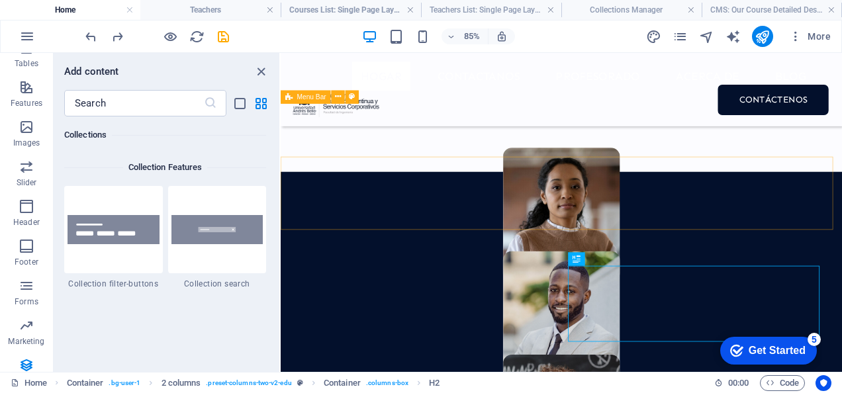
scroll to position [850, 0]
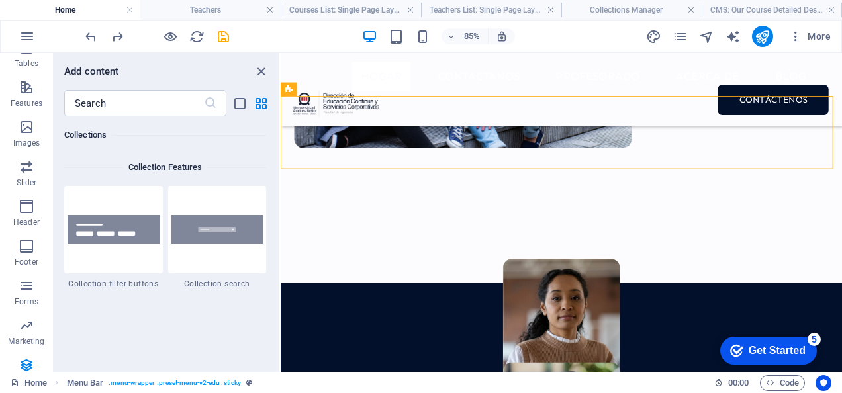
drag, startPoint x: 562, startPoint y: 112, endPoint x: 574, endPoint y: 46, distance: 67.9
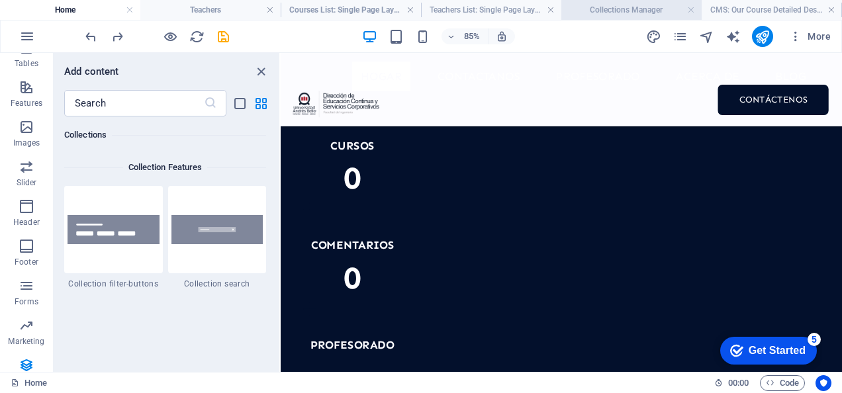
scroll to position [1641, 0]
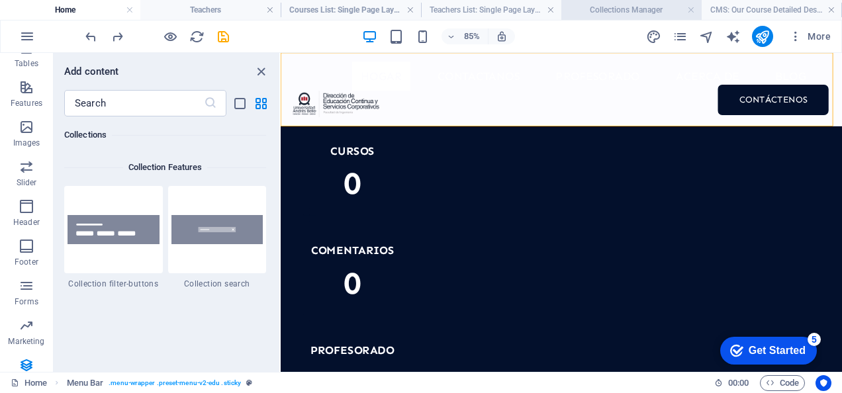
click at [619, 7] on h4 "Collections Manager" at bounding box center [631, 10] width 140 height 15
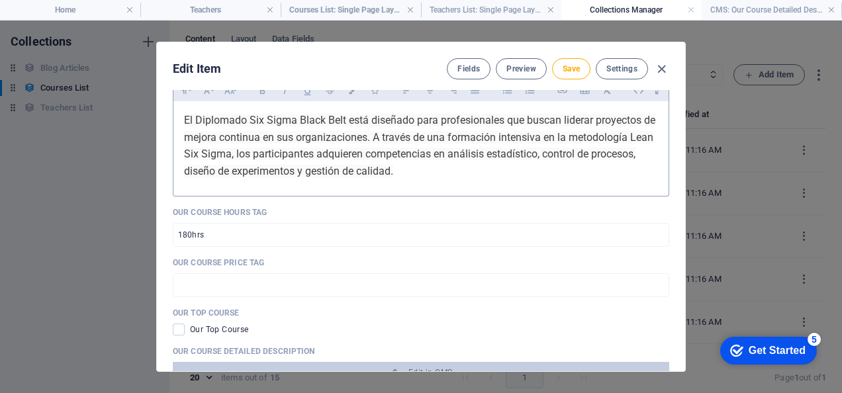
scroll to position [383, 0]
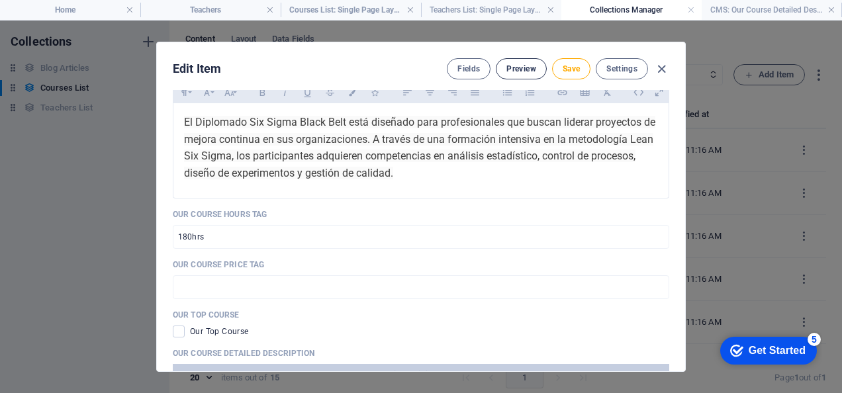
click at [513, 62] on button "Preview" at bounding box center [521, 68] width 50 height 21
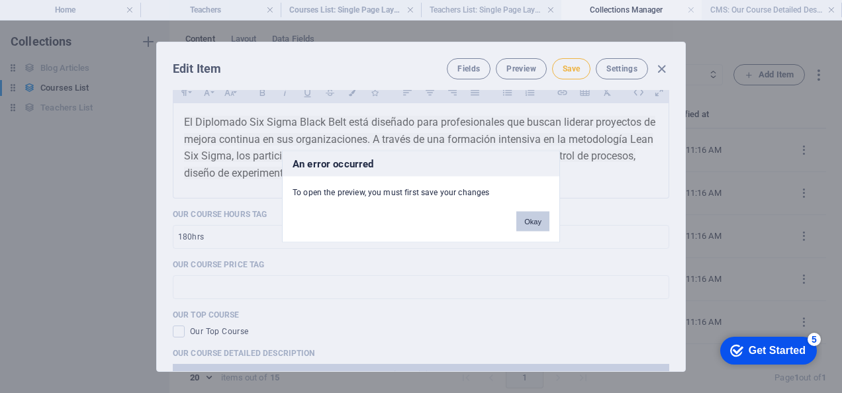
click at [534, 222] on button "Okay" at bounding box center [532, 222] width 33 height 20
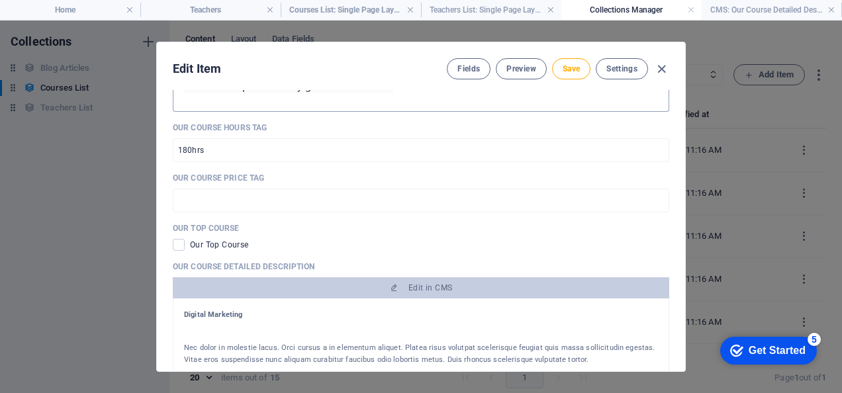
scroll to position [491, 0]
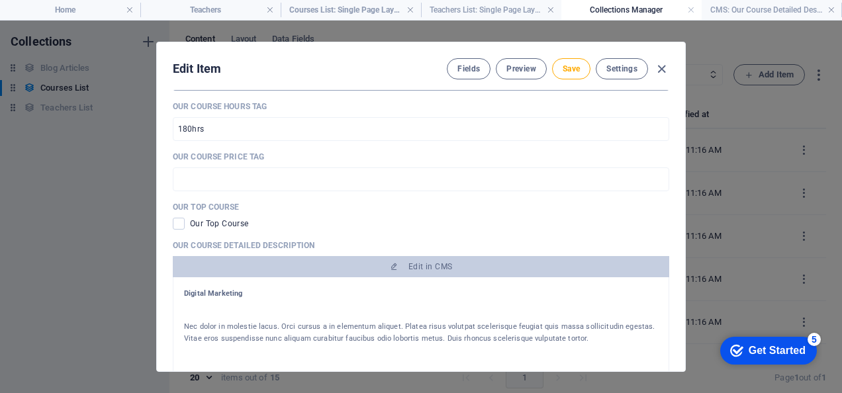
click at [644, 91] on div "Paragraph Format Normal Heading 1 Heading 2 Heading 3 Heading 4 Heading 5 Headi…" at bounding box center [421, 32] width 496 height 116
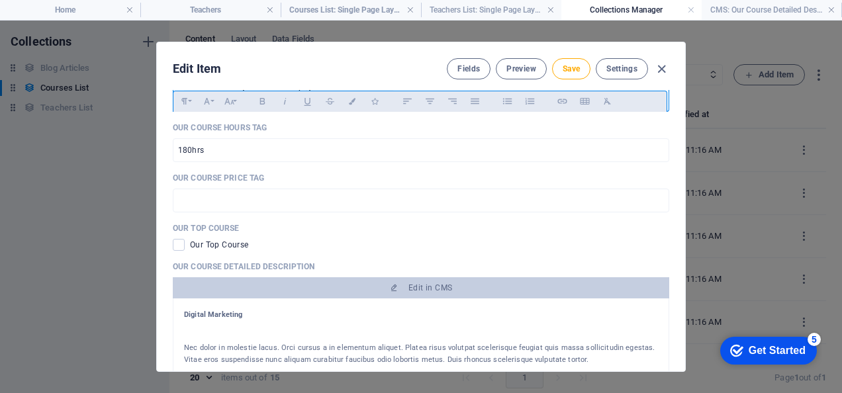
click at [526, 242] on div "Our Top Course" at bounding box center [421, 245] width 496 height 12
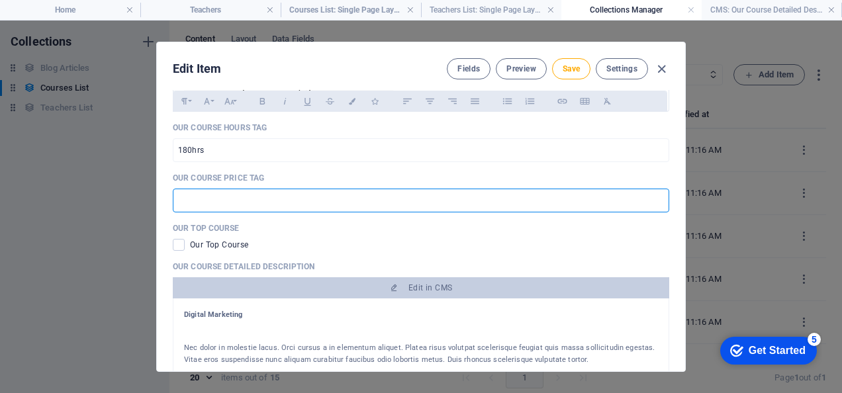
click at [343, 193] on input "text" at bounding box center [421, 201] width 496 height 24
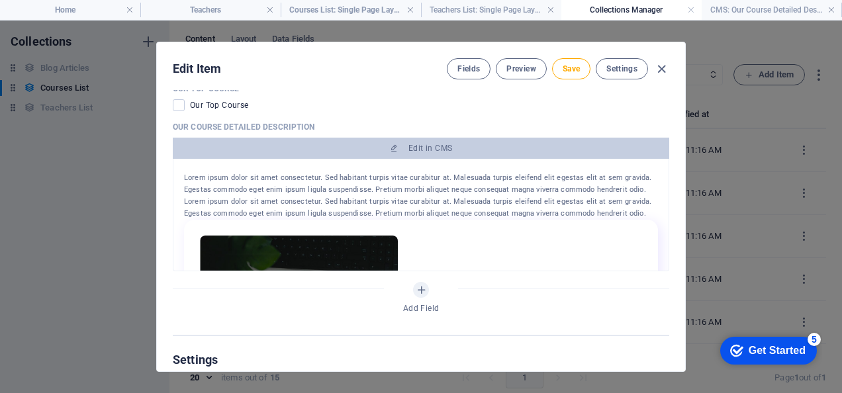
scroll to position [267, 0]
click at [373, 201] on p "Lorem ipsum dolor sit amet consectetur. Sed habitant turpis vitae curabitur at.…" at bounding box center [421, 209] width 474 height 24
click at [416, 192] on p "Lorem ipsum dolor sit amet consectetur. Sed habitant turpis vitae curabitur at.…" at bounding box center [421, 185] width 474 height 24
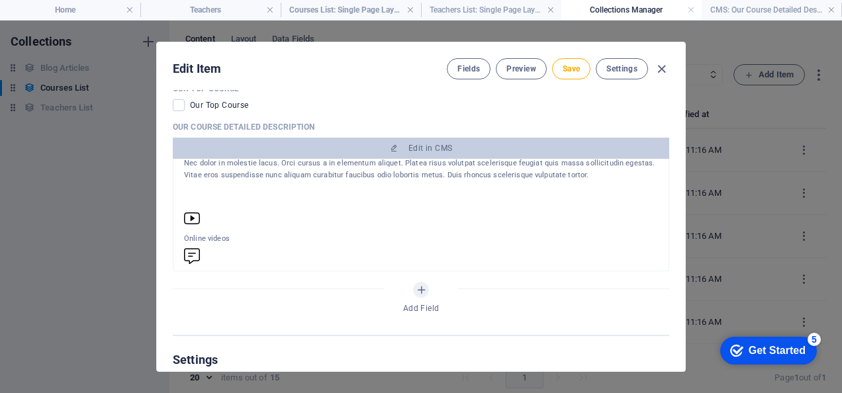
scroll to position [0, 0]
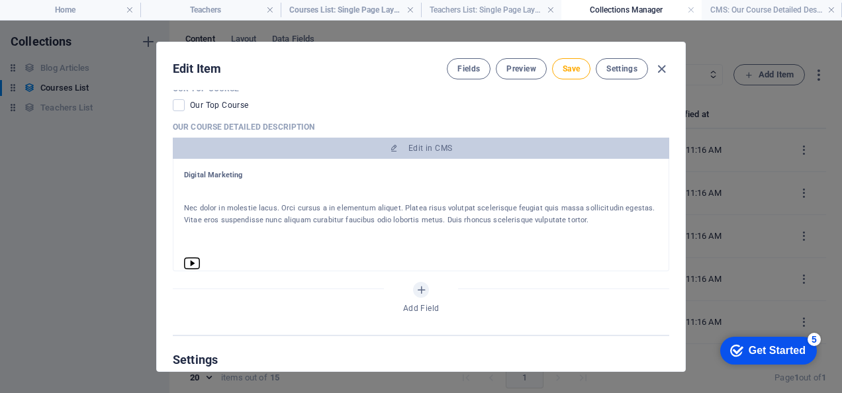
click at [468, 212] on p "Nec dolor in molestie lacus. Orci cursus a in elementum aliquet. Platea risus v…" at bounding box center [421, 214] width 474 height 24
drag, startPoint x: 468, startPoint y: 212, endPoint x: 437, endPoint y: 167, distance: 55.2
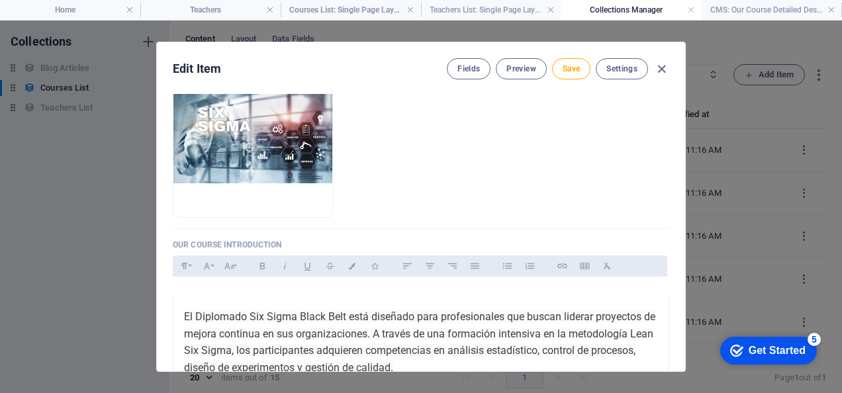
scroll to position [210, 0]
click at [619, 68] on span "Settings" at bounding box center [621, 69] width 31 height 11
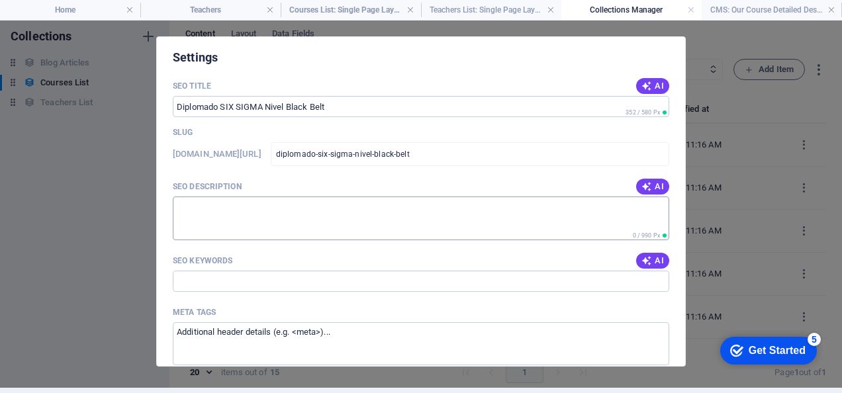
scroll to position [879, 0]
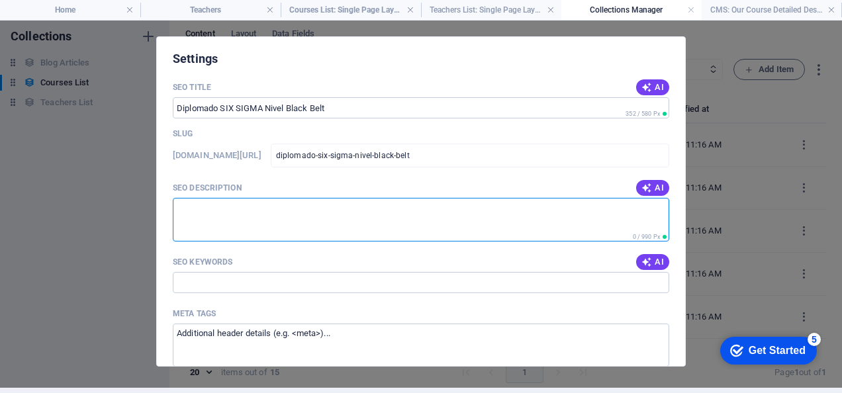
click at [269, 218] on textarea "SEO Description" at bounding box center [421, 219] width 496 height 43
paste textarea "El Diplomado Six Sigma Black Belt está diseñado para profesionales que buscan l…"
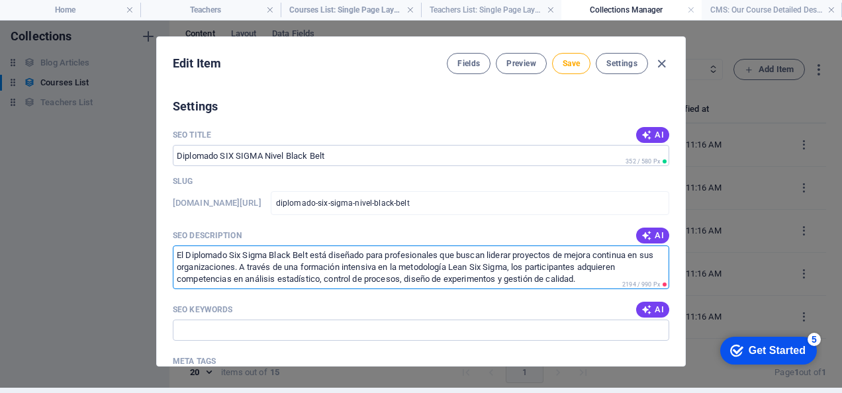
scroll to position [0, 0]
drag, startPoint x: 585, startPoint y: 281, endPoint x: 513, endPoint y: 265, distance: 73.3
click at [513, 265] on textarea "El Diplomado Six Sigma Black Belt está diseñado para profesionales que buscan l…" at bounding box center [421, 266] width 496 height 43
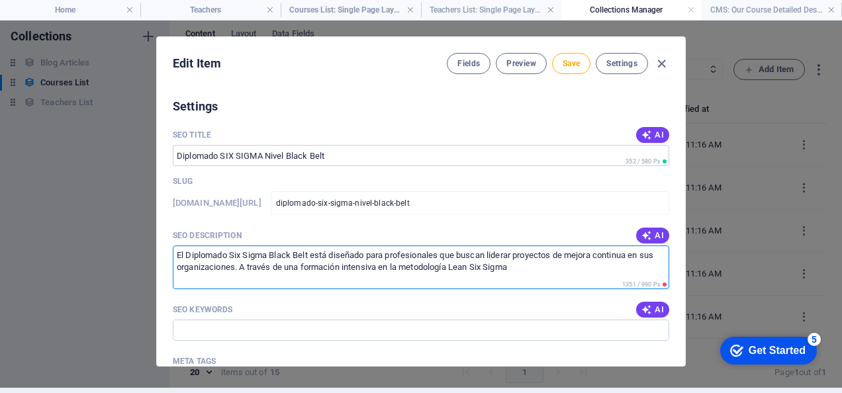
drag, startPoint x: 516, startPoint y: 267, endPoint x: 237, endPoint y: 290, distance: 280.2
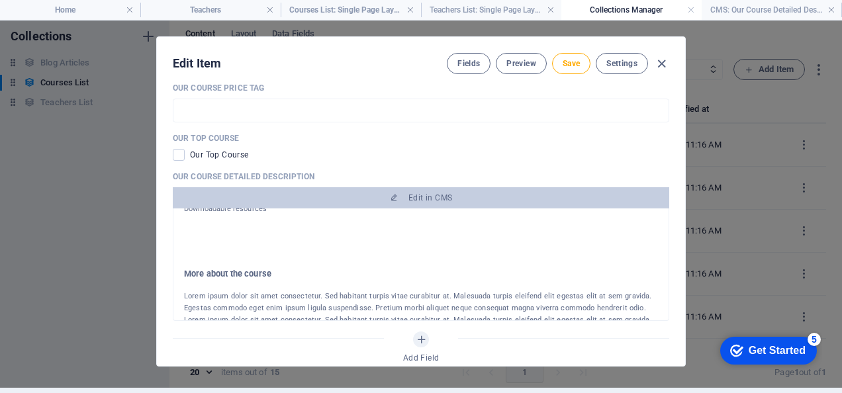
scroll to position [123, 0]
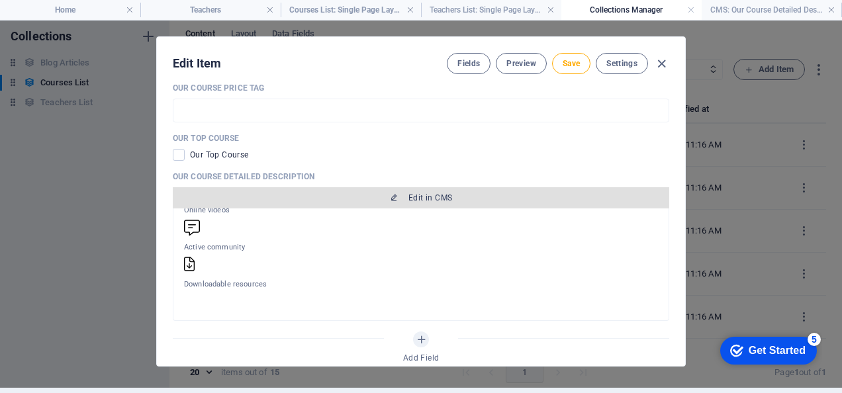
click at [422, 199] on span "Edit in CMS" at bounding box center [430, 198] width 44 height 11
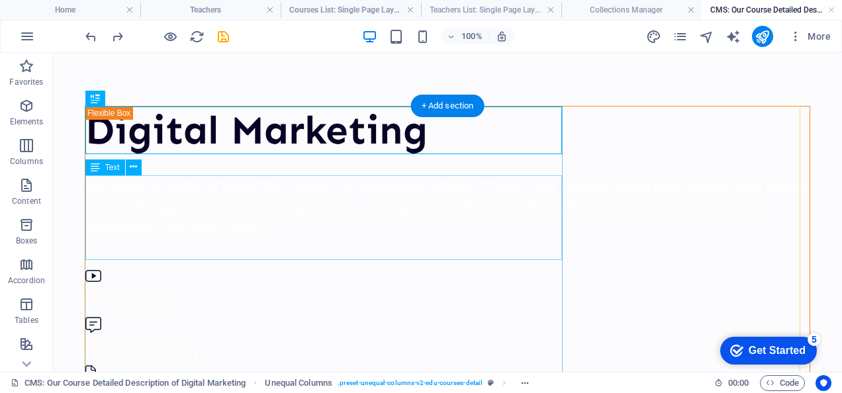
scroll to position [0, 0]
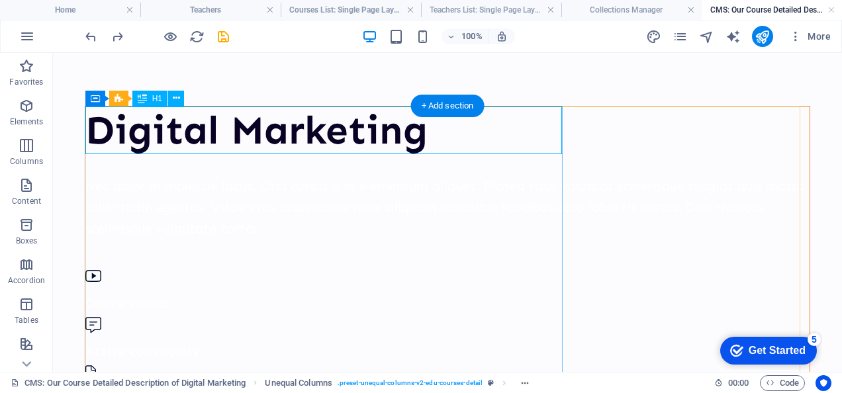
click at [424, 132] on div "Digital Marketing" at bounding box center [447, 131] width 724 height 48
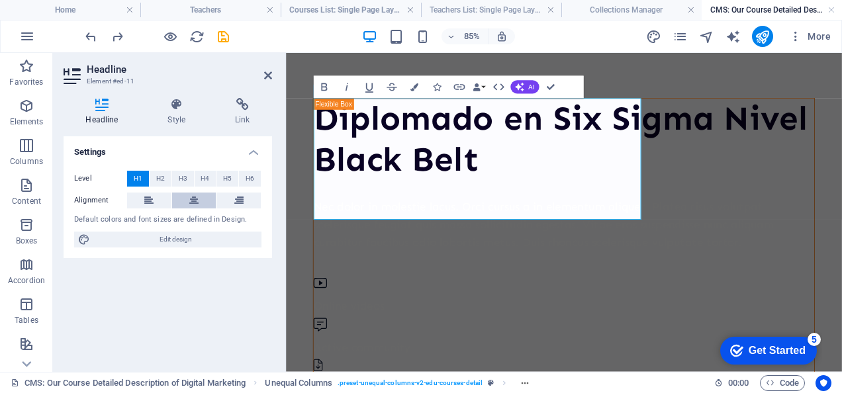
click at [182, 204] on button at bounding box center [194, 201] width 44 height 16
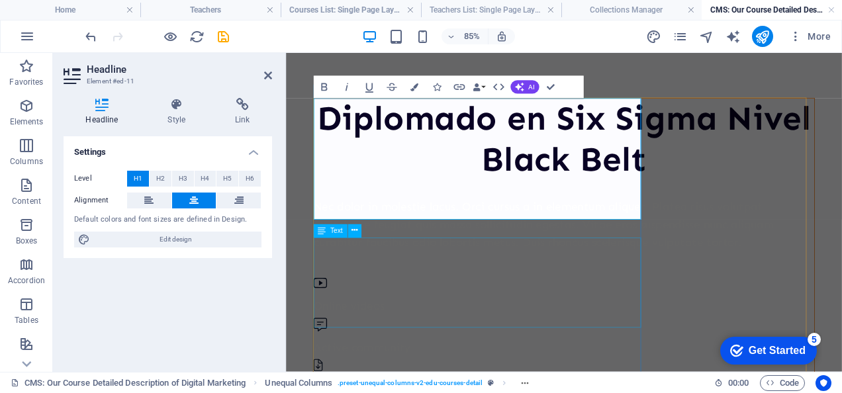
click at [470, 287] on div "Nec dolor in molestie lacus. Orci cursus a in elementum aliquet. Platea risus v…" at bounding box center [612, 255] width 589 height 64
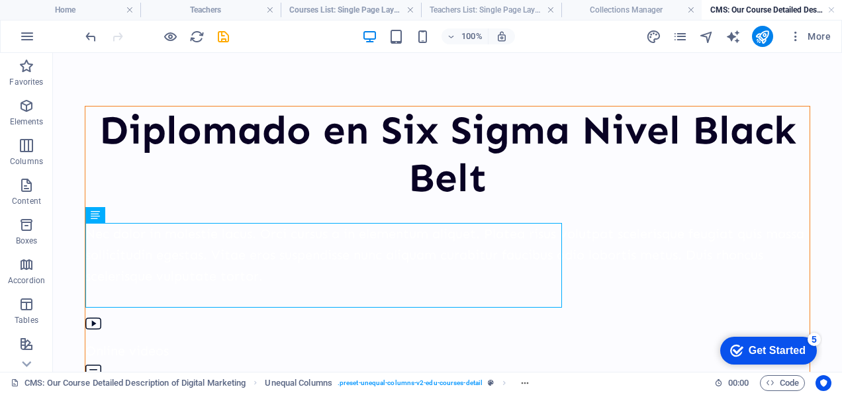
click at [288, 245] on div "Nec dolor in molestie lacus. Orci cursus a in elementum aliquet. Platea risus v…" at bounding box center [447, 255] width 724 height 64
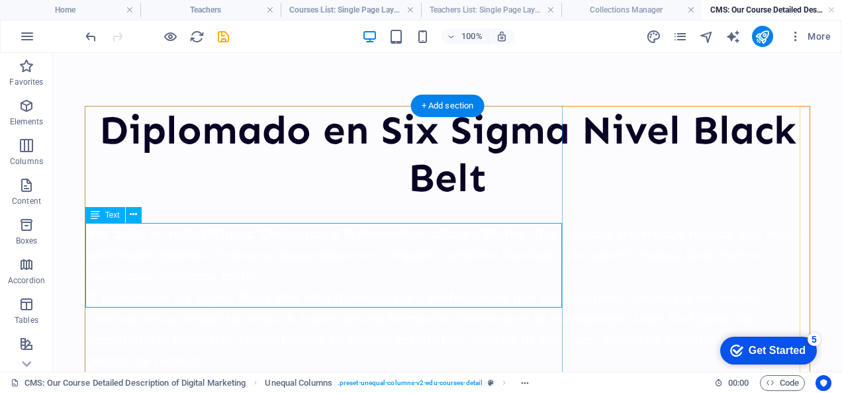
click at [324, 266] on div "Nec dolor in molestie lacus. Orci cursus a in elementum aliquet. Platea risus v…" at bounding box center [447, 255] width 724 height 64
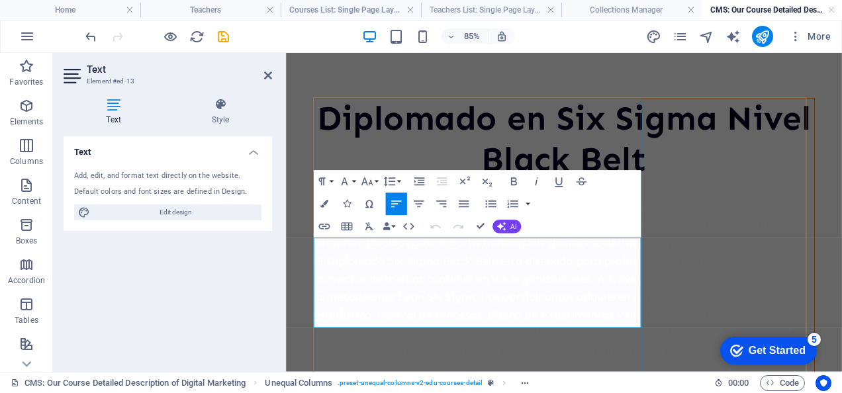
click at [403, 287] on p "Nec dolor in molestie lacus. Orci cursus a in elementum aliquet. Platea risus v…" at bounding box center [612, 255] width 589 height 64
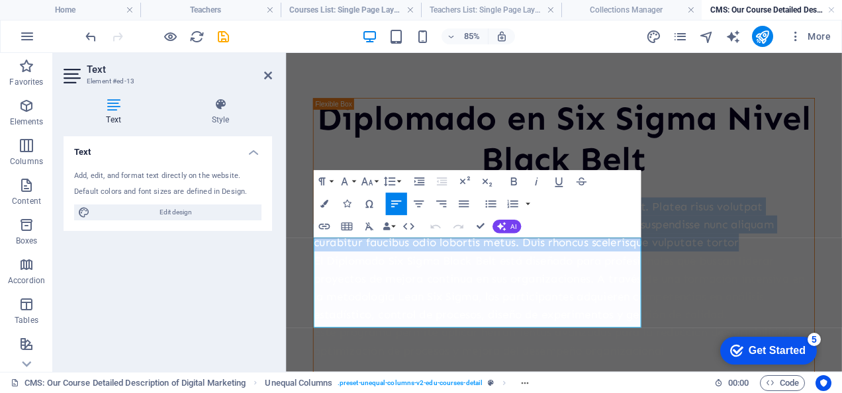
drag, startPoint x: 490, startPoint y: 359, endPoint x: 304, endPoint y: 240, distance: 221.7
drag, startPoint x: 660, startPoint y: 368, endPoint x: 298, endPoint y: 228, distance: 387.3
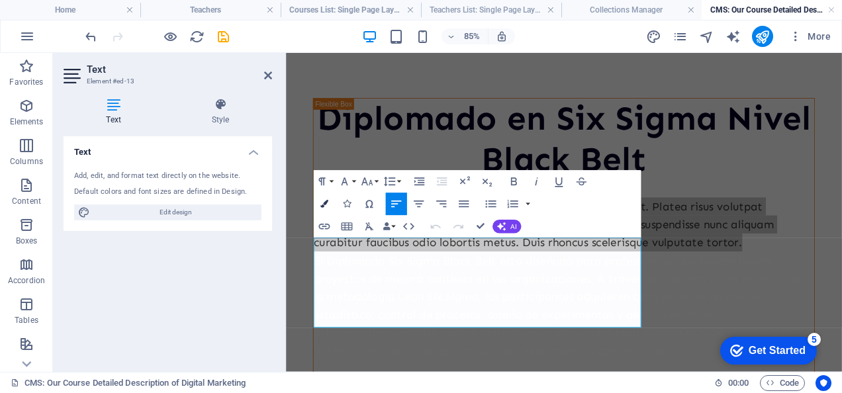
click at [328, 199] on button "Colors" at bounding box center [323, 204] width 21 height 22
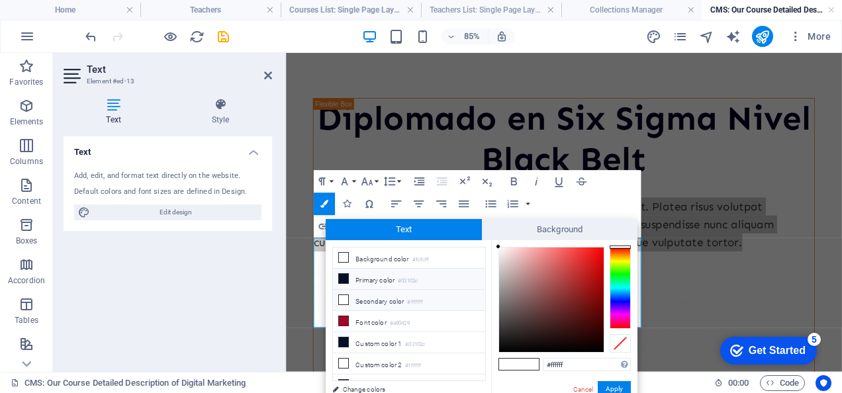
click at [347, 277] on icon at bounding box center [343, 278] width 9 height 9
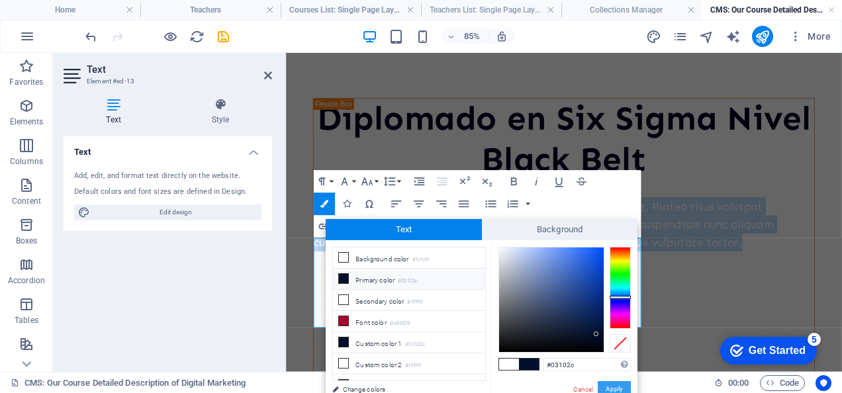
click at [605, 386] on button "Apply" at bounding box center [613, 389] width 33 height 16
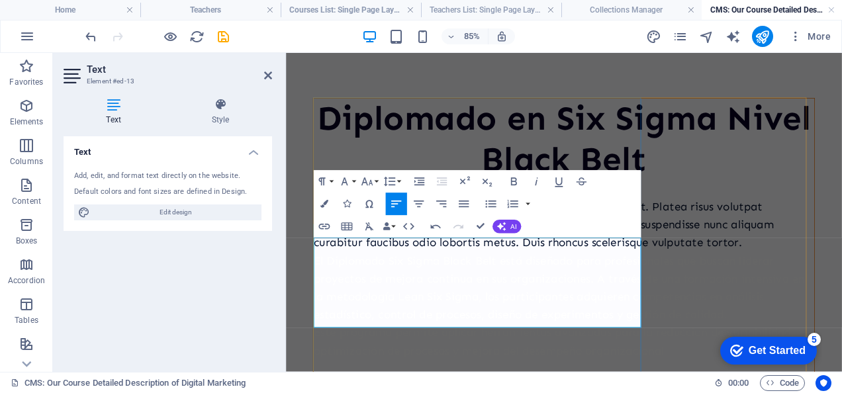
click at [603, 287] on p "Nec dolor in molestie lacus. Orci cursus a in elementum aliquet. Platea risus v…" at bounding box center [612, 255] width 589 height 64
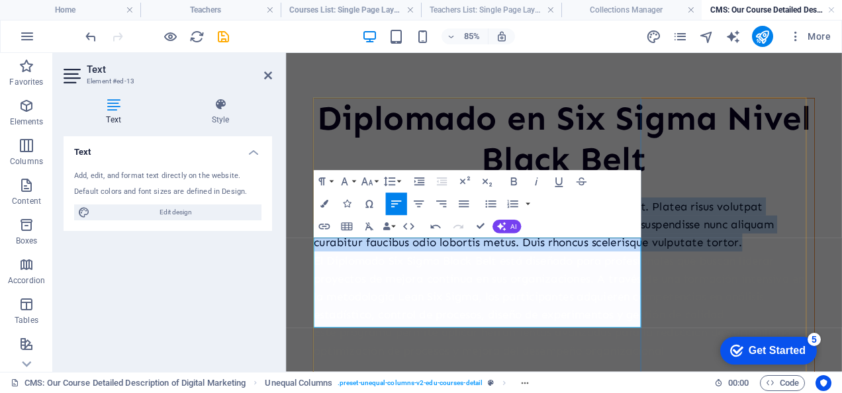
drag, startPoint x: 513, startPoint y: 363, endPoint x: 319, endPoint y: 288, distance: 208.6
click at [319, 287] on p "Nec dolor in molestie lacus. Orci cursus a in elementum aliquet. Platea risus v…" at bounding box center [612, 255] width 589 height 64
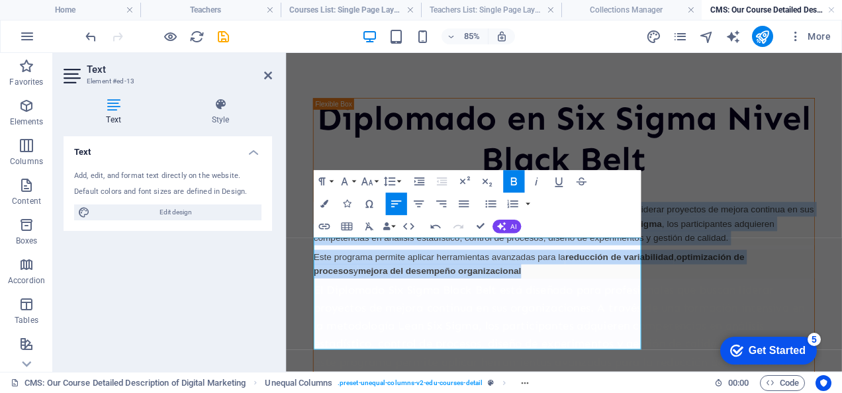
drag, startPoint x: 698, startPoint y: 392, endPoint x: 312, endPoint y: 271, distance: 404.3
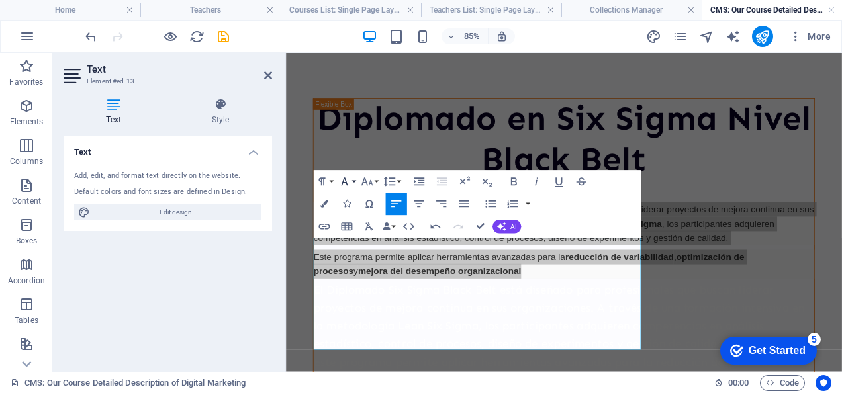
click at [355, 181] on button "Font Family" at bounding box center [345, 181] width 21 height 22
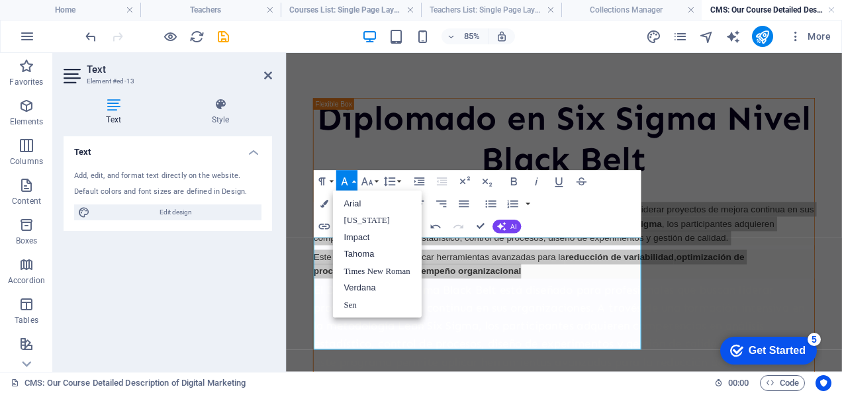
click at [355, 181] on button "Font Family" at bounding box center [345, 181] width 21 height 22
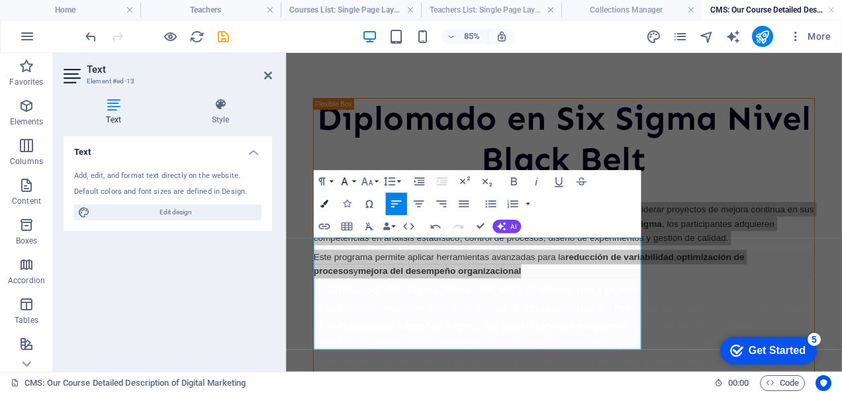
drag, startPoint x: 331, startPoint y: 198, endPoint x: 326, endPoint y: 204, distance: 8.1
click at [326, 204] on button "Colors" at bounding box center [323, 204] width 21 height 22
click at [326, 204] on icon "button" at bounding box center [324, 204] width 8 height 8
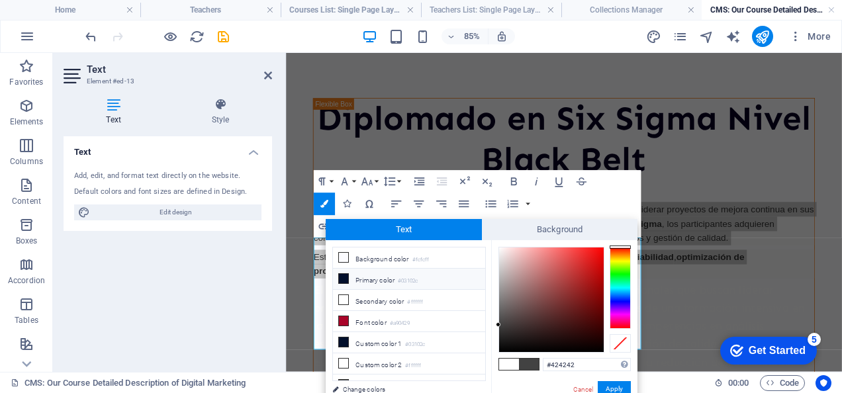
click at [349, 282] on li "Primary color #03102c" at bounding box center [409, 279] width 152 height 21
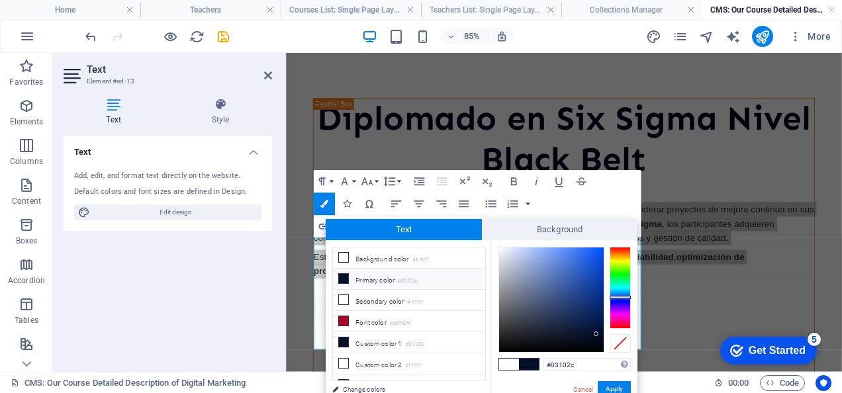
click at [617, 198] on div "Paragraph Format Normal Heading 1 Heading 2 Heading 3 Heading 4 Heading 5 Headi…" at bounding box center [477, 203] width 328 height 67
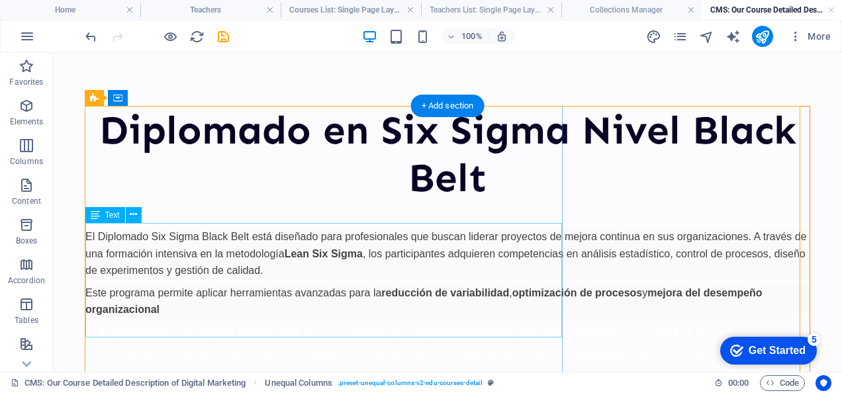
click at [469, 307] on div "El Diplomado Six Sigma Black Belt está diseñado para profesionales que buscan l…" at bounding box center [447, 273] width 724 height 90
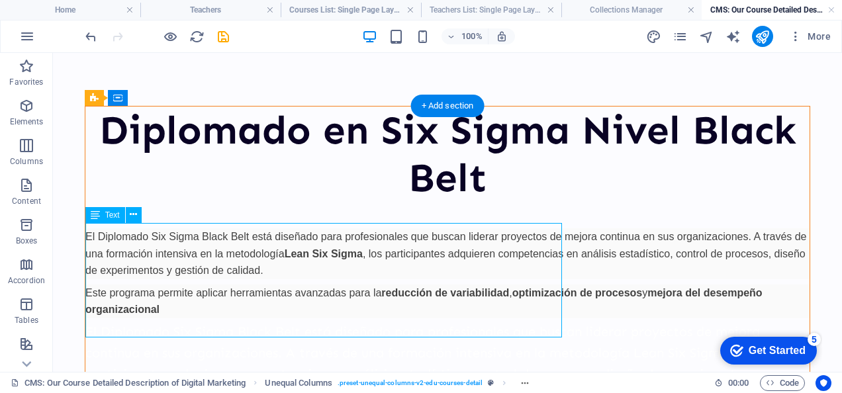
click at [406, 318] on div "El Diplomado Six Sigma Black Belt está diseñado para profesionales que buscan l…" at bounding box center [447, 273] width 724 height 90
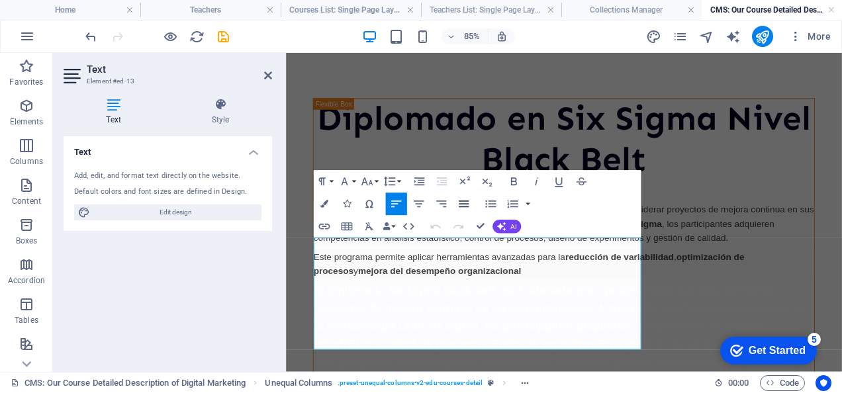
click at [470, 201] on button "Align Justify" at bounding box center [463, 204] width 21 height 22
click at [682, 318] on p "Este programa permite aplicar herramientas avanzadas para la reducción de varia…" at bounding box center [612, 302] width 589 height 34
click at [462, 211] on button "Align Justify" at bounding box center [463, 204] width 21 height 22
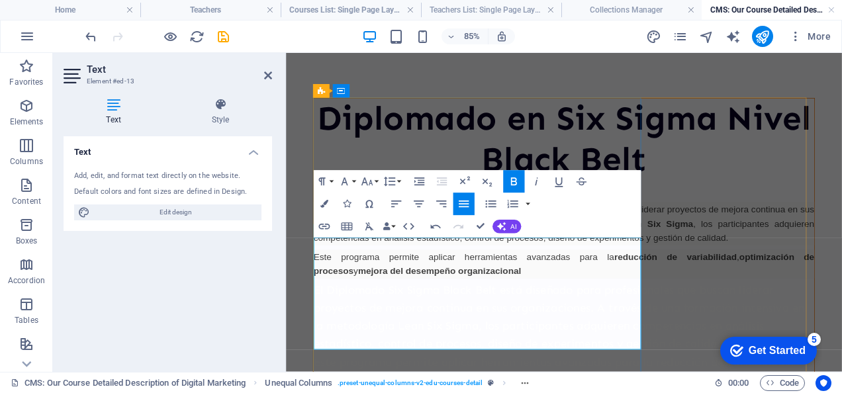
click at [562, 315] on strong "mejora del desempeño organizacional" at bounding box center [467, 309] width 192 height 11
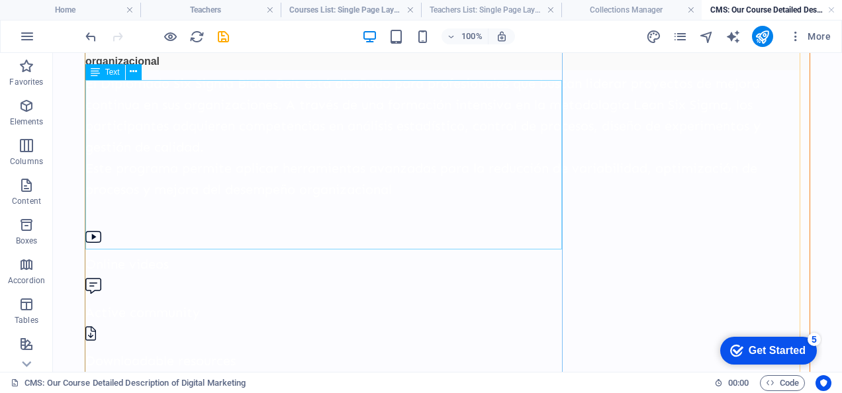
scroll to position [257, 0]
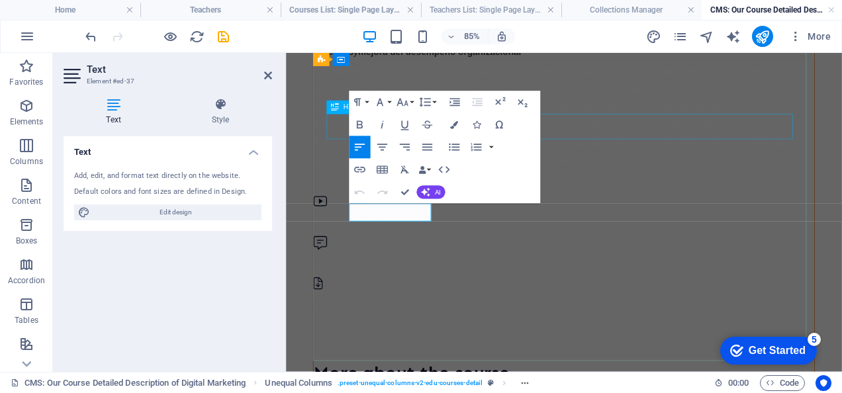
scroll to position [1314, 0]
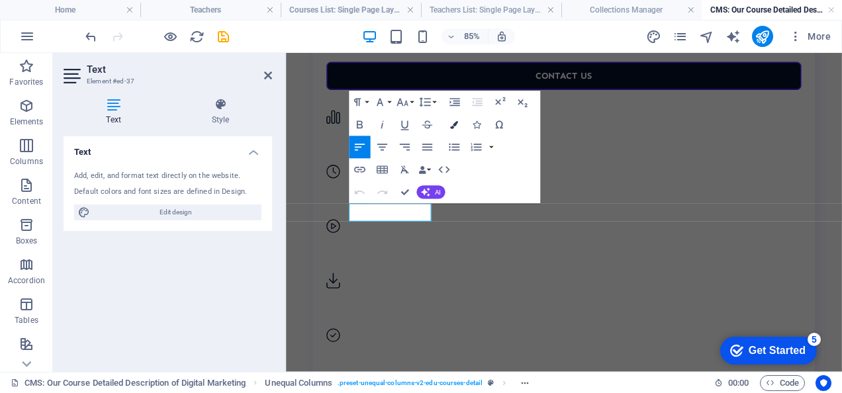
click at [455, 126] on icon "button" at bounding box center [454, 125] width 8 height 8
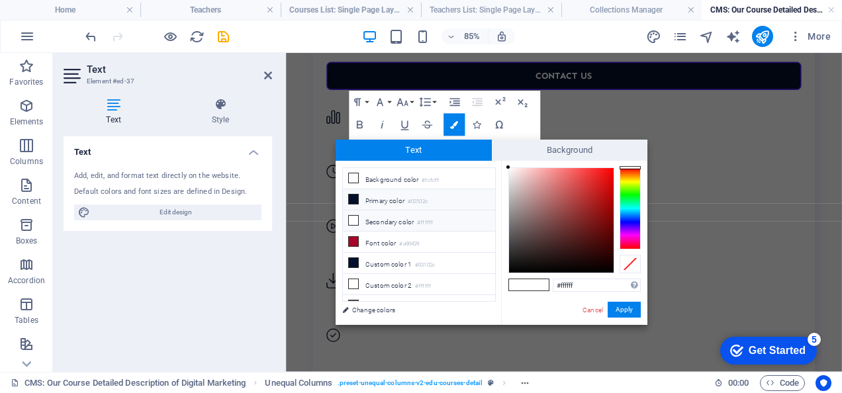
click at [368, 200] on li "Primary color #03102c" at bounding box center [419, 199] width 152 height 21
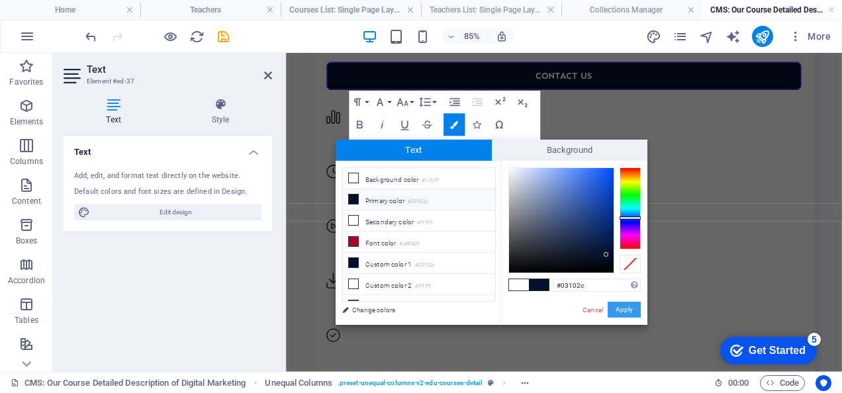
click at [624, 309] on button "Apply" at bounding box center [623, 310] width 33 height 16
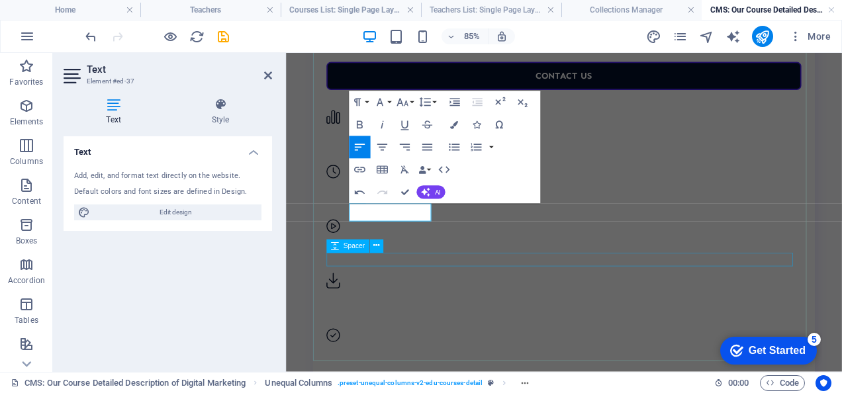
click at [552, 247] on div at bounding box center [612, 239] width 558 height 16
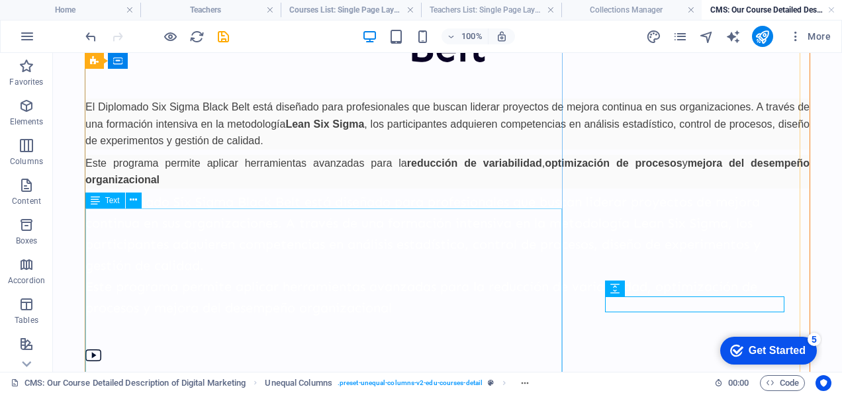
scroll to position [128, 0]
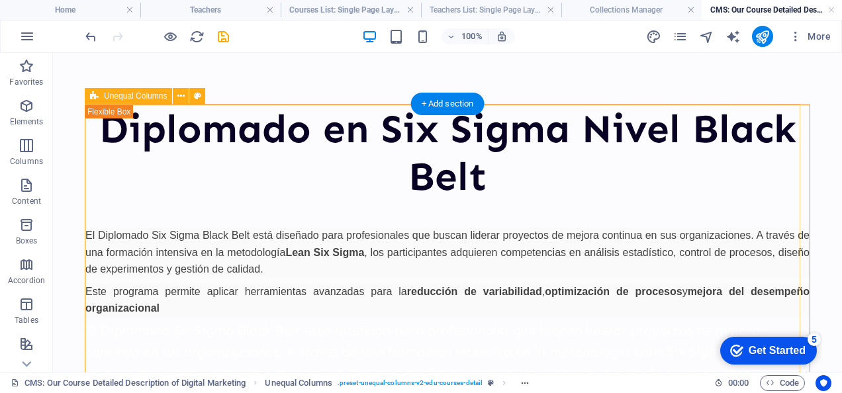
scroll to position [0, 0]
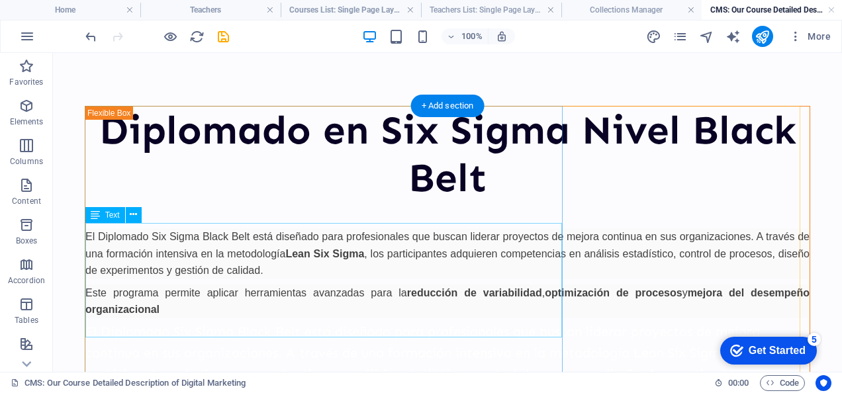
click at [455, 306] on div "El Diplomado Six Sigma Black Belt está diseñado para profesionales que buscan l…" at bounding box center [447, 273] width 724 height 90
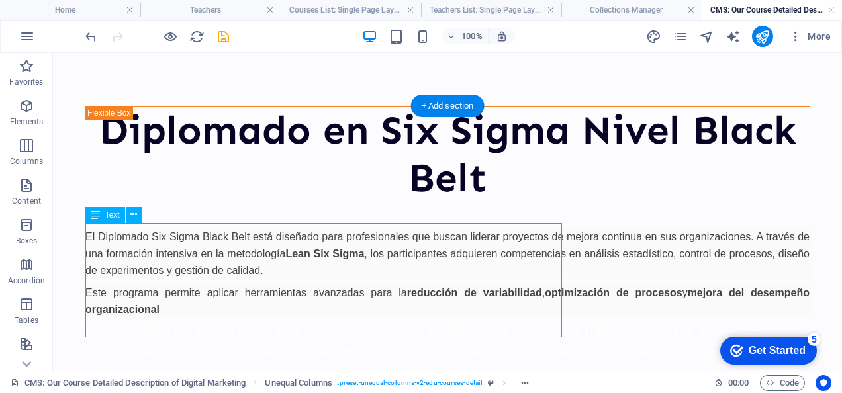
click at [455, 306] on div "El Diplomado Six Sigma Black Belt está diseñado para profesionales que buscan l…" at bounding box center [447, 273] width 724 height 90
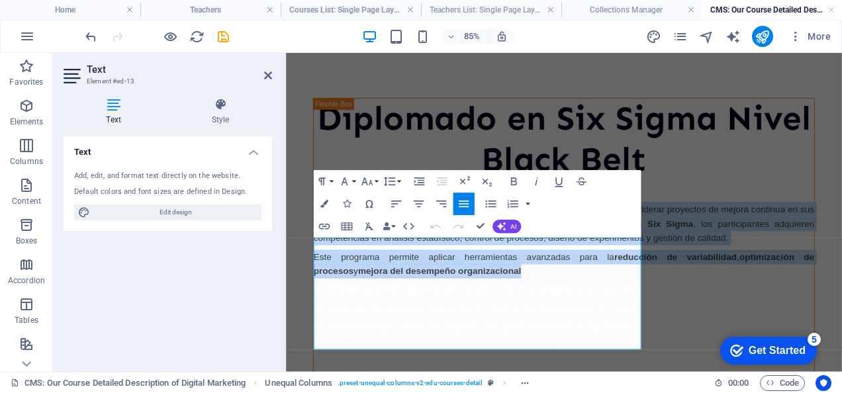
drag, startPoint x: 695, startPoint y: 391, endPoint x: 567, endPoint y: 301, distance: 156.2
click at [364, 227] on icon "button" at bounding box center [368, 226] width 13 height 13
click at [448, 279] on p "El Diplomado Six Sigma Black Belt está diseñado para profesionales que buscan l…" at bounding box center [612, 253] width 589 height 51
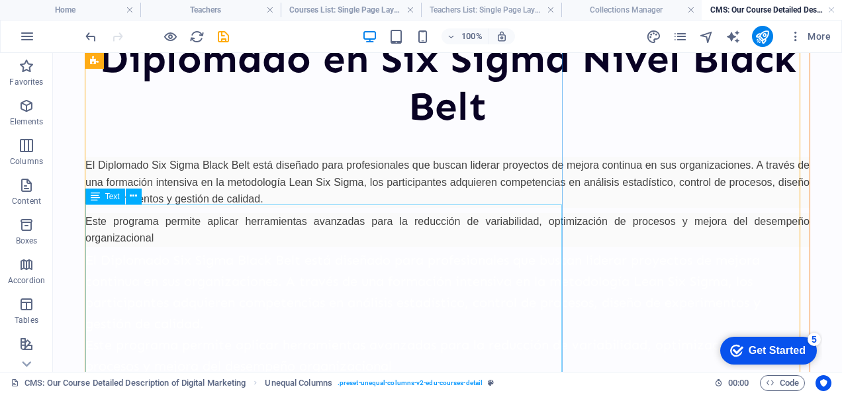
scroll to position [159, 0]
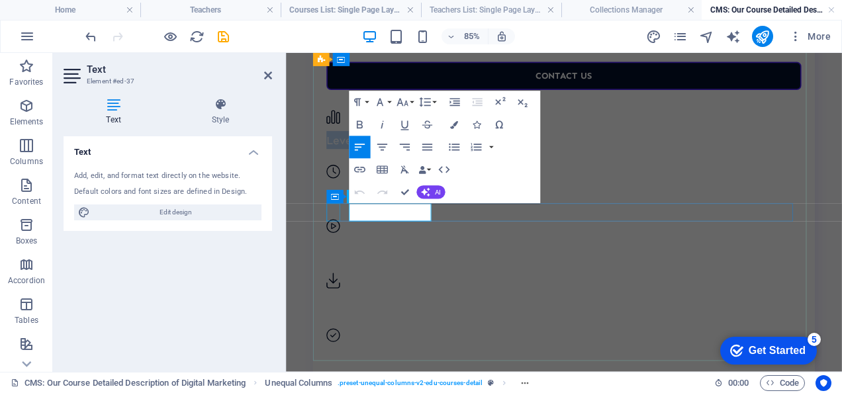
drag, startPoint x: 454, startPoint y: 241, endPoint x: 348, endPoint y: 250, distance: 106.3
click at [348, 167] on div "Level: [PERSON_NAME]" at bounding box center [612, 142] width 558 height 48
click at [460, 131] on button "Colors" at bounding box center [453, 124] width 21 height 22
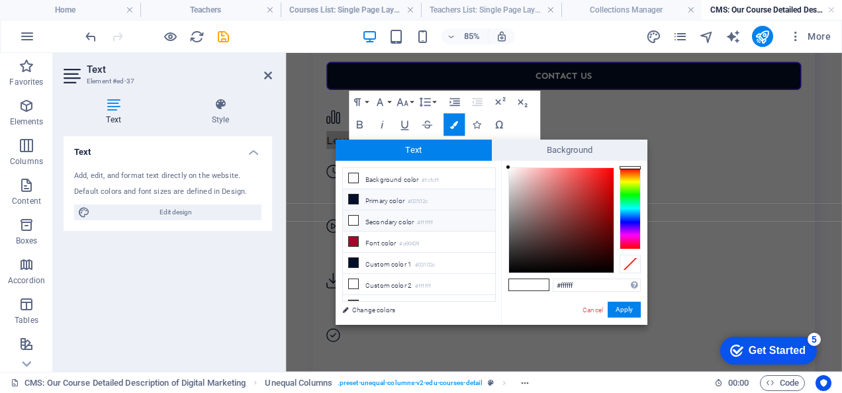
click at [390, 199] on li "Primary color #03102c" at bounding box center [419, 199] width 152 height 21
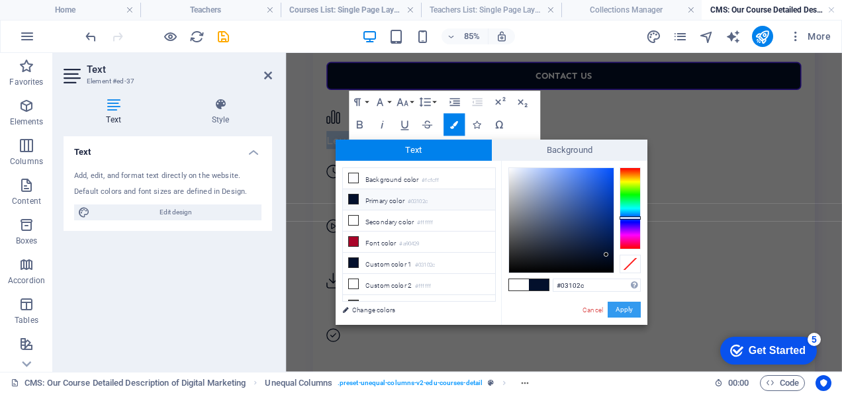
click at [613, 308] on button "Apply" at bounding box center [623, 310] width 33 height 16
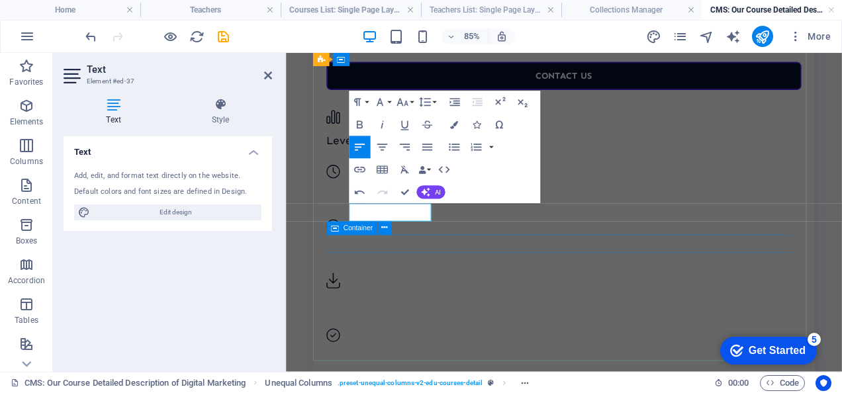
click at [532, 231] on div "Duration: 5h 42min" at bounding box center [612, 207] width 558 height 48
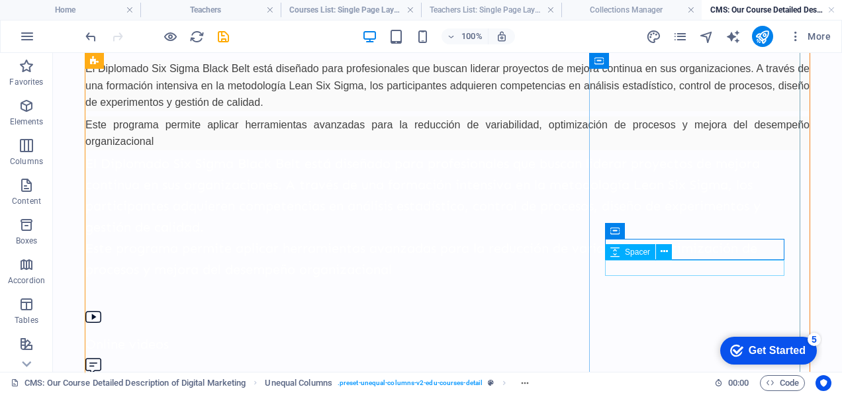
scroll to position [165, 0]
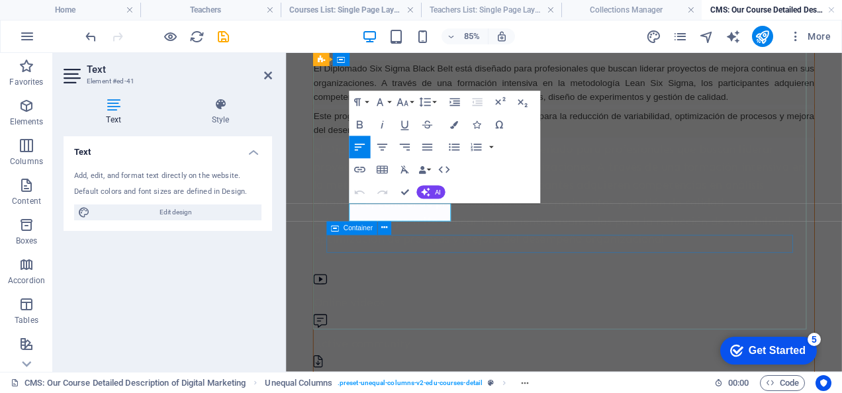
scroll to position [1351, 0]
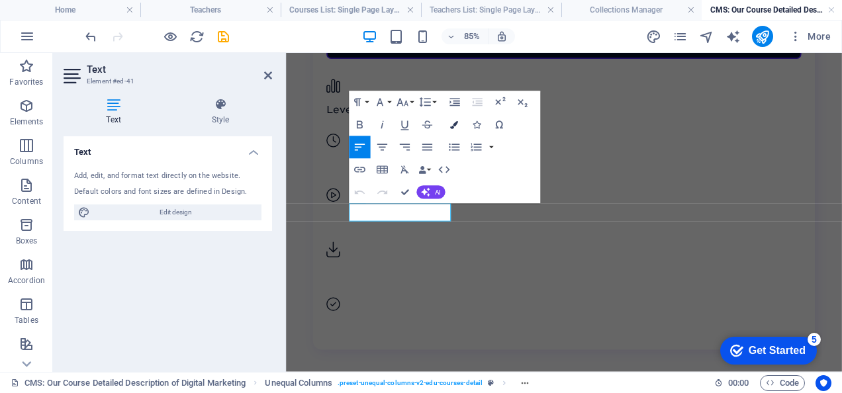
click at [454, 124] on icon "button" at bounding box center [454, 125] width 8 height 8
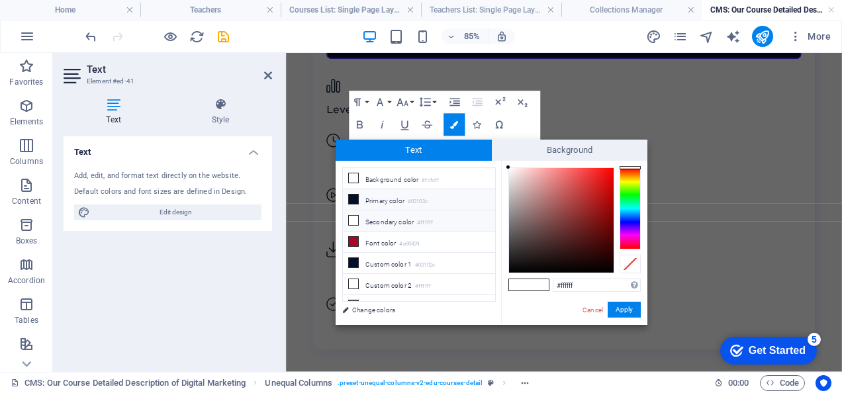
click at [384, 199] on li "Primary color #03102c" at bounding box center [419, 199] width 152 height 21
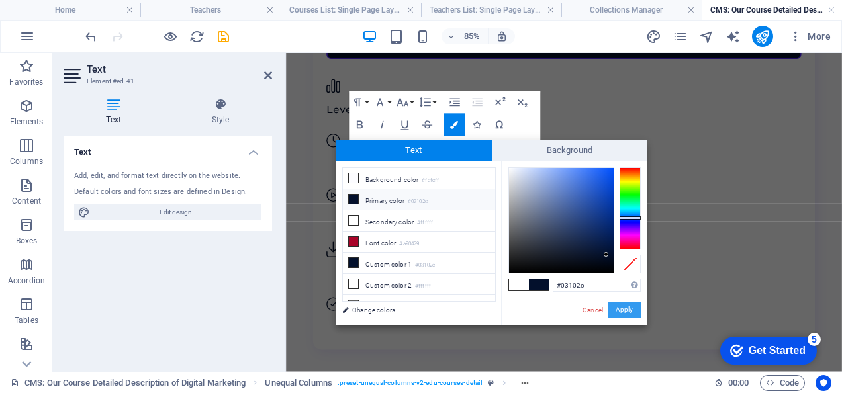
click at [619, 308] on button "Apply" at bounding box center [623, 310] width 33 height 16
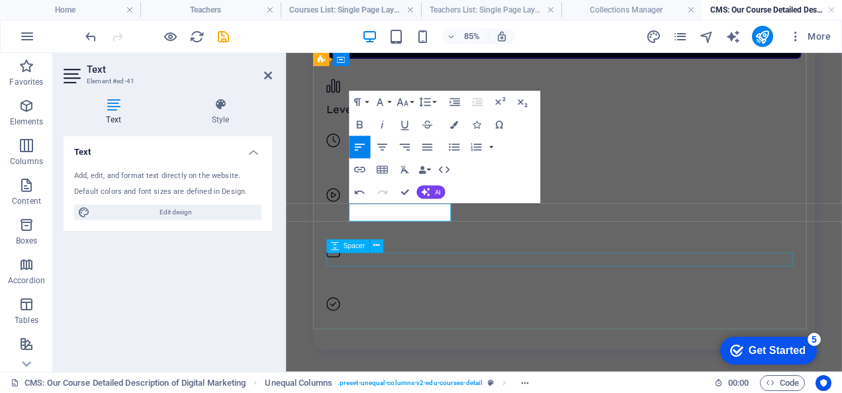
click at [514, 274] on div at bounding box center [612, 266] width 558 height 16
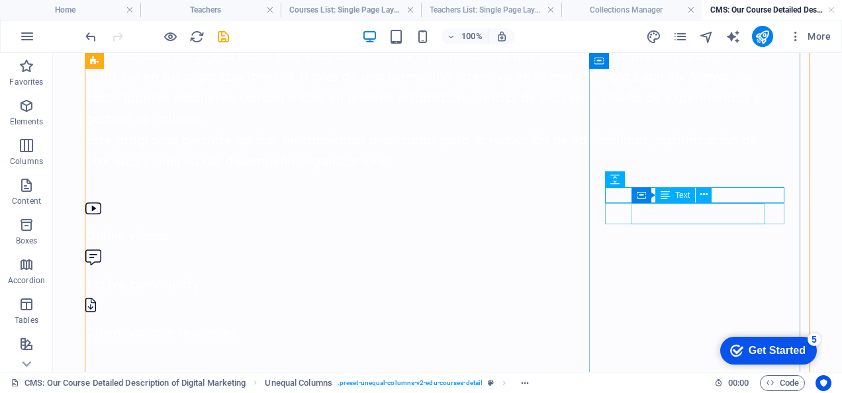
scroll to position [275, 0]
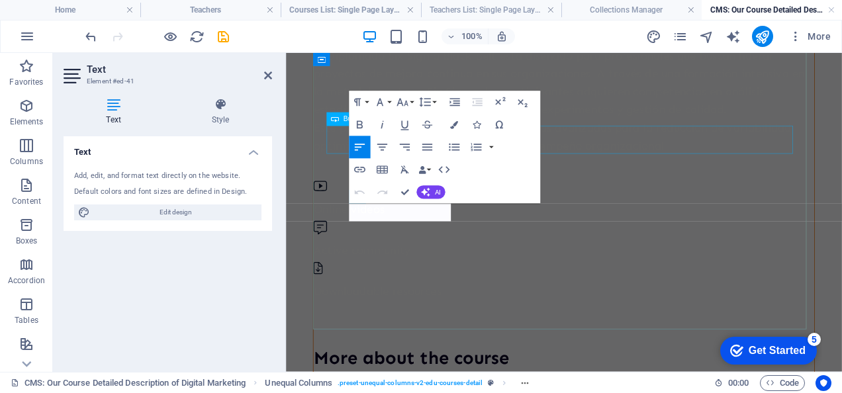
scroll to position [1351, 0]
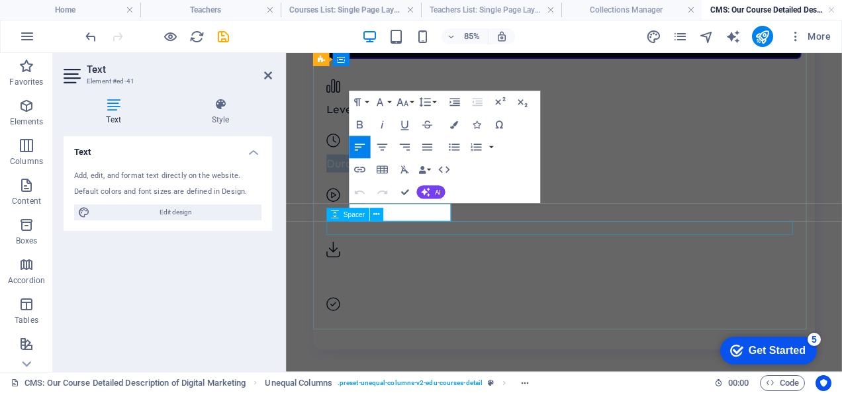
drag, startPoint x: 455, startPoint y: 240, endPoint x: 341, endPoint y: 252, distance: 115.1
click at [456, 122] on icon "button" at bounding box center [454, 125] width 8 height 8
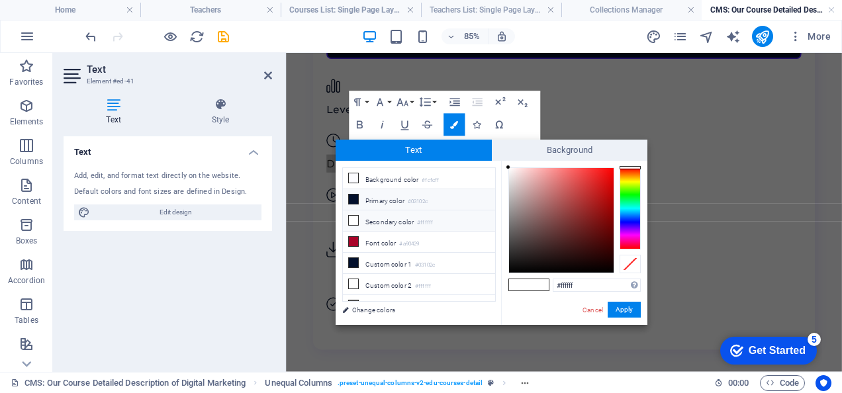
click at [398, 198] on li "Primary color #03102c" at bounding box center [419, 199] width 152 height 21
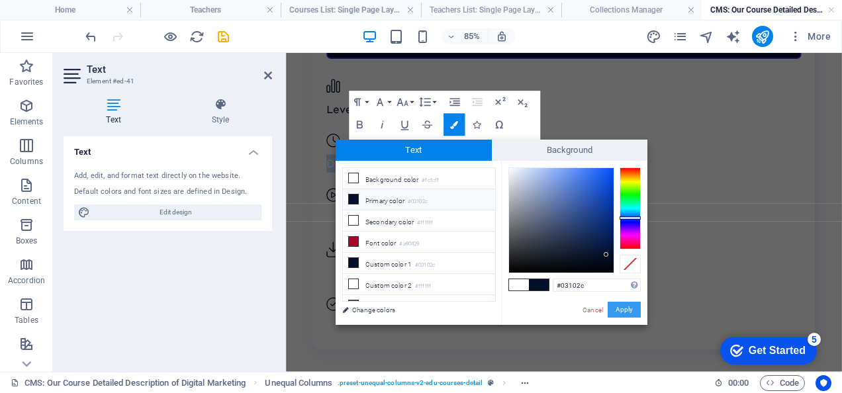
click at [621, 310] on button "Apply" at bounding box center [623, 310] width 33 height 16
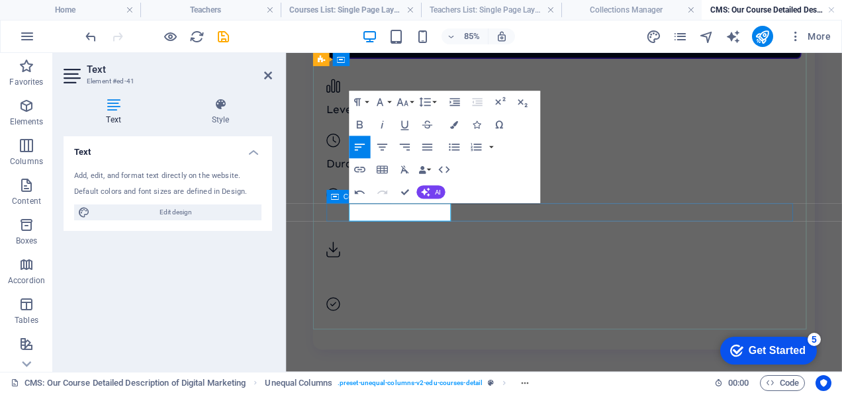
click at [553, 194] on div "​ Duration: 5h 42 ​ min" at bounding box center [612, 170] width 558 height 48
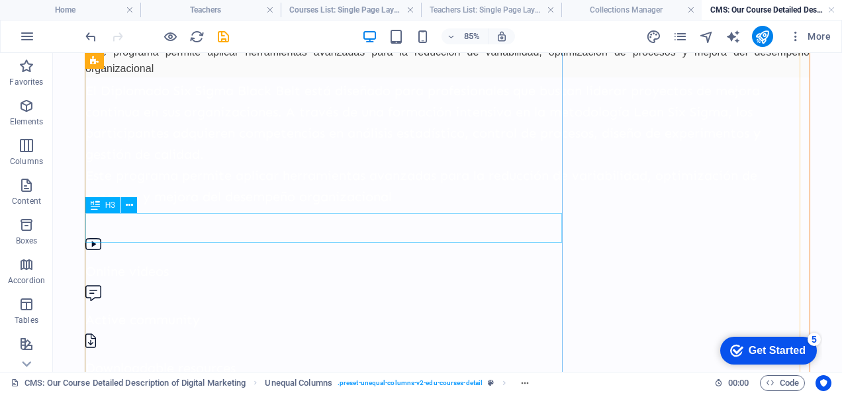
click at [508, 228] on div "Diplomado en Six Sigma Nivel Black Belt El Diplomado Six Sigma Black Belt está …" at bounding box center [447, 232] width 724 height 733
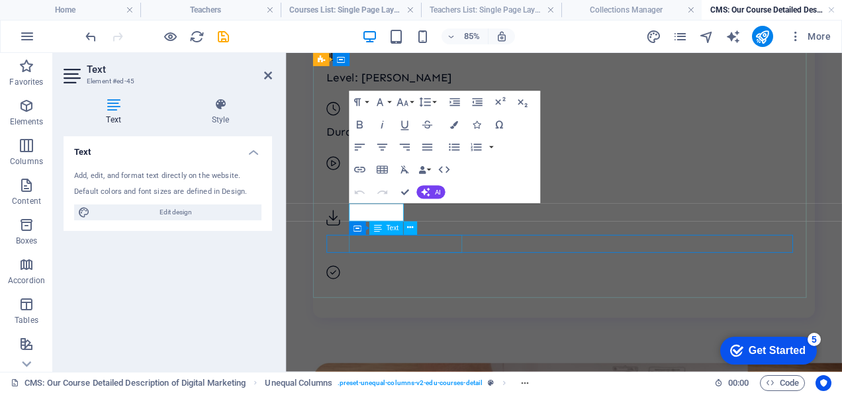
scroll to position [212, 0]
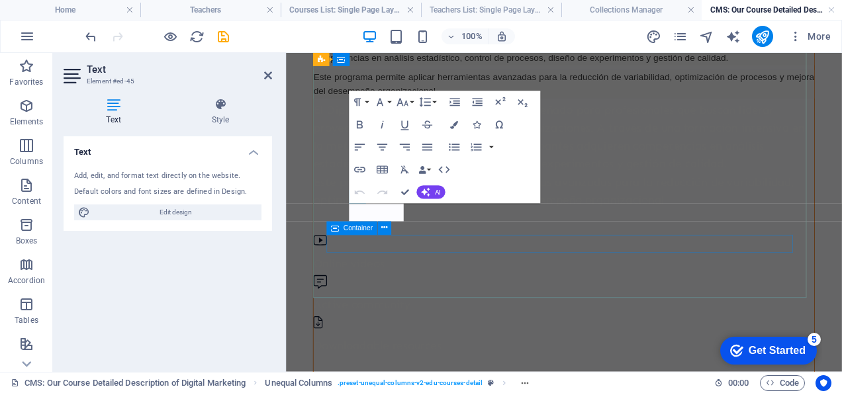
scroll to position [1388, 0]
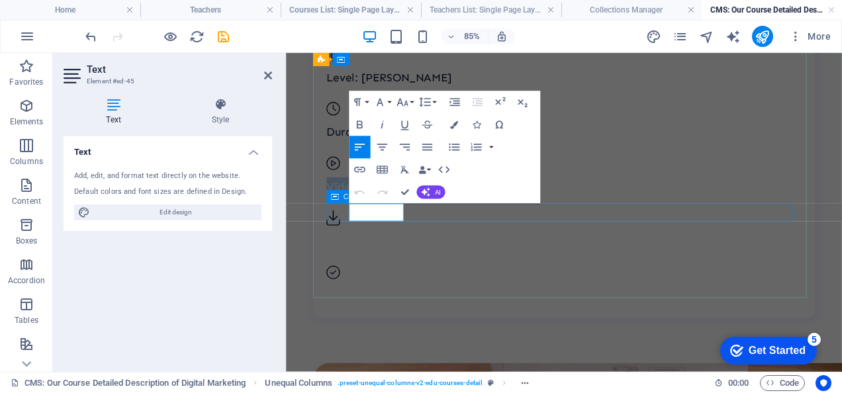
drag, startPoint x: 415, startPoint y: 238, endPoint x: 353, endPoint y: 240, distance: 62.2
click at [353, 221] on div "Videos: 67" at bounding box center [612, 197] width 558 height 48
click at [463, 119] on button "Colors" at bounding box center [453, 124] width 21 height 22
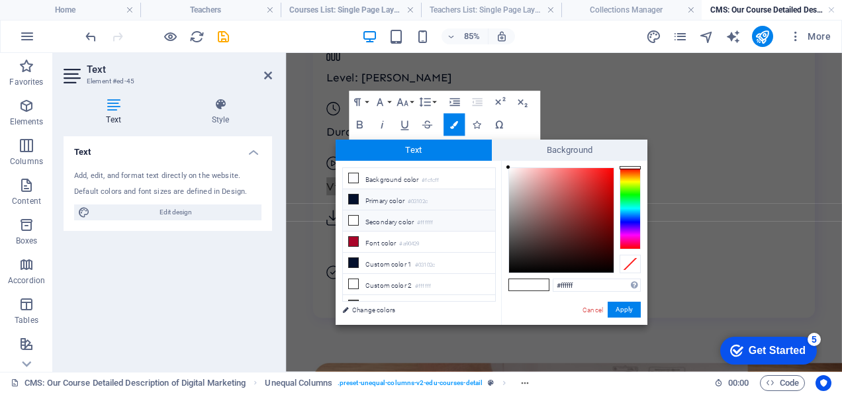
click at [397, 198] on li "Primary color #03102c" at bounding box center [419, 199] width 152 height 21
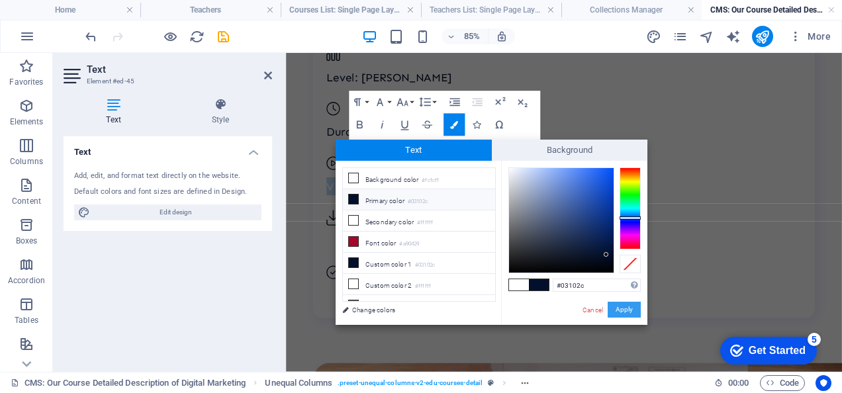
click at [625, 315] on button "Apply" at bounding box center [623, 310] width 33 height 16
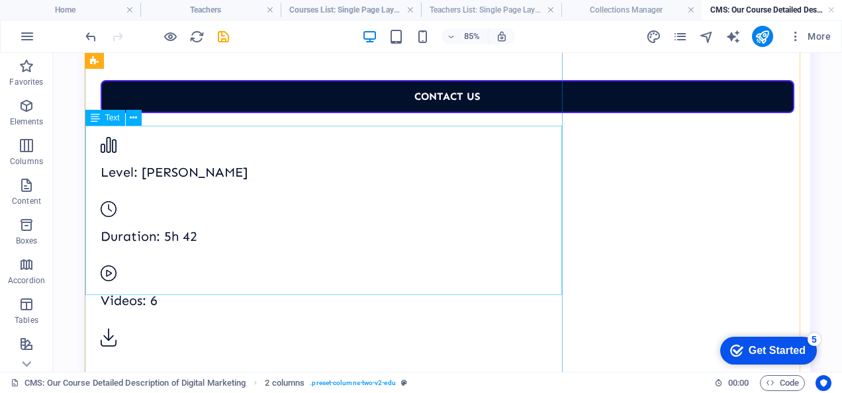
scroll to position [212, 0]
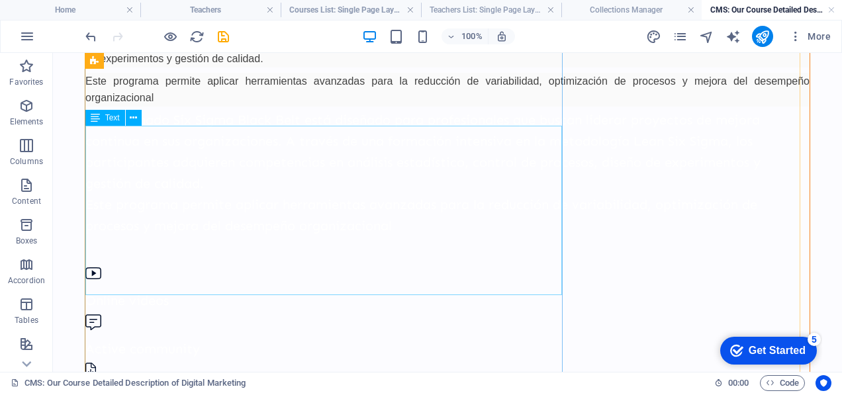
click at [550, 236] on div "El Diplomado Six Sigma Black Belt está diseñado para profesionales que buscan l…" at bounding box center [447, 172] width 724 height 127
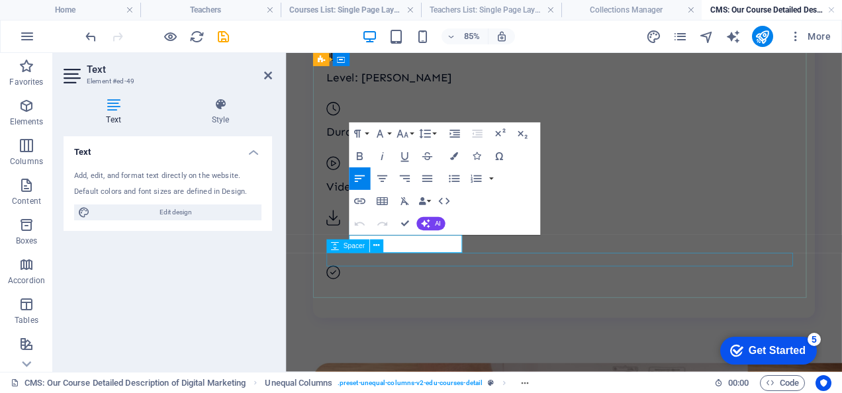
drag, startPoint x: 488, startPoint y: 275, endPoint x: 352, endPoint y: 296, distance: 137.3
click at [451, 157] on icon "button" at bounding box center [454, 156] width 8 height 8
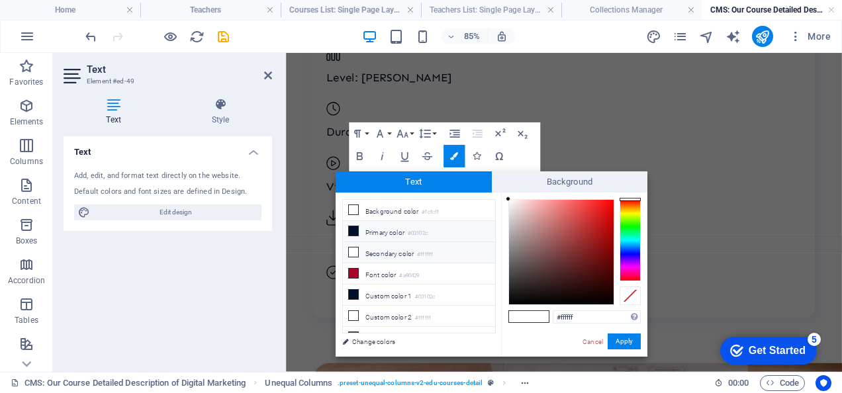
click at [402, 225] on li "Primary color #03102c" at bounding box center [419, 231] width 152 height 21
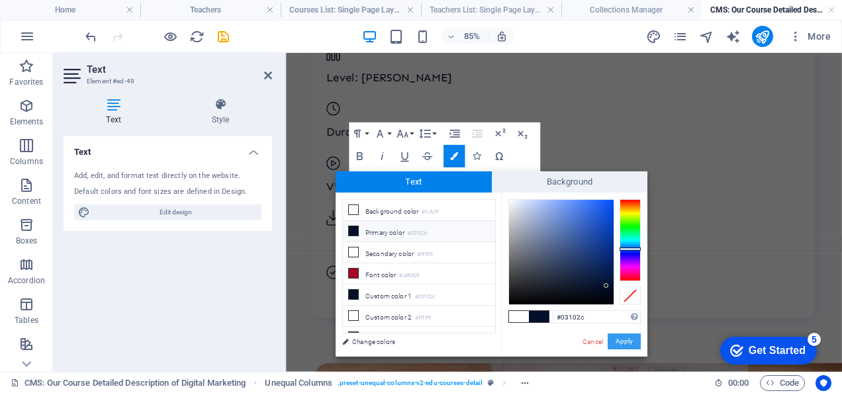
click at [631, 336] on button "Apply" at bounding box center [623, 341] width 33 height 16
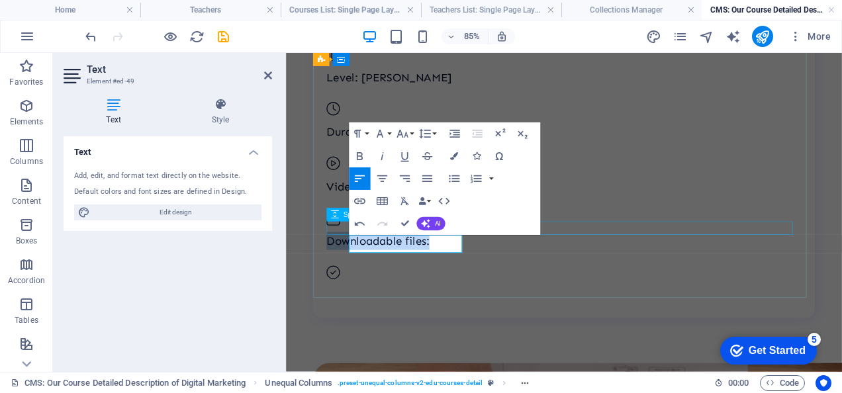
click at [671, 237] on div at bounding box center [612, 229] width 558 height 16
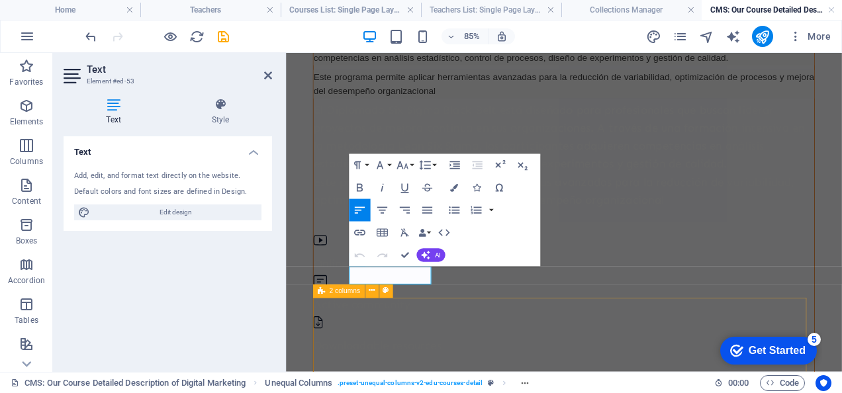
scroll to position [1388, 0]
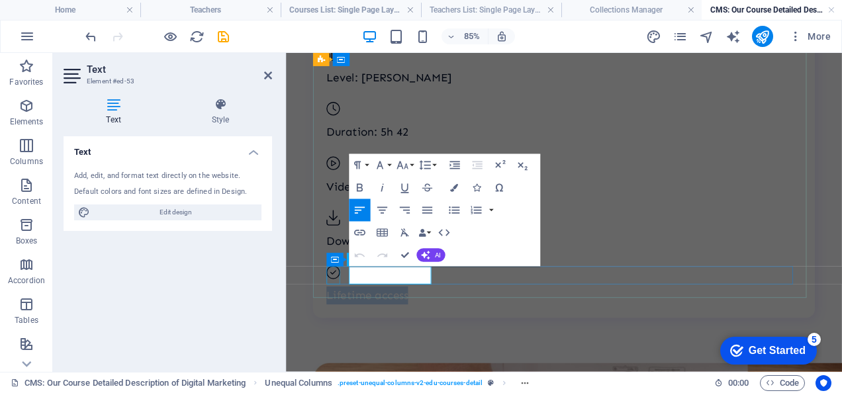
drag, startPoint x: 455, startPoint y: 312, endPoint x: 345, endPoint y: 324, distance: 110.5
click at [345, 324] on div "Lifetime access" at bounding box center [612, 325] width 558 height 48
click at [456, 190] on icon "button" at bounding box center [454, 188] width 8 height 8
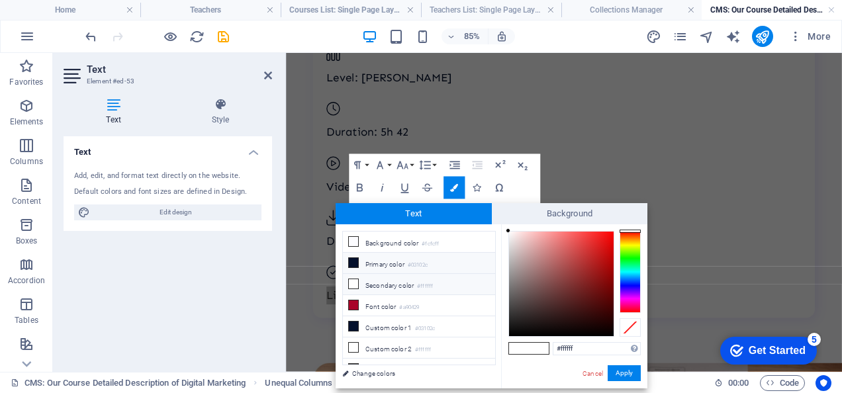
click at [401, 261] on li "Primary color #03102c" at bounding box center [419, 263] width 152 height 21
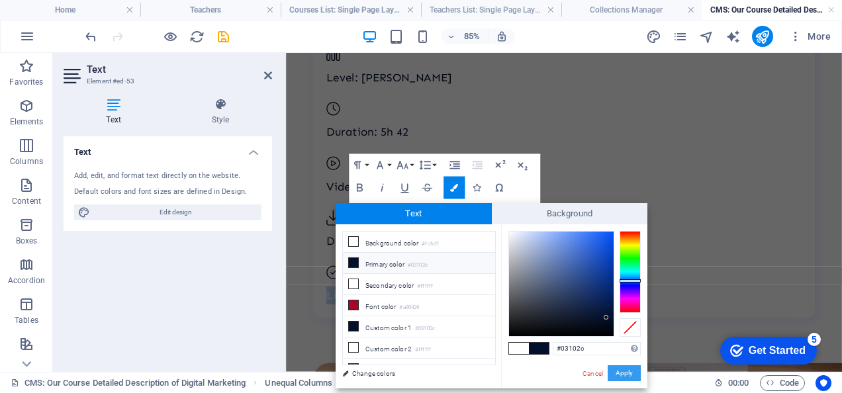
click at [621, 372] on button "Apply" at bounding box center [623, 373] width 33 height 16
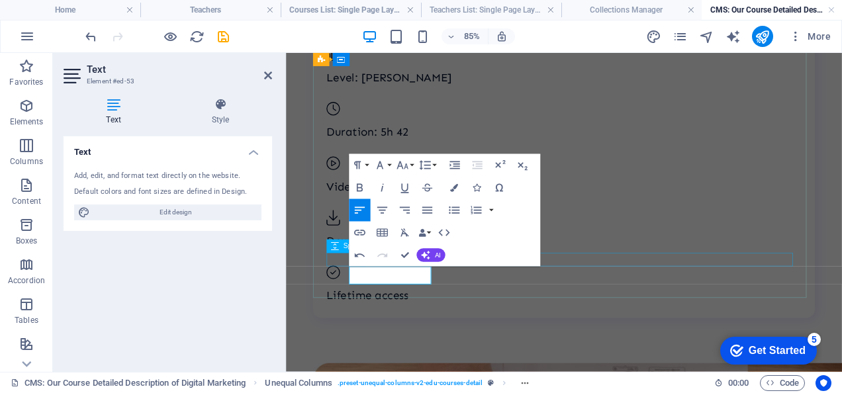
click at [684, 288] on div at bounding box center [612, 293] width 558 height 16
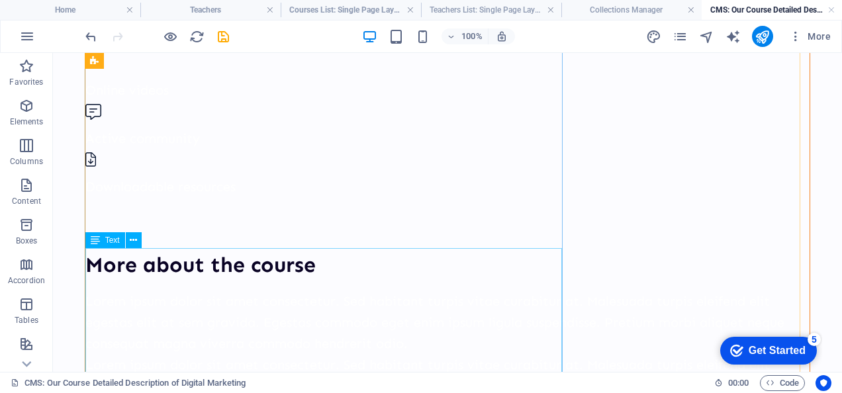
scroll to position [426, 0]
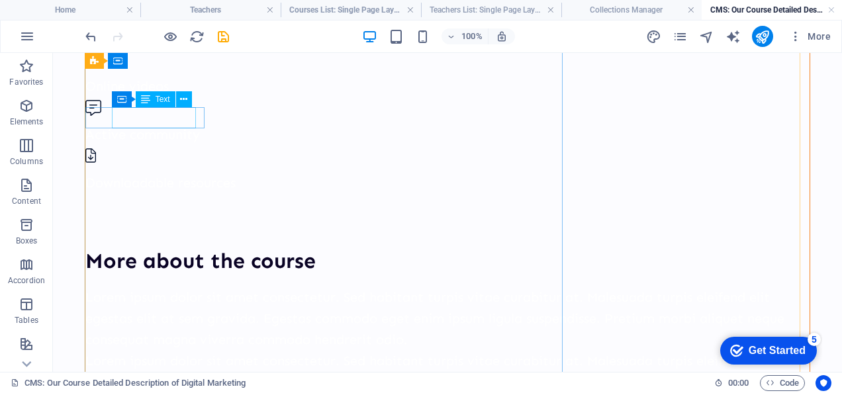
click at [162, 97] on div "Online videos" at bounding box center [447, 85] width 724 height 21
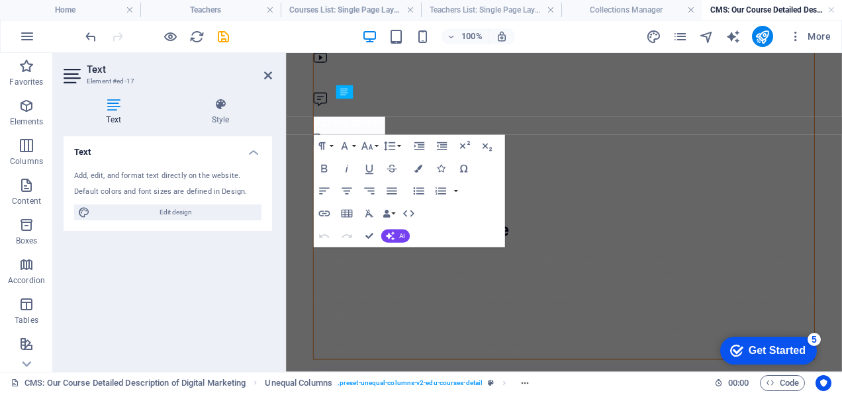
scroll to position [533, 0]
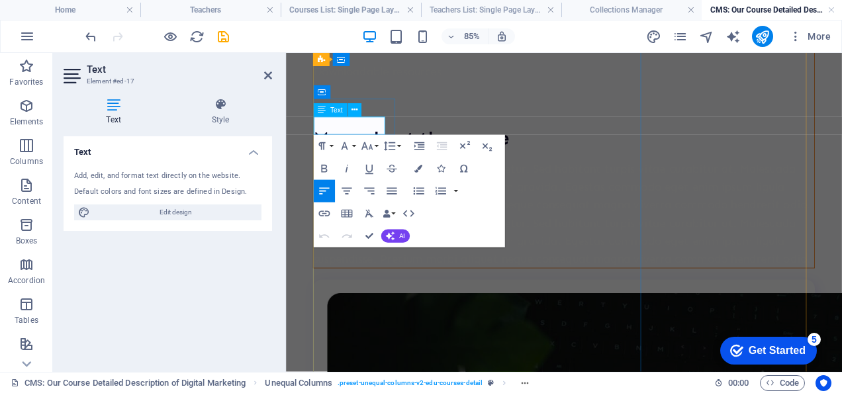
drag, startPoint x: 322, startPoint y: 139, endPoint x: 431, endPoint y: 142, distance: 108.5
click at [418, 168] on icon "button" at bounding box center [418, 169] width 8 height 8
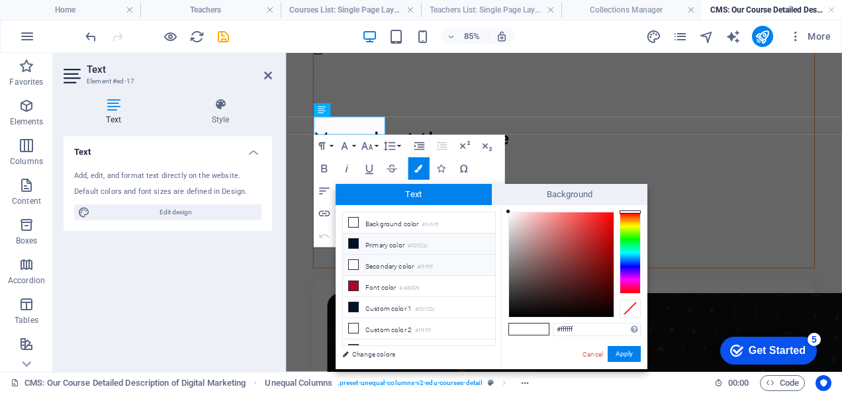
click at [400, 242] on li "Primary color #03102c" at bounding box center [419, 244] width 152 height 21
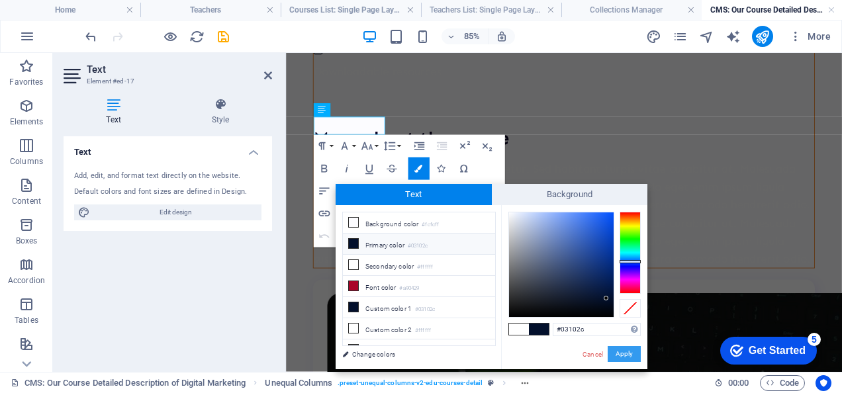
click at [617, 352] on button "Apply" at bounding box center [623, 354] width 33 height 16
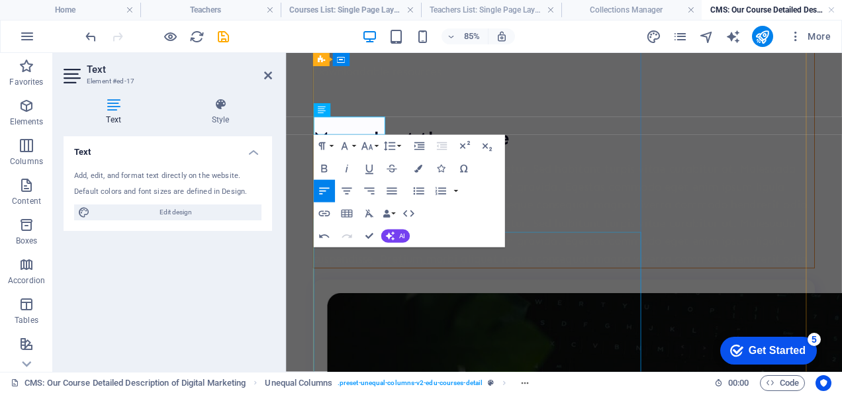
click at [637, 306] on div "Lorem ipsum dolor sit amet consectetur. Sed habitant turpis vitae curabitur at.…" at bounding box center [612, 242] width 589 height 127
click at [816, 288] on div "Diplomado en Six Sigma Nivel Black Belt El Diplomado Six Sigma Black Belt está …" at bounding box center [613, 397] width 590 height 1648
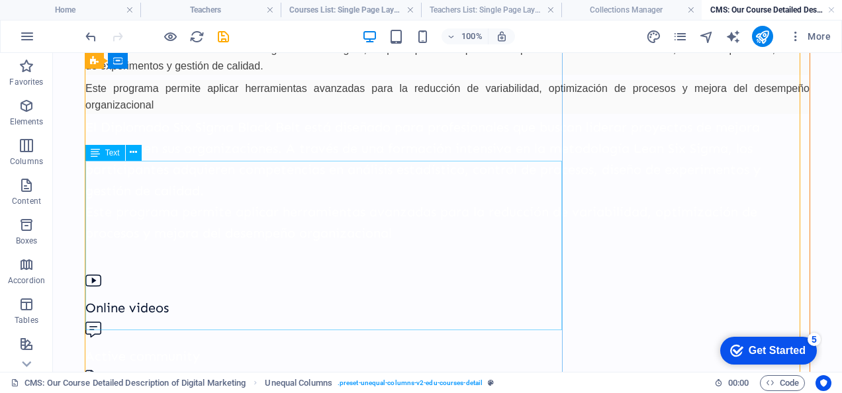
scroll to position [176, 0]
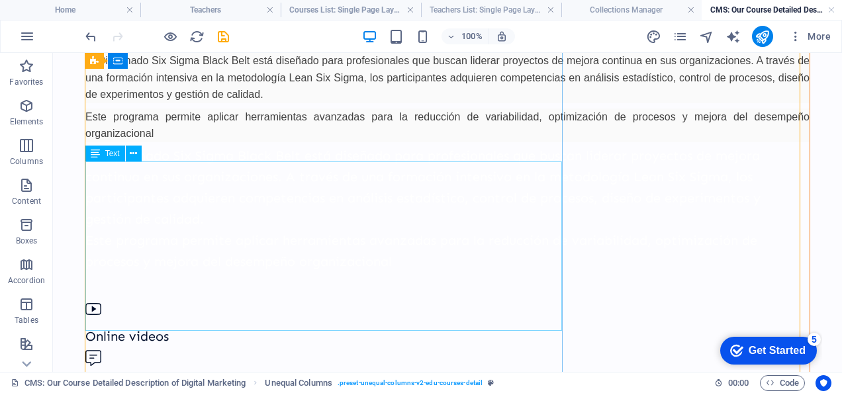
click at [395, 236] on div "El Diplomado Six Sigma Black Belt está diseñado para profesionales que buscan l…" at bounding box center [447, 208] width 724 height 127
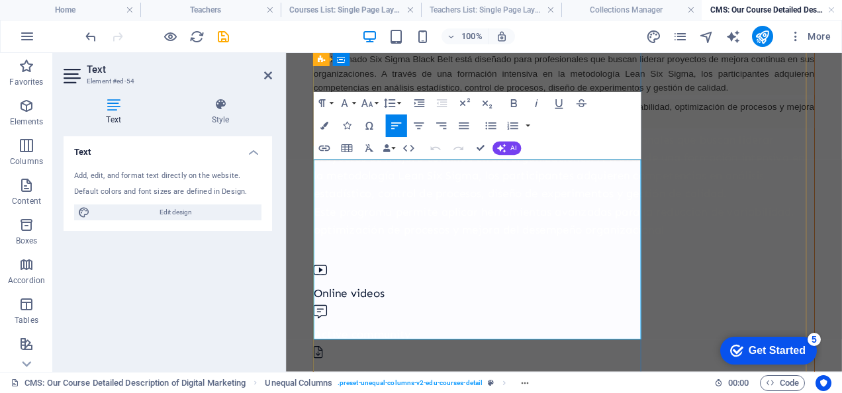
scroll to position [224, 0]
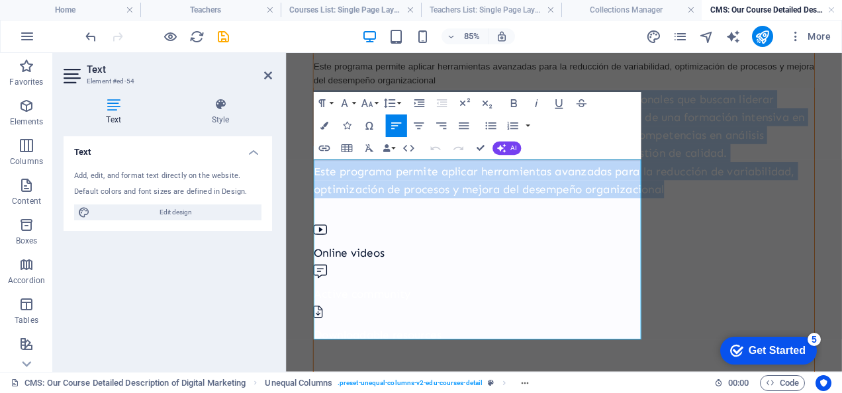
drag, startPoint x: 681, startPoint y: 375, endPoint x: 307, endPoint y: 186, distance: 419.0
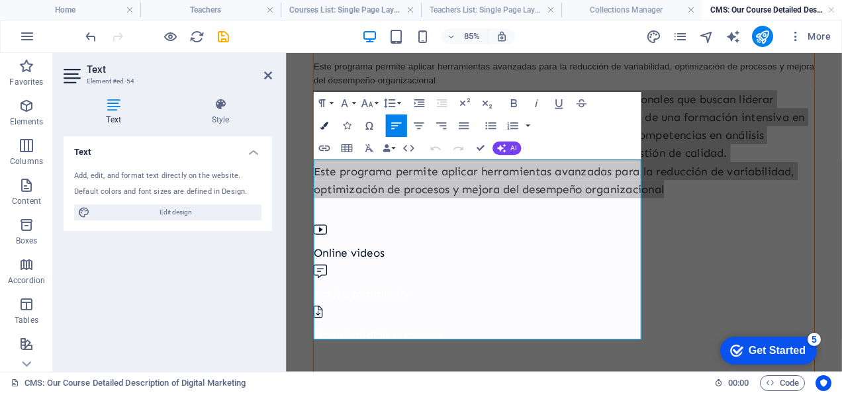
click at [323, 122] on icon "button" at bounding box center [324, 126] width 8 height 8
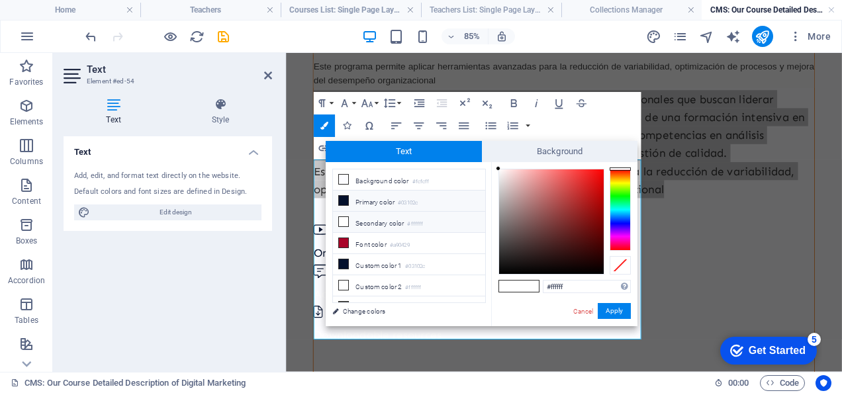
click at [365, 199] on li "Primary color #03102c" at bounding box center [409, 201] width 152 height 21
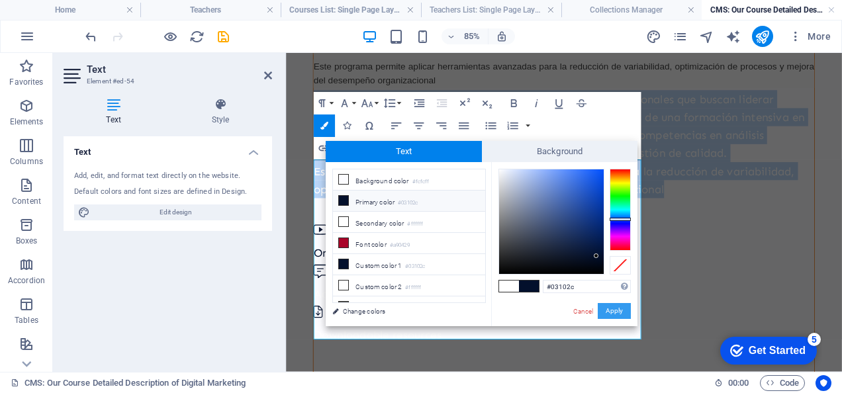
click at [611, 310] on button "Apply" at bounding box center [613, 311] width 33 height 16
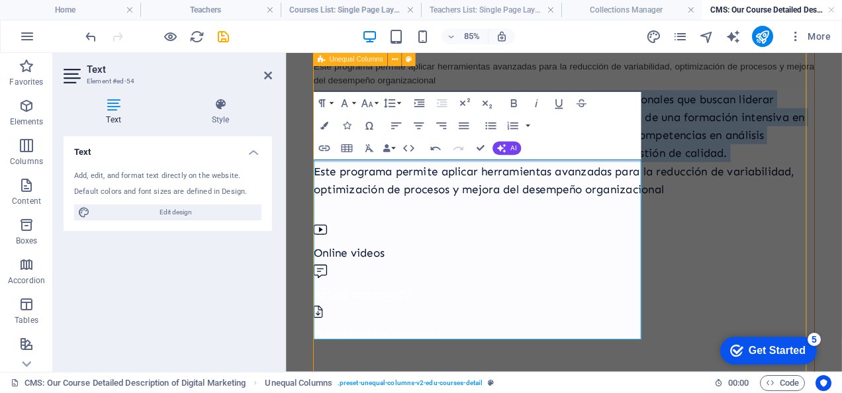
scroll to position [176, 0]
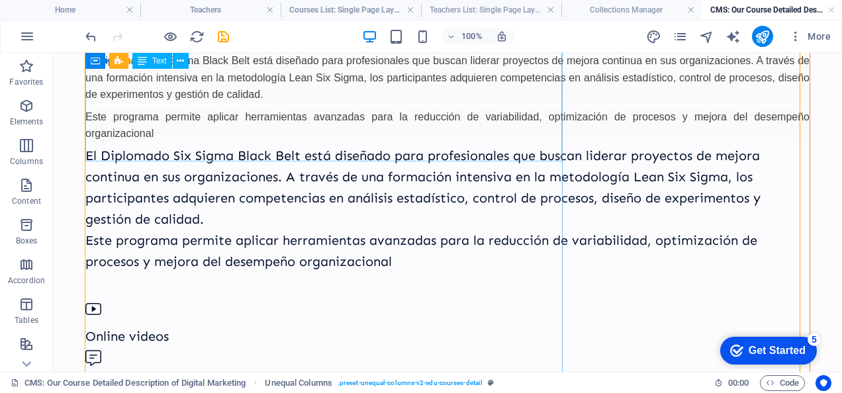
click at [345, 134] on div "El Diplomado Six Sigma Black Belt está diseñado para profesionales que buscan l…" at bounding box center [447, 97] width 724 height 90
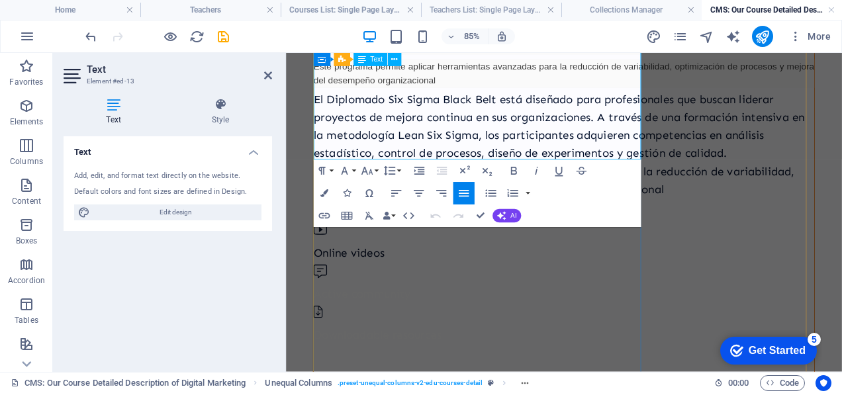
click at [675, 95] on p "Este programa permite aplicar herramientas avanzadas para la reducción de varia…" at bounding box center [612, 78] width 589 height 34
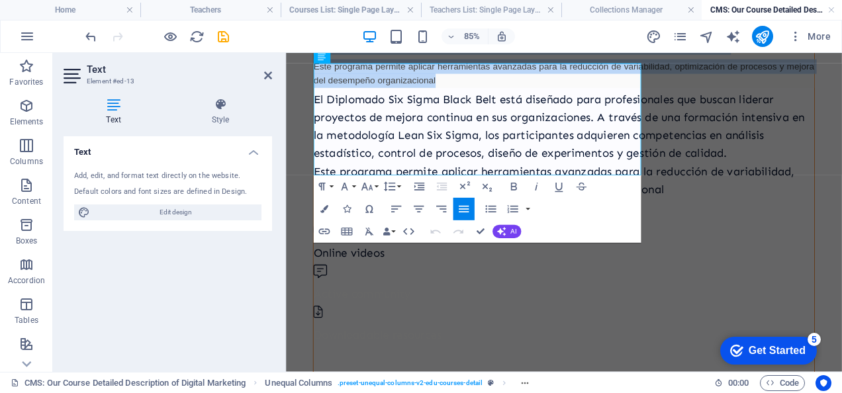
drag, startPoint x: 690, startPoint y: 171, endPoint x: 289, endPoint y: 59, distance: 416.3
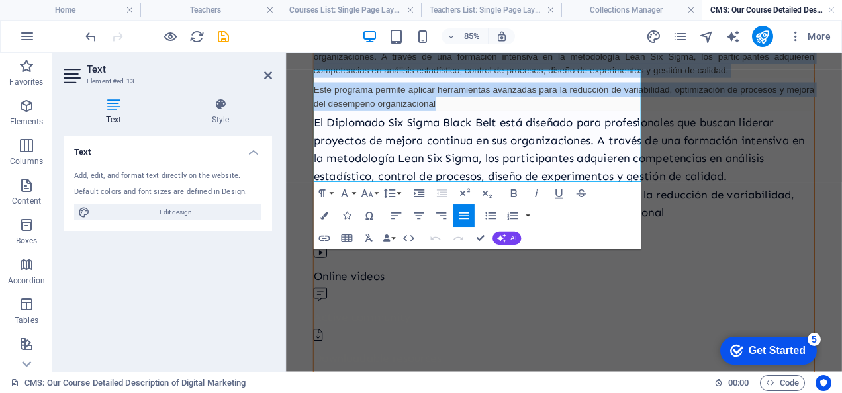
scroll to position [191, 0]
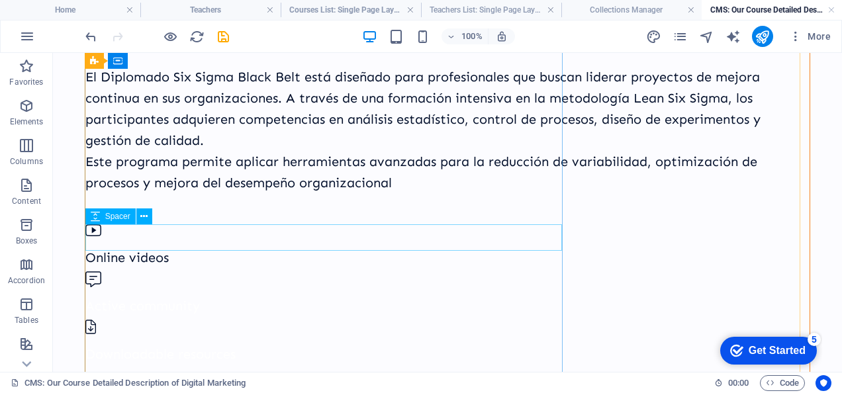
scroll to position [167, 0]
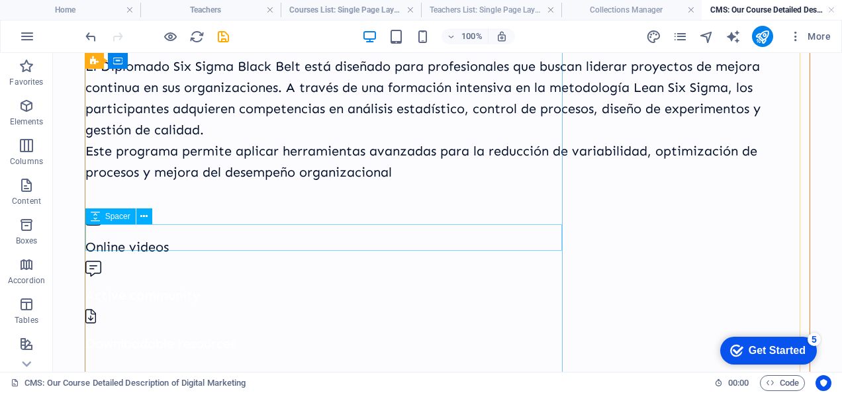
click at [343, 209] on div at bounding box center [447, 196] width 724 height 26
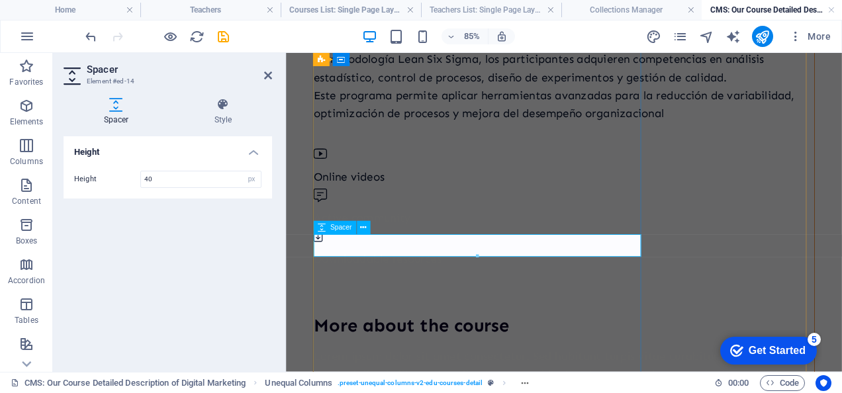
click at [427, 161] on div at bounding box center [612, 148] width 589 height 26
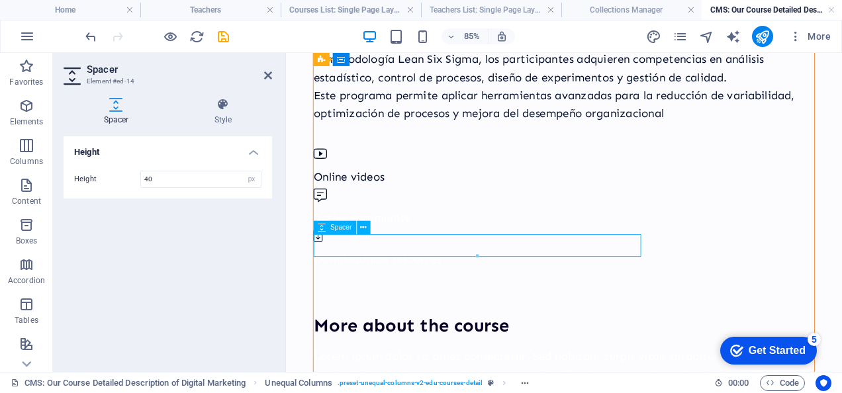
drag, startPoint x: 330, startPoint y: 279, endPoint x: 484, endPoint y: 288, distance: 153.8
click at [484, 161] on div at bounding box center [612, 148] width 589 height 26
click at [496, 258] on div "Active community" at bounding box center [612, 234] width 589 height 48
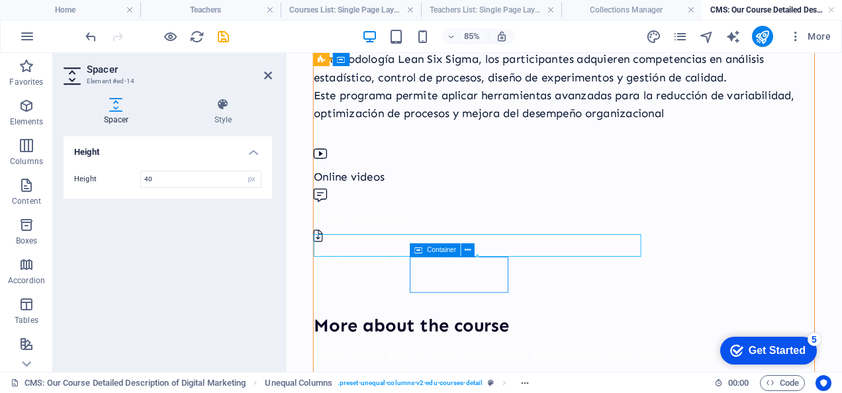
click at [496, 258] on div "Active community" at bounding box center [612, 234] width 589 height 48
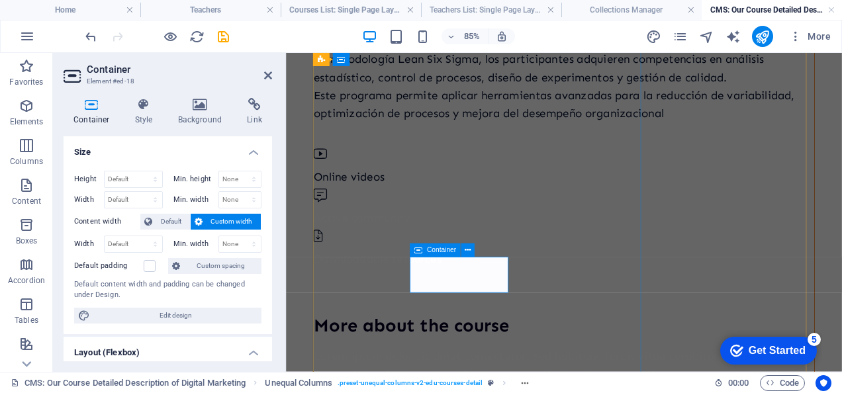
click at [533, 258] on div "Active community" at bounding box center [612, 234] width 589 height 48
click at [514, 258] on div "Active community" at bounding box center [612, 234] width 589 height 48
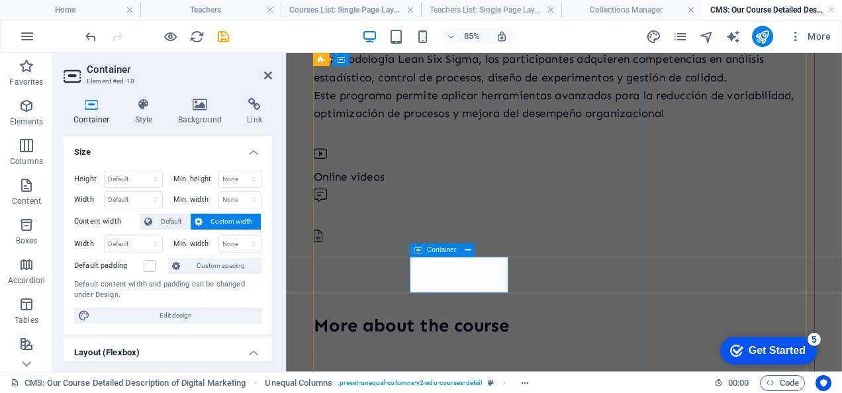
click at [467, 258] on div "Active community" at bounding box center [612, 234] width 589 height 48
click at [373, 210] on div "Online videos" at bounding box center [612, 185] width 589 height 48
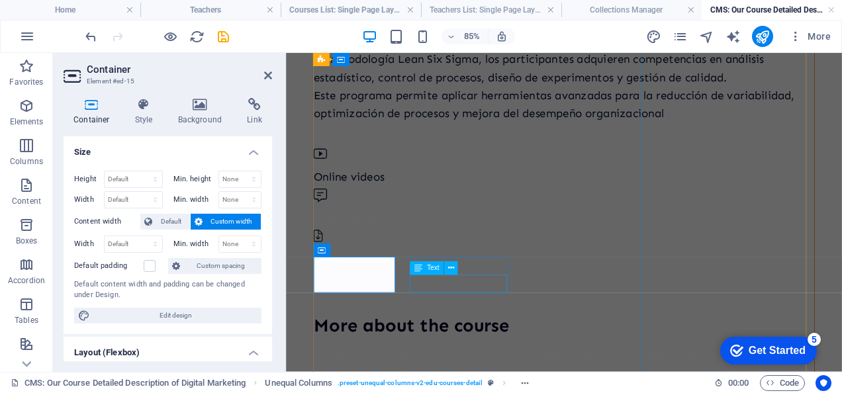
click at [476, 258] on div "Active community" at bounding box center [612, 247] width 589 height 21
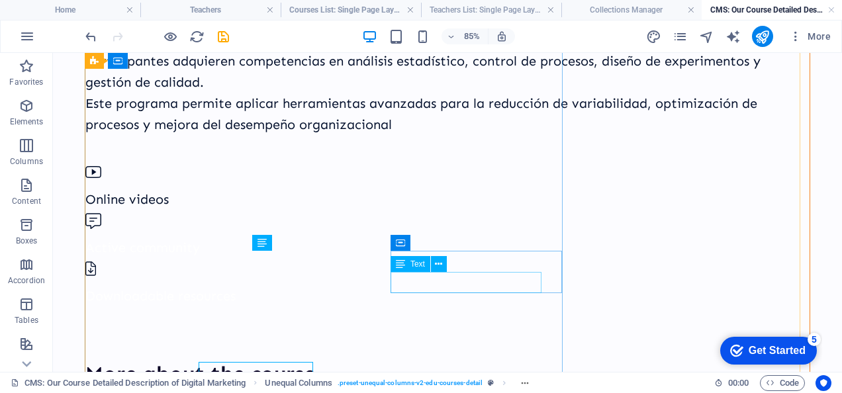
click at [447, 285] on div "Downloadable resources" at bounding box center [447, 295] width 724 height 21
click at [243, 258] on div "Active community" at bounding box center [447, 247] width 724 height 21
click at [447, 285] on div "Downloadable resources" at bounding box center [447, 295] width 724 height 21
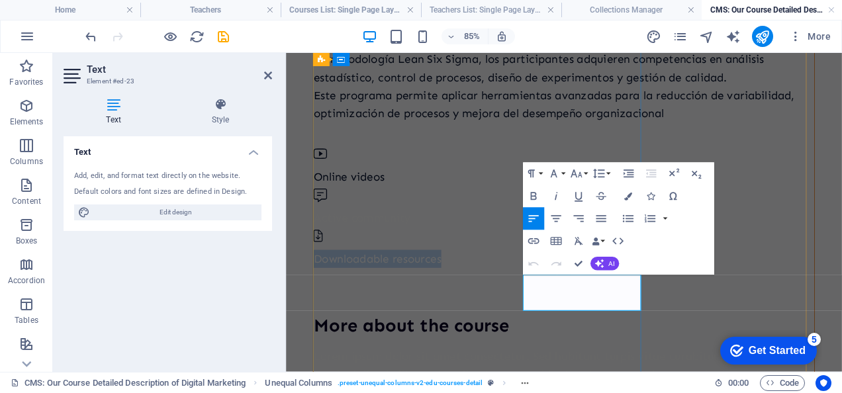
drag, startPoint x: 697, startPoint y: 349, endPoint x: 566, endPoint y: 331, distance: 132.1
click at [566, 306] on p "Downloadable resources" at bounding box center [612, 295] width 589 height 21
click at [629, 200] on icon "button" at bounding box center [628, 197] width 8 height 8
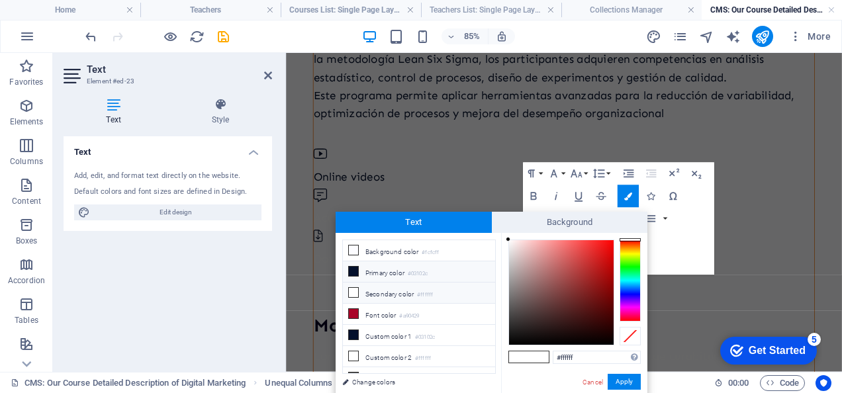
click at [383, 277] on li "Primary color #03102c" at bounding box center [419, 271] width 152 height 21
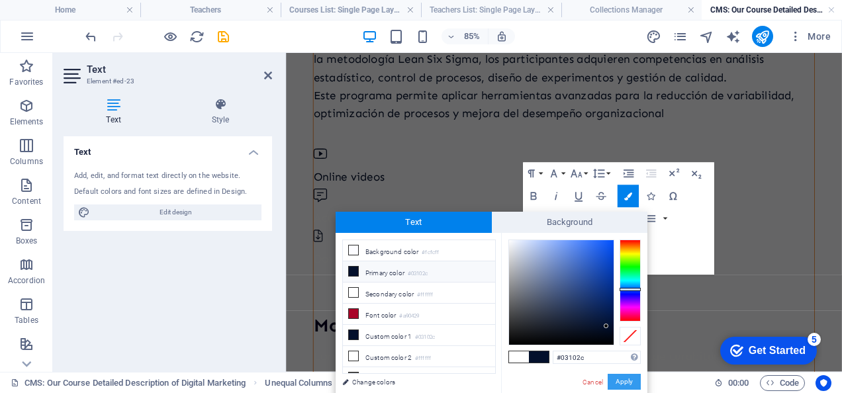
click at [634, 379] on button "Apply" at bounding box center [623, 382] width 33 height 16
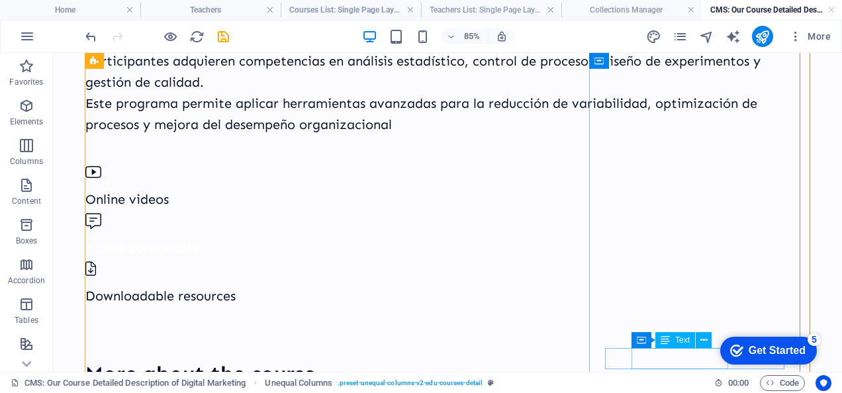
scroll to position [167, 0]
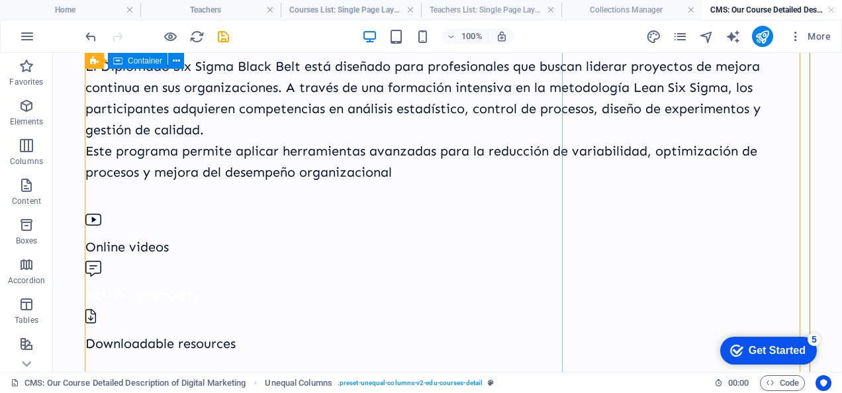
click at [311, 280] on div "Diplomado en Six Sigma Nivel Black Belt El Diplomado Six Sigma Black Belt está …" at bounding box center [447, 256] width 725 height 637
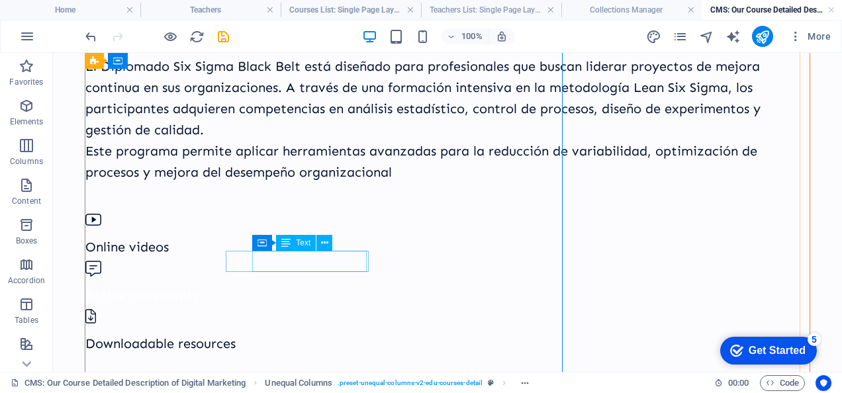
click at [269, 285] on div "Active community" at bounding box center [447, 295] width 724 height 21
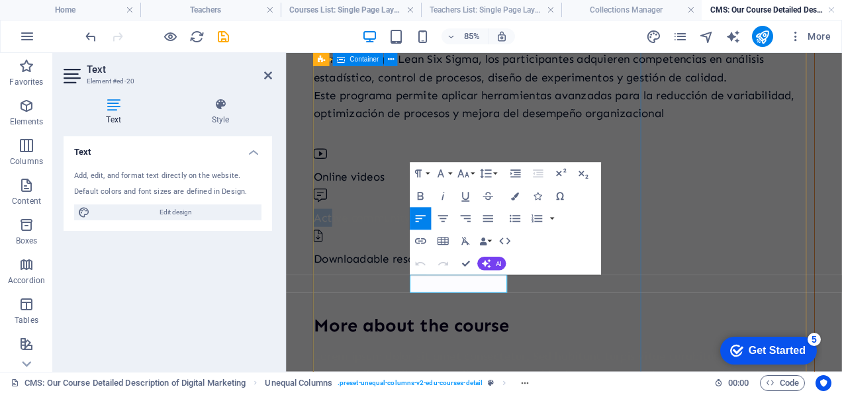
drag, startPoint x: 451, startPoint y: 323, endPoint x: 427, endPoint y: 329, distance: 25.2
click at [427, 329] on div "Diplomado en Six Sigma Nivel Black Belt El Diplomado Six Sigma Black Belt está …" at bounding box center [613, 209] width 590 height 637
click at [457, 258] on p "Active community" at bounding box center [612, 247] width 589 height 21
drag, startPoint x: 435, startPoint y: 324, endPoint x: 570, endPoint y: 326, distance: 134.3
click at [570, 326] on div "Diplomado en Six Sigma Nivel Black Belt El Diplomado Six Sigma Black Belt está …" at bounding box center [612, 208] width 589 height 635
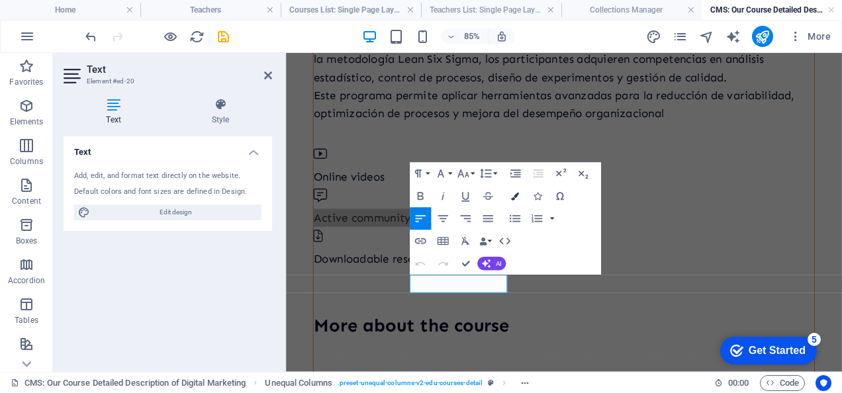
click at [515, 199] on icon "button" at bounding box center [515, 197] width 8 height 8
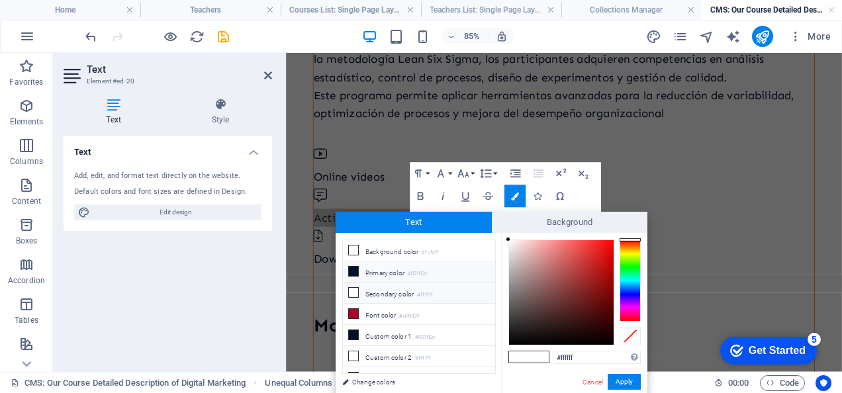
click at [429, 266] on li "Primary color #03102c" at bounding box center [419, 271] width 152 height 21
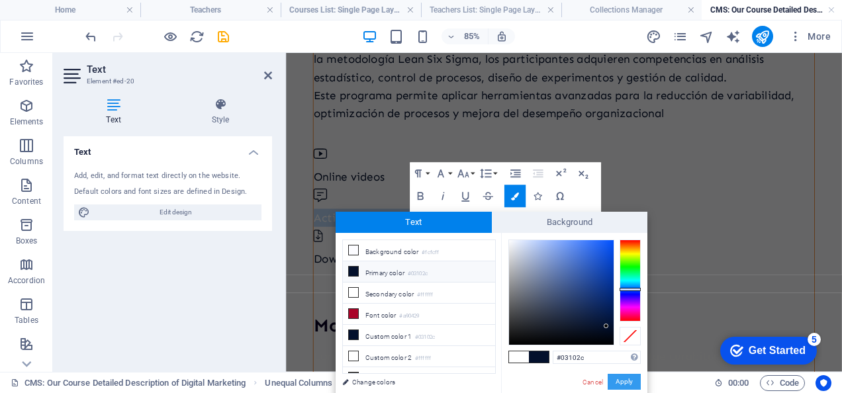
click at [623, 375] on button "Apply" at bounding box center [623, 382] width 33 height 16
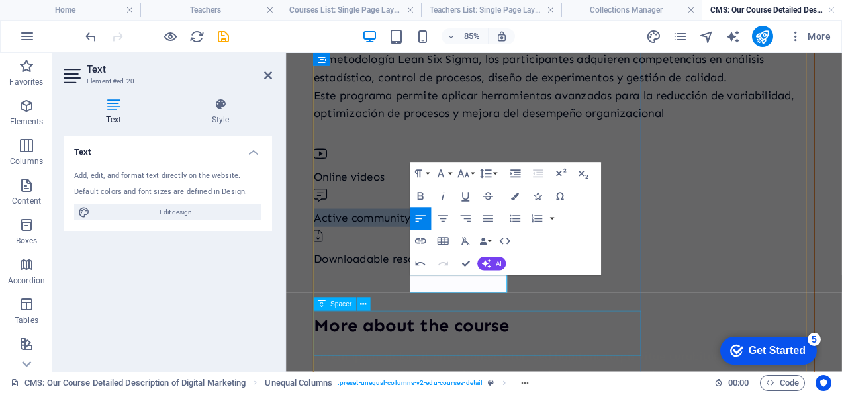
click at [687, 359] on div at bounding box center [612, 332] width 589 height 53
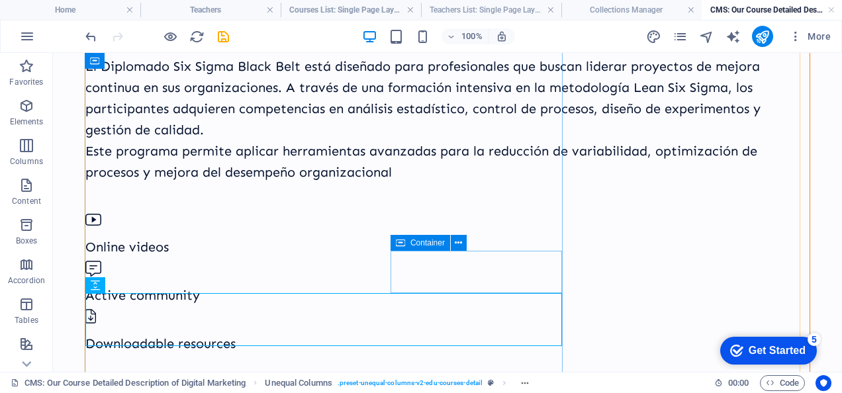
click at [457, 306] on div "Downloadable resources" at bounding box center [447, 330] width 724 height 48
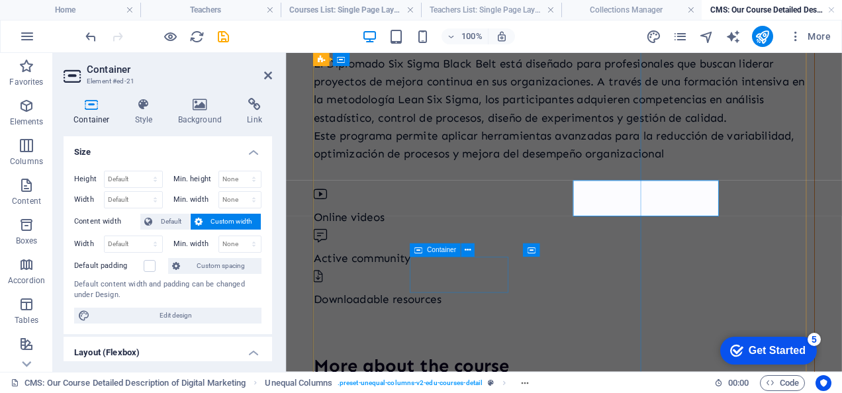
scroll to position [215, 0]
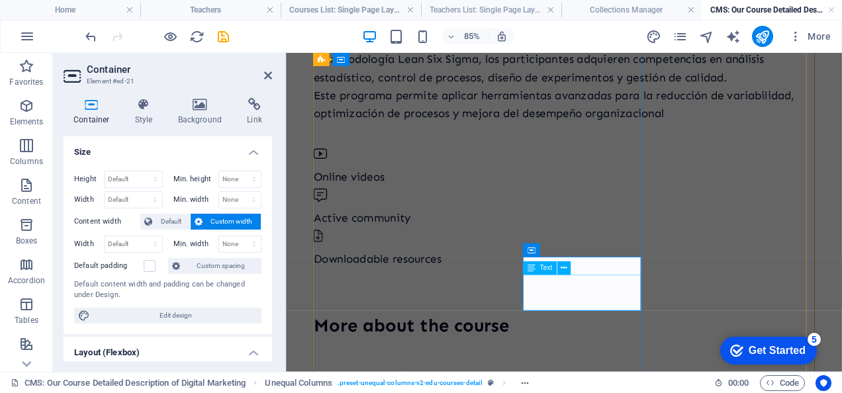
click at [548, 275] on div "Text" at bounding box center [540, 268] width 34 height 13
click at [624, 306] on div "Downloadable resources" at bounding box center [612, 295] width 589 height 21
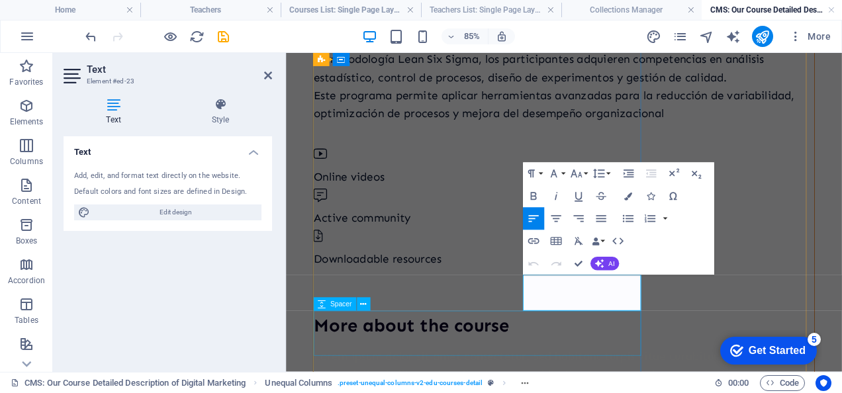
click at [662, 359] on div at bounding box center [612, 332] width 589 height 53
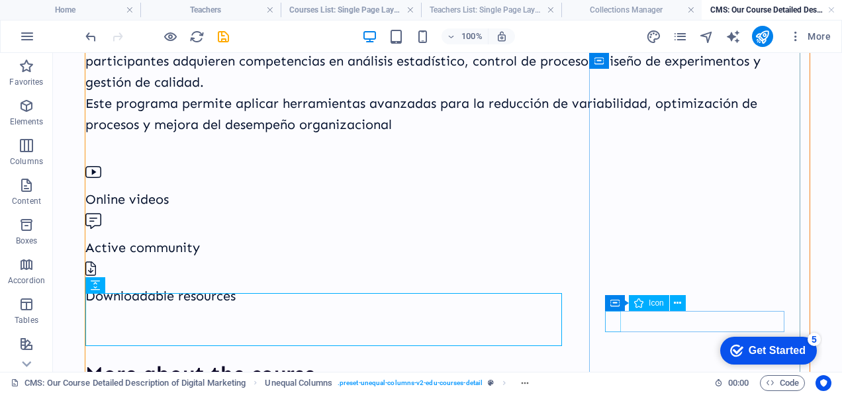
scroll to position [167, 0]
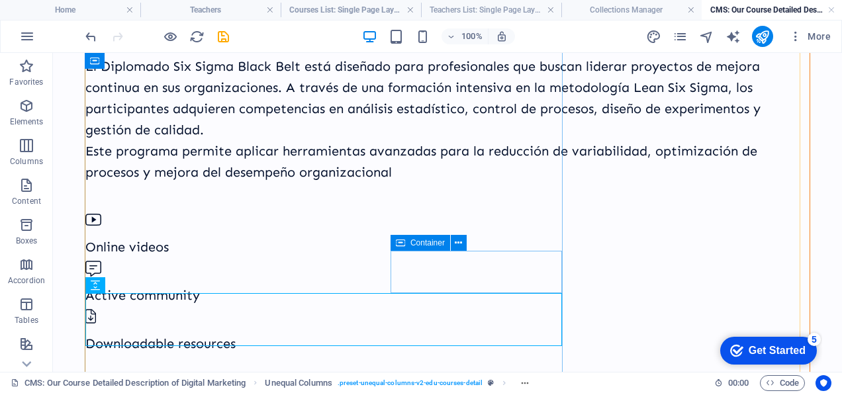
click at [479, 306] on div "Downloadable resources" at bounding box center [447, 330] width 724 height 48
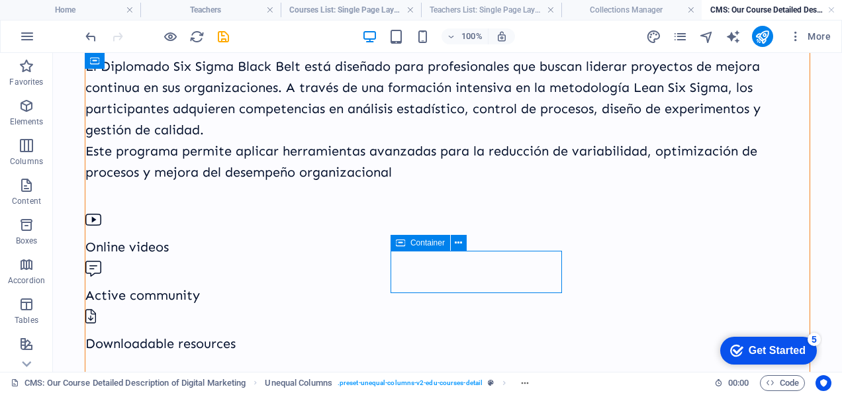
click at [479, 306] on div "Downloadable resources" at bounding box center [447, 330] width 724 height 48
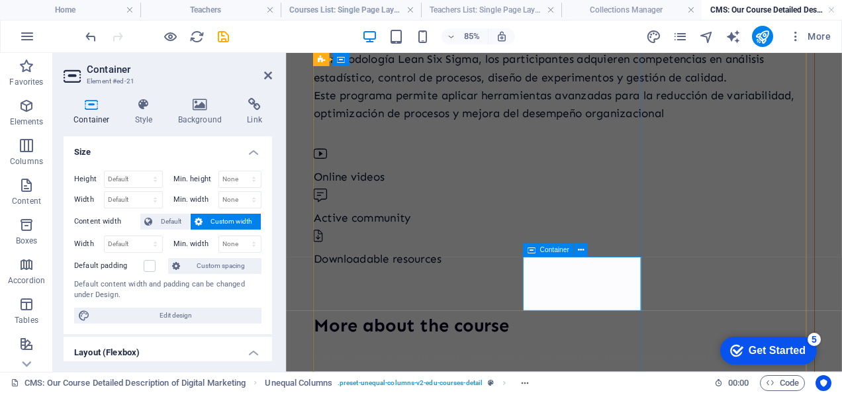
click at [599, 306] on div "Downloadable resources" at bounding box center [612, 282] width 589 height 48
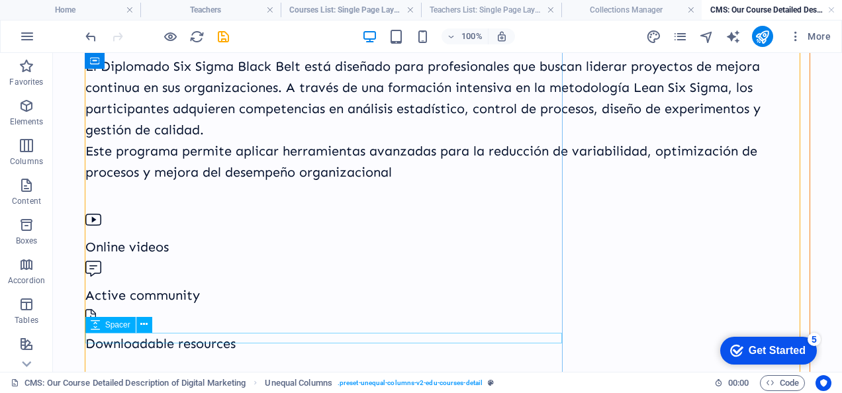
scroll to position [318, 0]
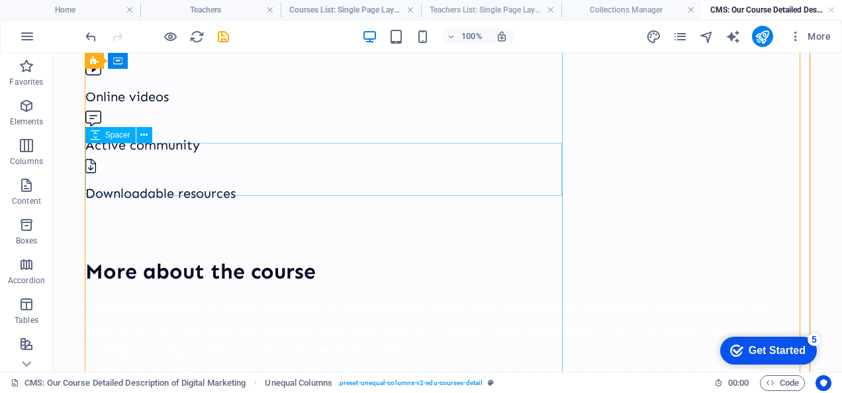
click at [199, 204] on div at bounding box center [447, 230] width 724 height 53
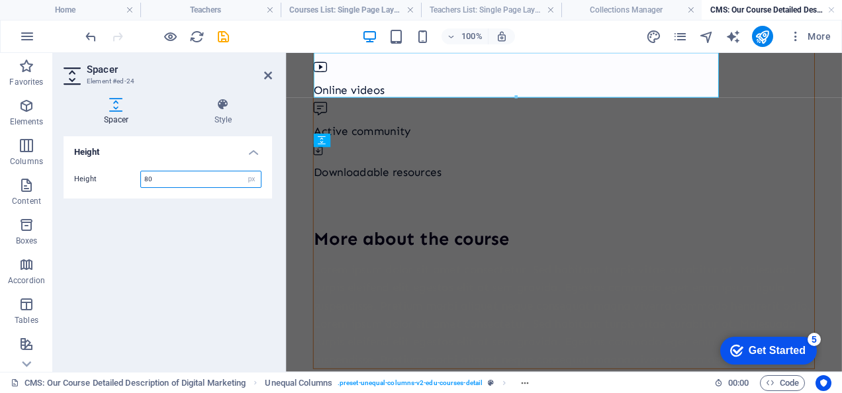
scroll to position [408, 0]
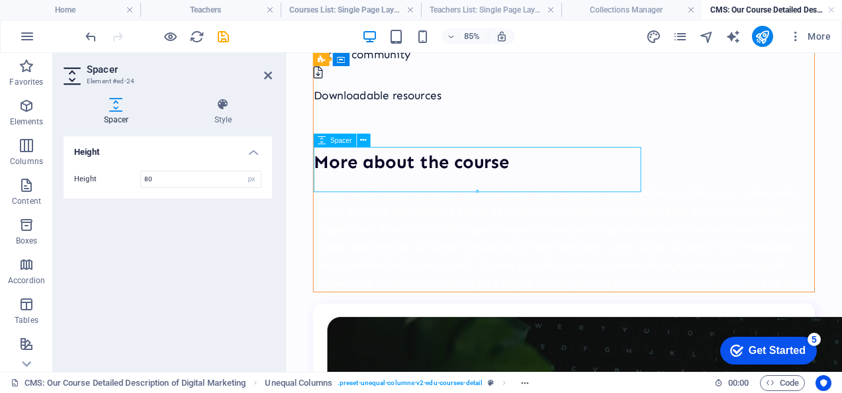
drag, startPoint x: 575, startPoint y: 190, endPoint x: 423, endPoint y: 167, distance: 153.8
click at [423, 167] on div at bounding box center [612, 140] width 589 height 53
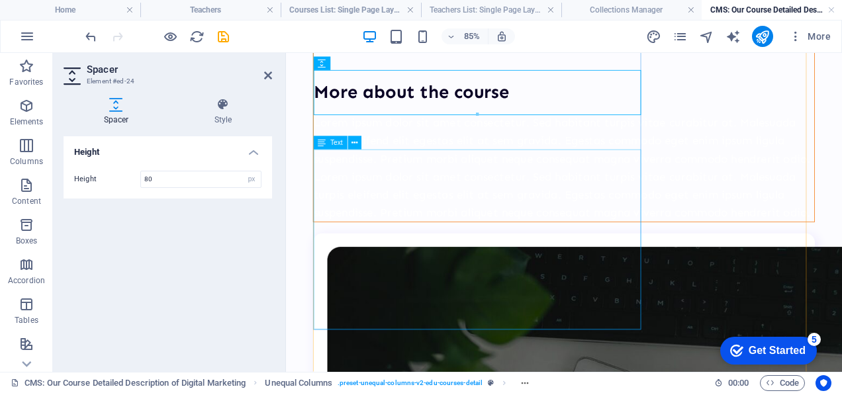
scroll to position [498, 0]
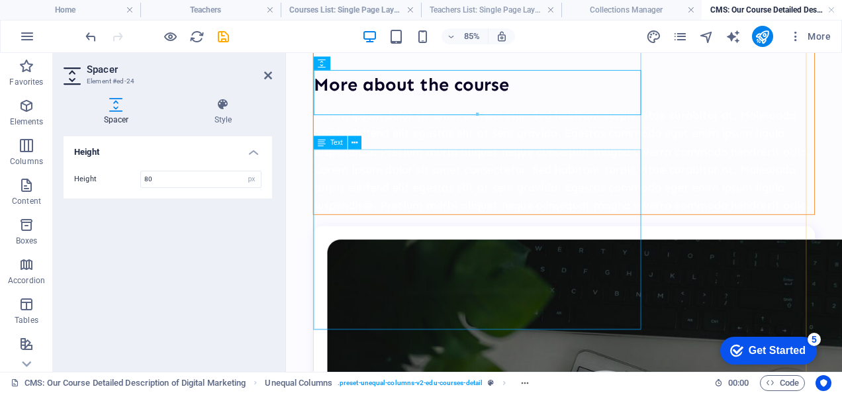
click at [613, 243] on div "Lorem ipsum dolor sit amet consectetur. Sed habitant turpis vitae curabitur at.…" at bounding box center [612, 179] width 589 height 127
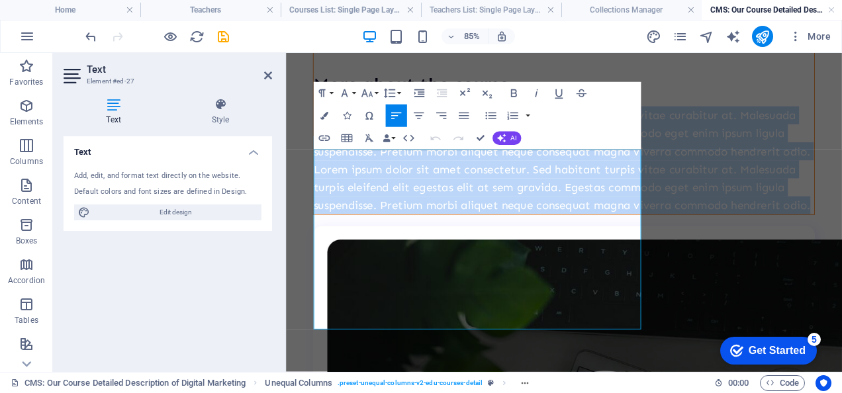
drag, startPoint x: 684, startPoint y: 375, endPoint x: 308, endPoint y: 185, distance: 420.5
click at [461, 118] on icon "button" at bounding box center [463, 115] width 13 height 13
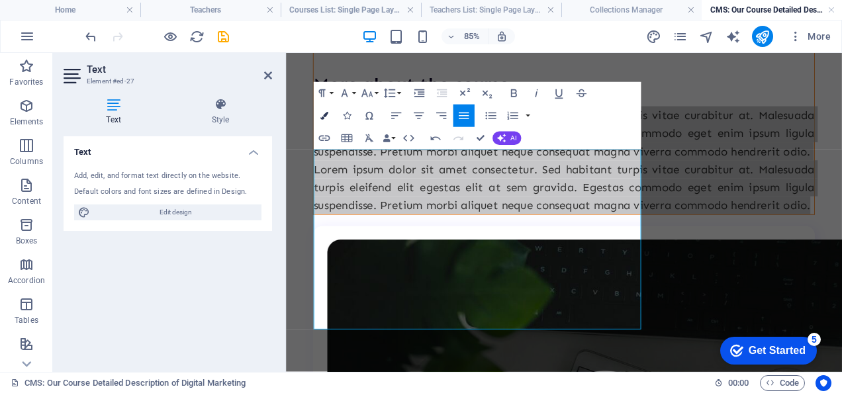
click at [323, 110] on button "Colors" at bounding box center [323, 116] width 21 height 22
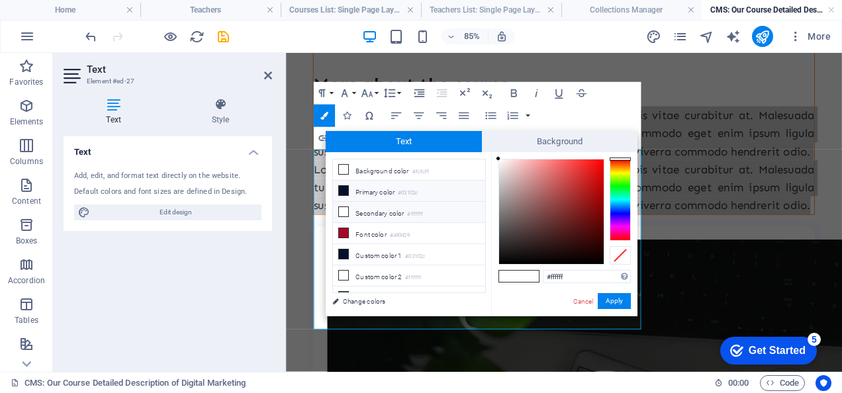
click at [368, 188] on li "Primary color #03102c" at bounding box center [409, 191] width 152 height 21
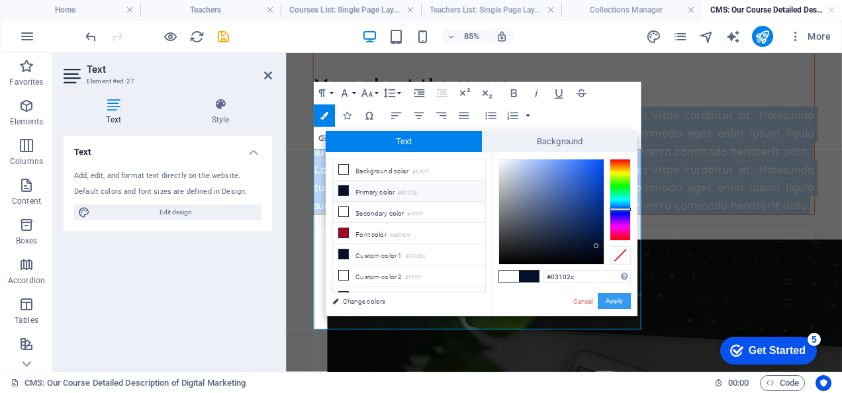
click at [618, 302] on button "Apply" at bounding box center [613, 301] width 33 height 16
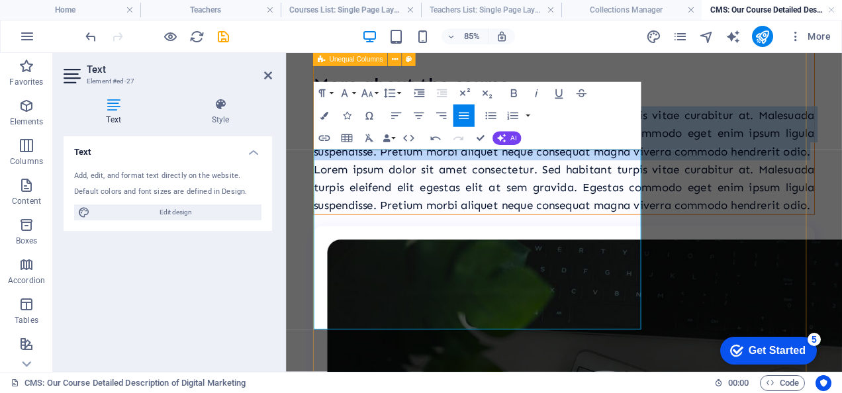
click at [807, 321] on div "Diplomado en Six Sigma Nivel Black Belt El Diplomado Six Sigma Black Belt está …" at bounding box center [613, 383] width 590 height 1550
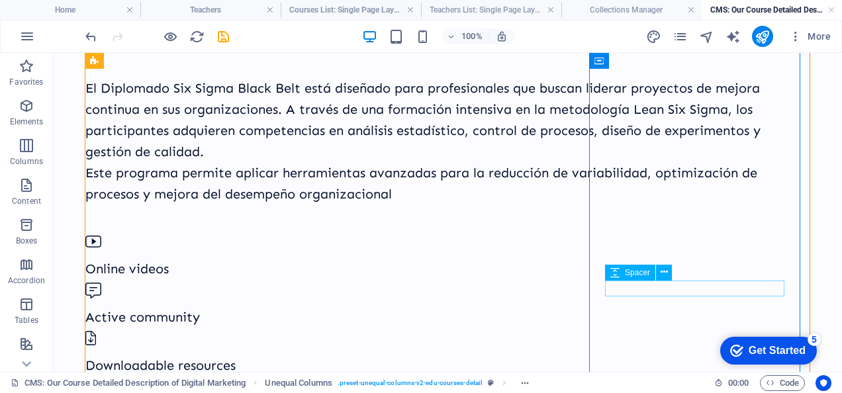
scroll to position [150, 0]
